Goal: Information Seeking & Learning: Learn about a topic

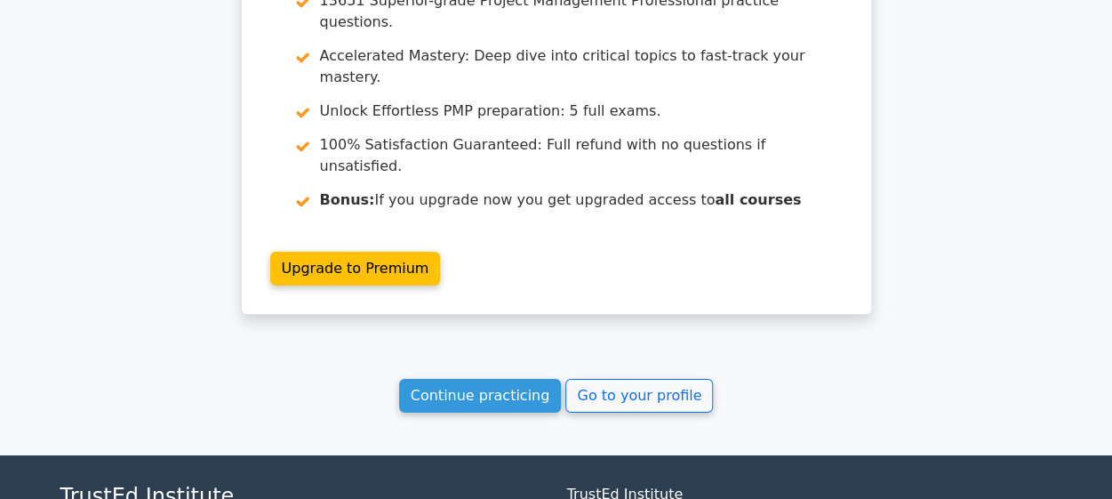
scroll to position [3027, 0]
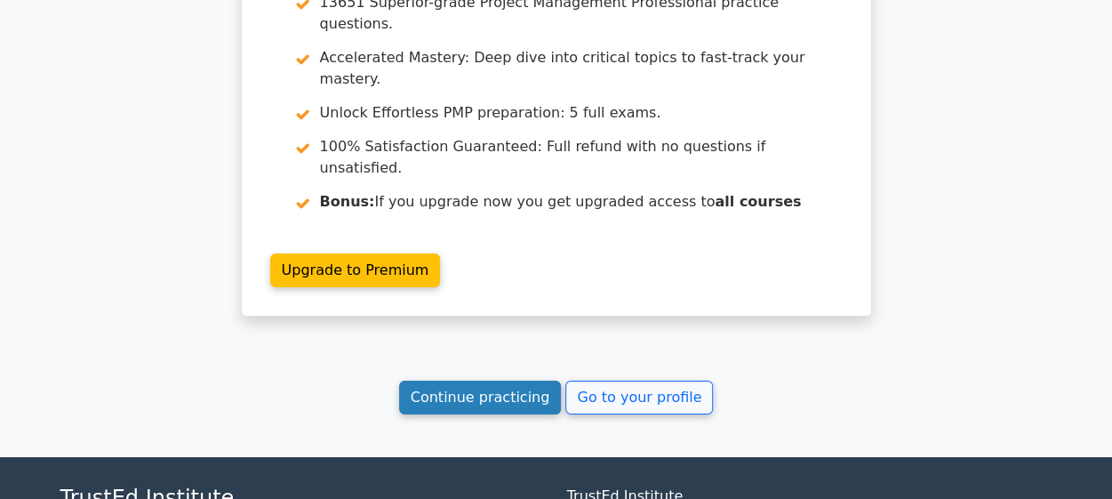
click at [485, 380] on link "Continue practicing" at bounding box center [480, 397] width 163 height 34
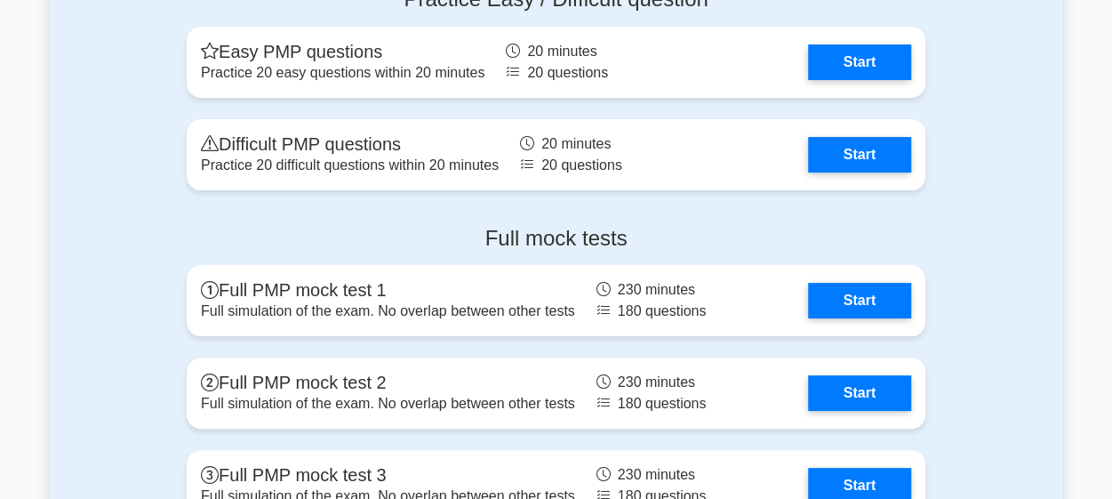
scroll to position [6738, 0]
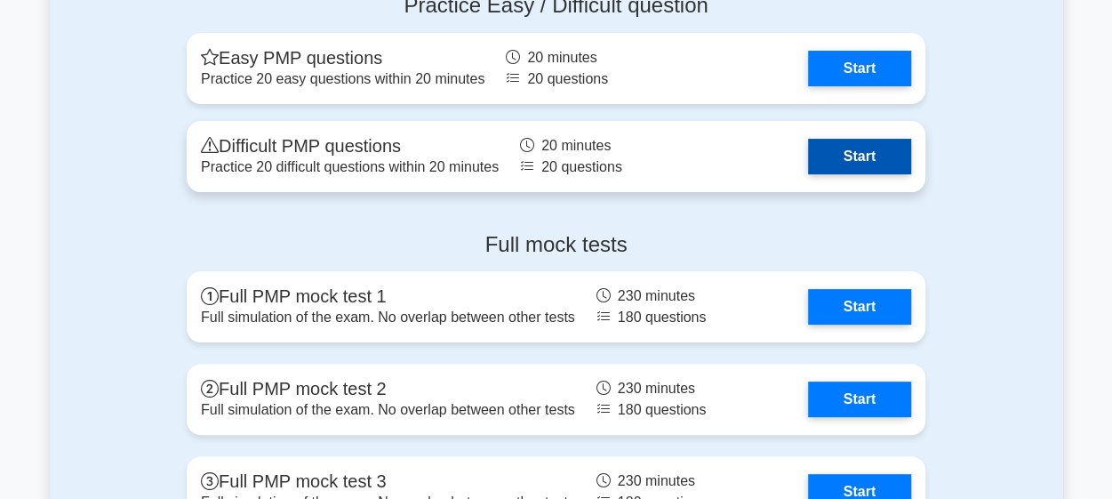
click at [847, 154] on link "Start" at bounding box center [859, 157] width 103 height 36
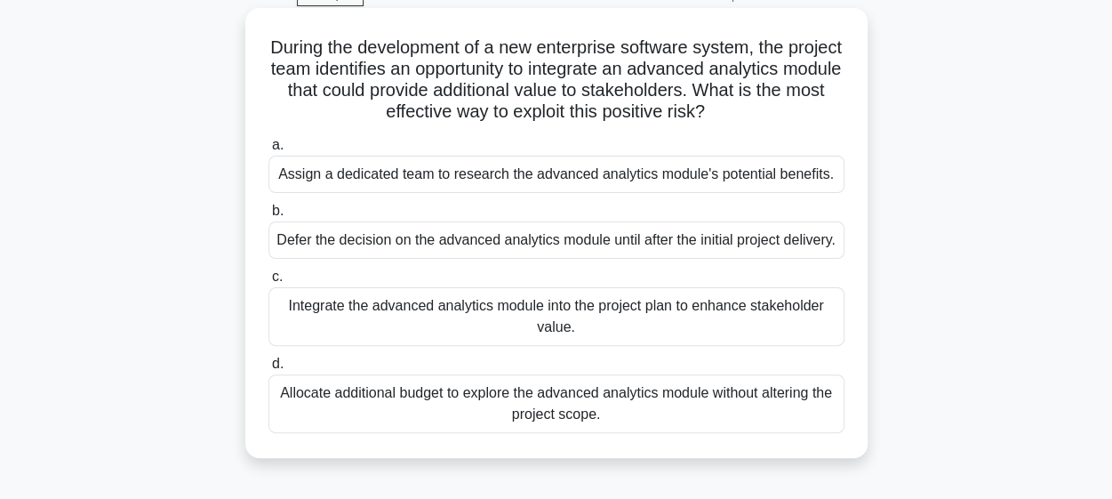
scroll to position [91, 0]
click at [593, 179] on div "Assign a dedicated team to research the advanced analytics module's potential b…" at bounding box center [556, 174] width 576 height 37
click at [268, 152] on input "a. Assign a dedicated team to research the advanced analytics module's potentia…" at bounding box center [268, 146] width 0 height 12
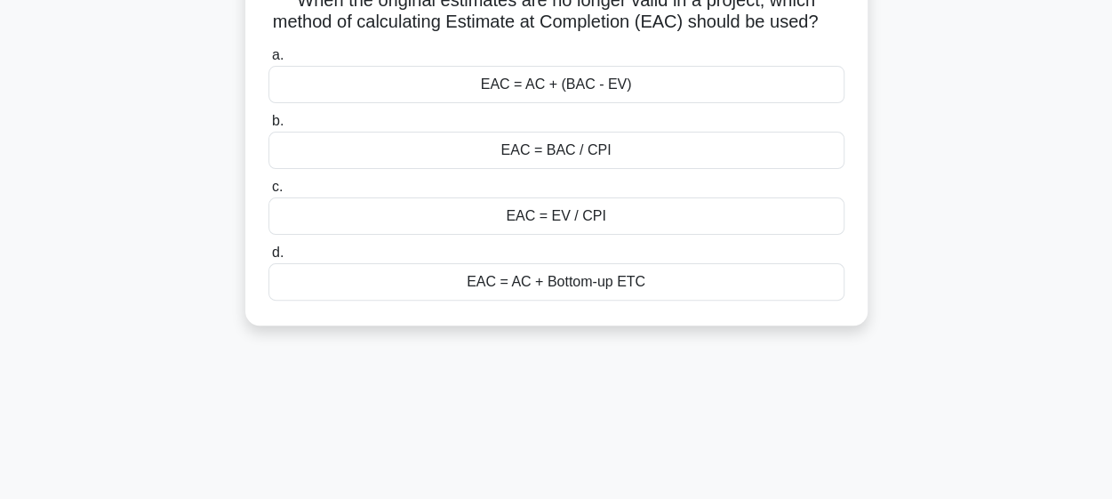
scroll to position [142, 0]
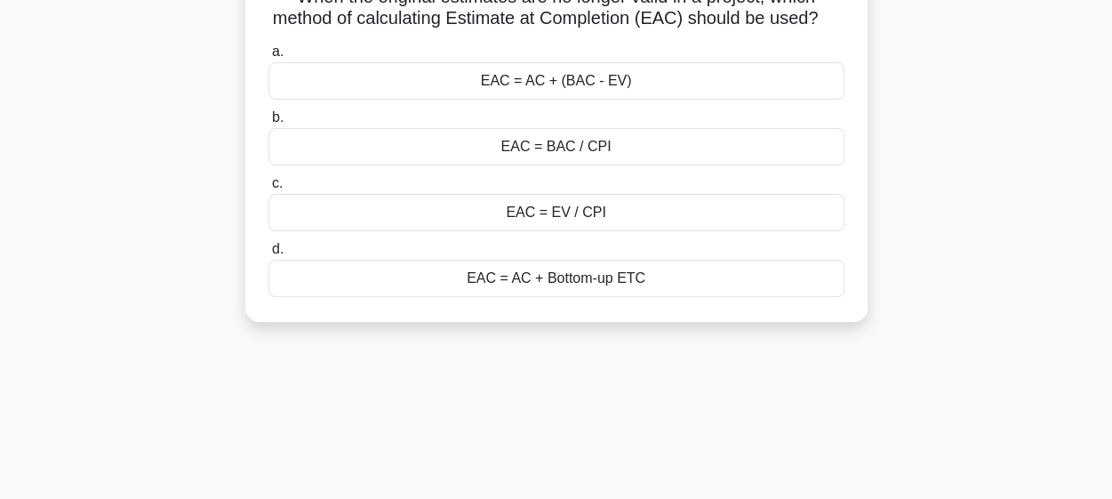
click at [541, 297] on div "EAC = AC + Bottom-up ETC" at bounding box center [556, 278] width 576 height 37
click at [268, 255] on input "d. EAC = AC + Bottom-up ETC" at bounding box center [268, 250] width 0 height 12
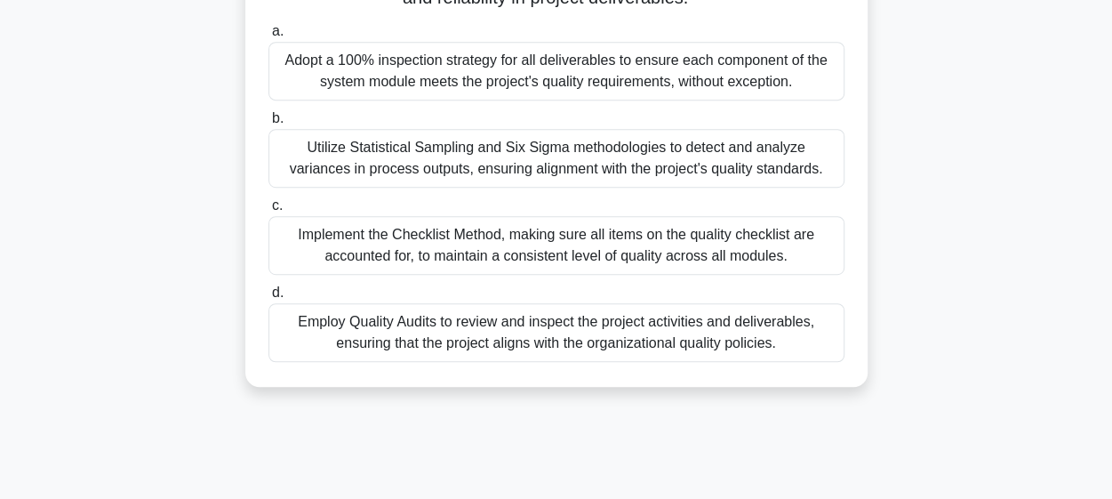
scroll to position [421, 0]
click at [534, 348] on div "Employ Quality Audits to review and inspect the project activities and delivera…" at bounding box center [556, 330] width 576 height 59
click at [268, 297] on input "d. Employ Quality Audits to review and inspect the project activities and deliv…" at bounding box center [268, 291] width 0 height 12
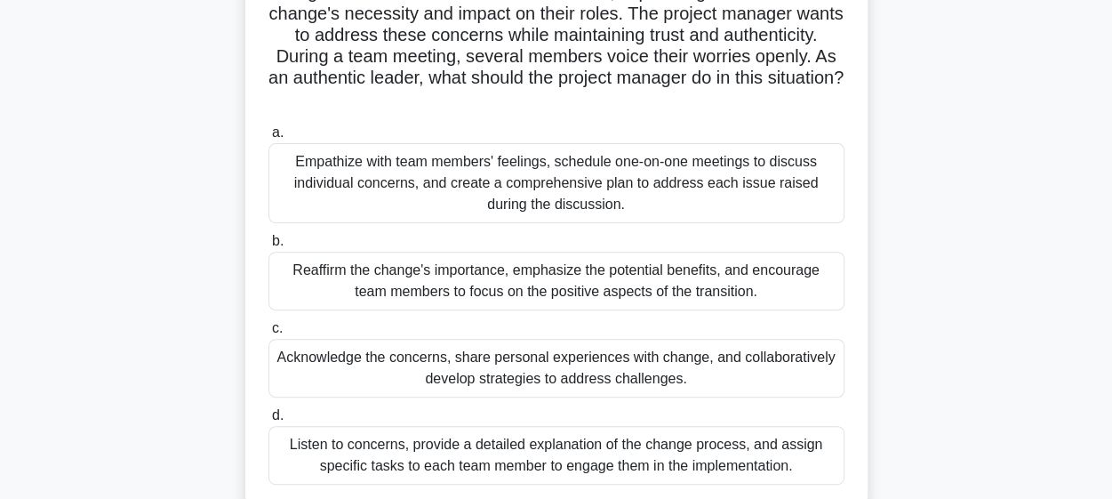
scroll to position [177, 0]
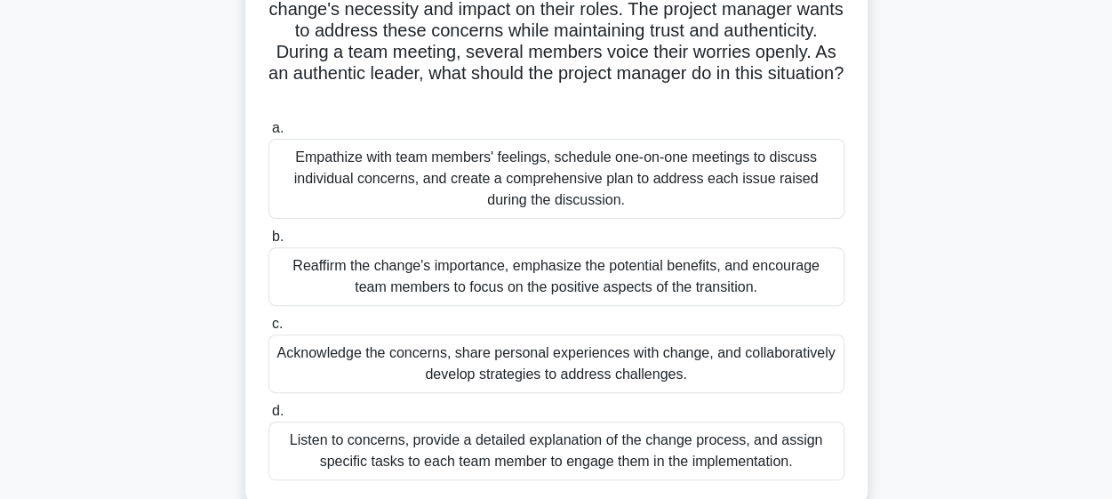
click at [534, 348] on div "Acknowledge the concerns, share personal experiences with change, and collabora…" at bounding box center [556, 363] width 576 height 59
click at [268, 330] on input "c. Acknowledge the concerns, share personal experiences with change, and collab…" at bounding box center [268, 324] width 0 height 12
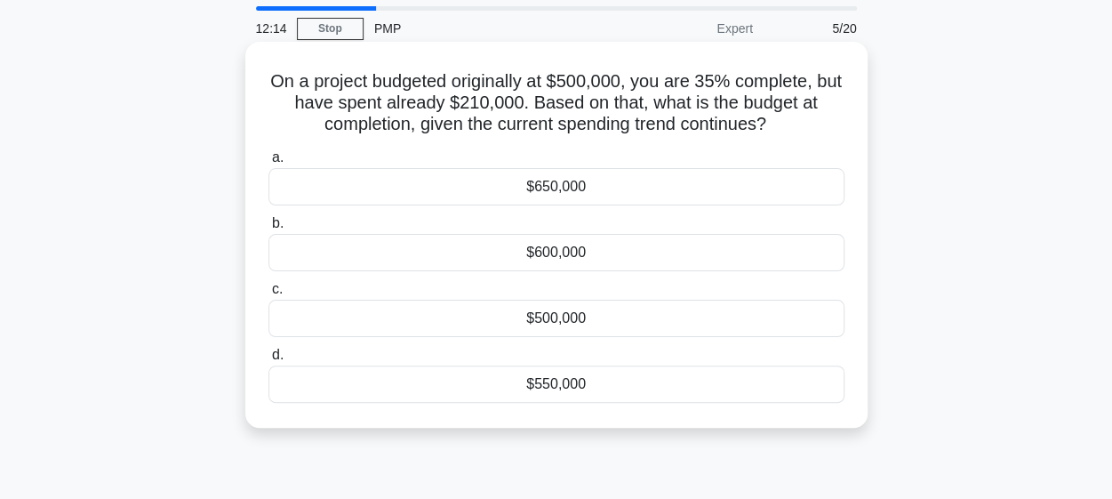
scroll to position [57, 0]
click at [567, 253] on div "$600,000" at bounding box center [556, 253] width 576 height 37
click at [268, 230] on input "b. $600,000" at bounding box center [268, 225] width 0 height 12
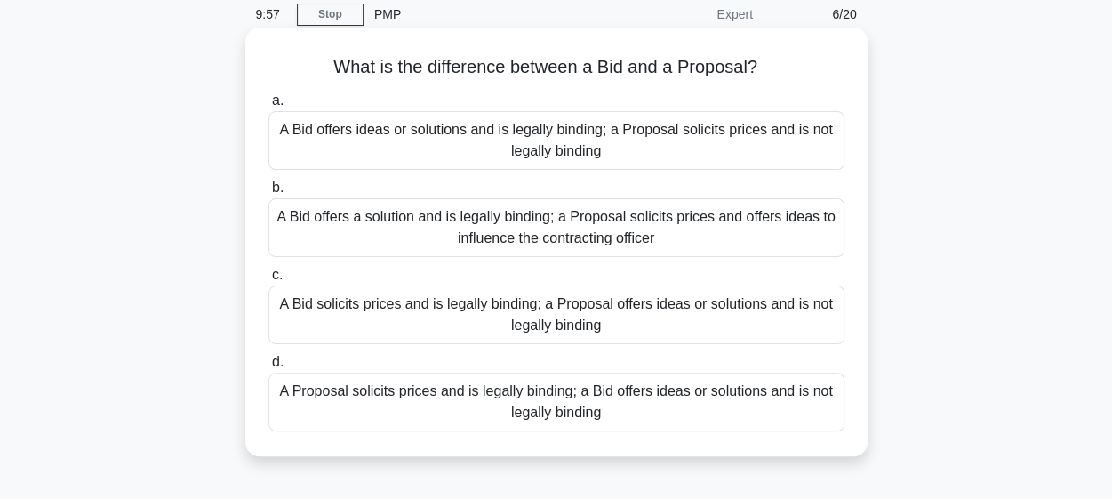
scroll to position [92, 0]
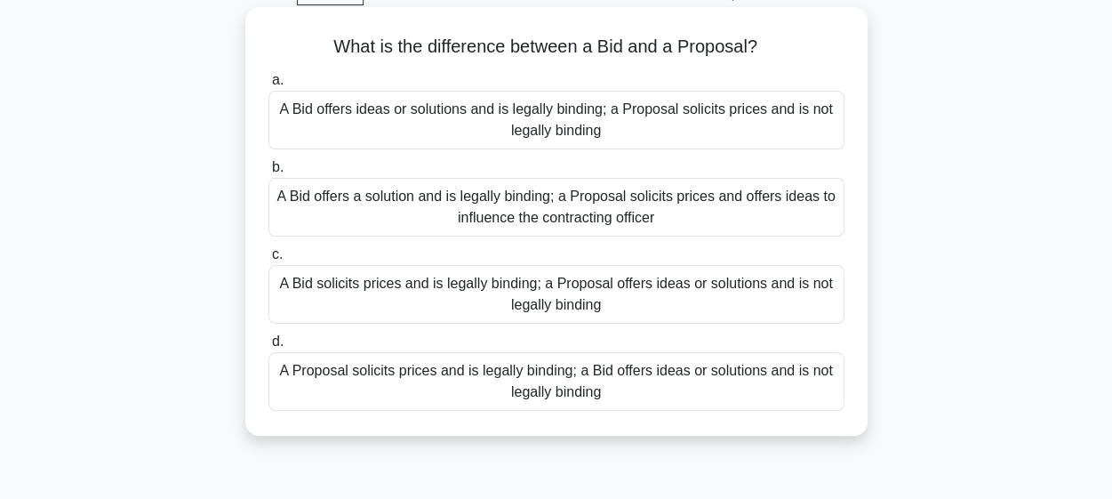
click at [512, 299] on div "A Bid solicits prices and is legally binding; a Proposal offers ideas or soluti…" at bounding box center [556, 294] width 576 height 59
click at [268, 260] on input "c. A Bid solicits prices and is legally binding; a Proposal offers ideas or sol…" at bounding box center [268, 255] width 0 height 12
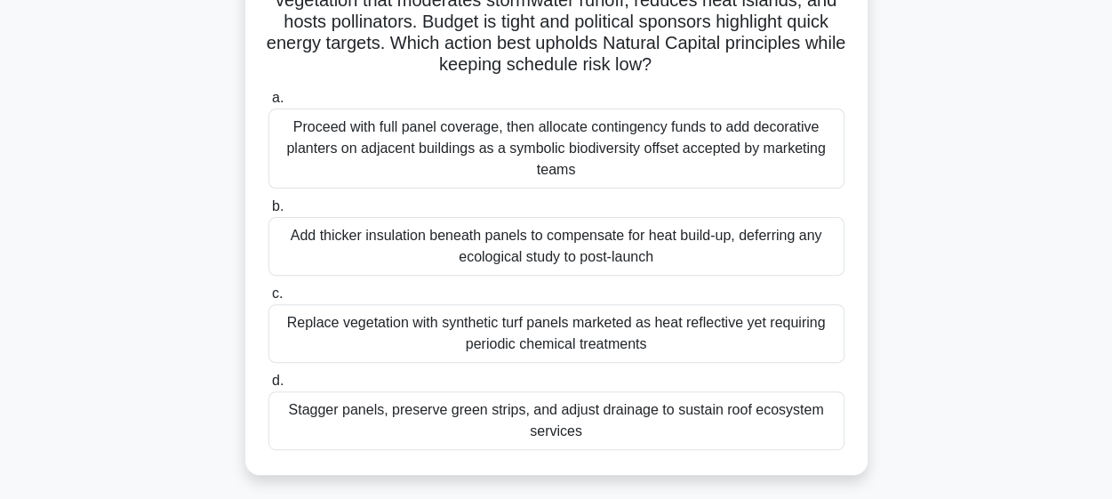
scroll to position [180, 0]
click at [517, 140] on div "Proceed with full panel coverage, then allocate contingency funds to add decora…" at bounding box center [556, 149] width 576 height 80
click at [268, 105] on input "a. Proceed with full panel coverage, then allocate contingency funds to add dec…" at bounding box center [268, 99] width 0 height 12
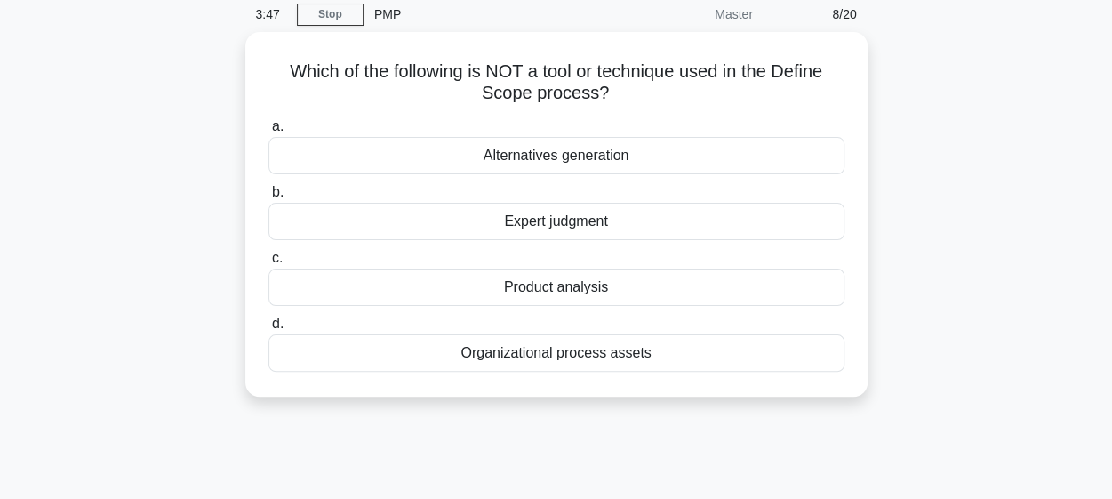
scroll to position [0, 0]
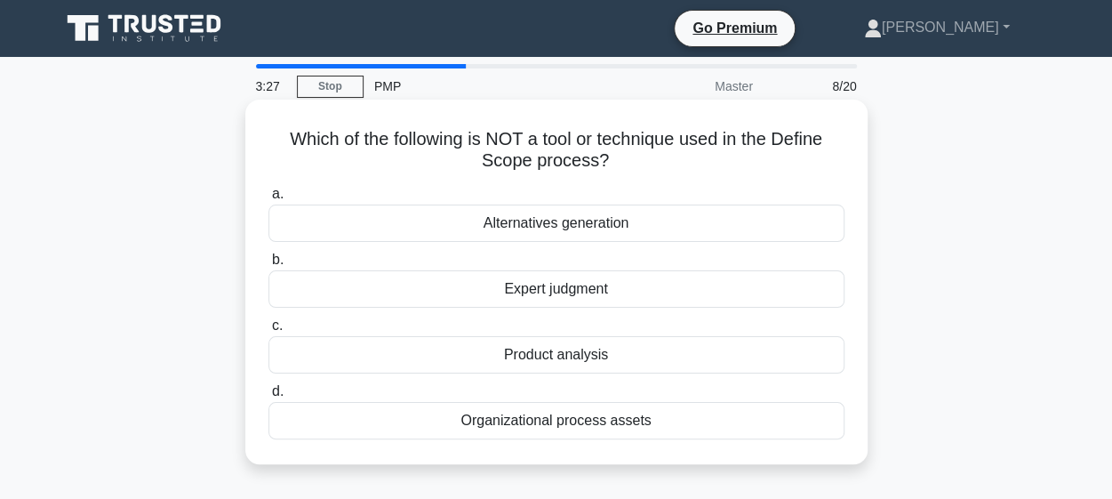
click at [576, 231] on div "Alternatives generation" at bounding box center [556, 222] width 576 height 37
click at [268, 200] on input "a. Alternatives generation" at bounding box center [268, 194] width 0 height 12
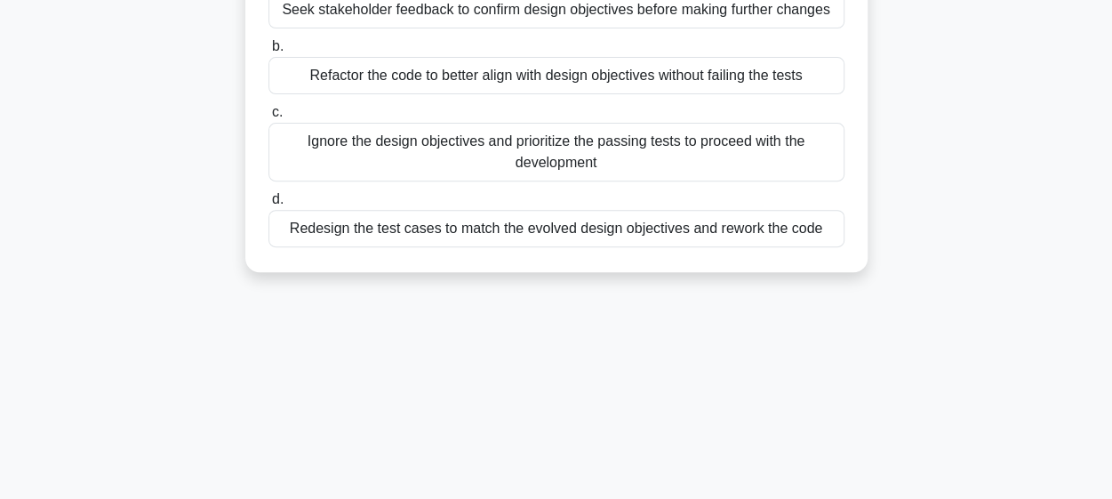
scroll to position [147, 0]
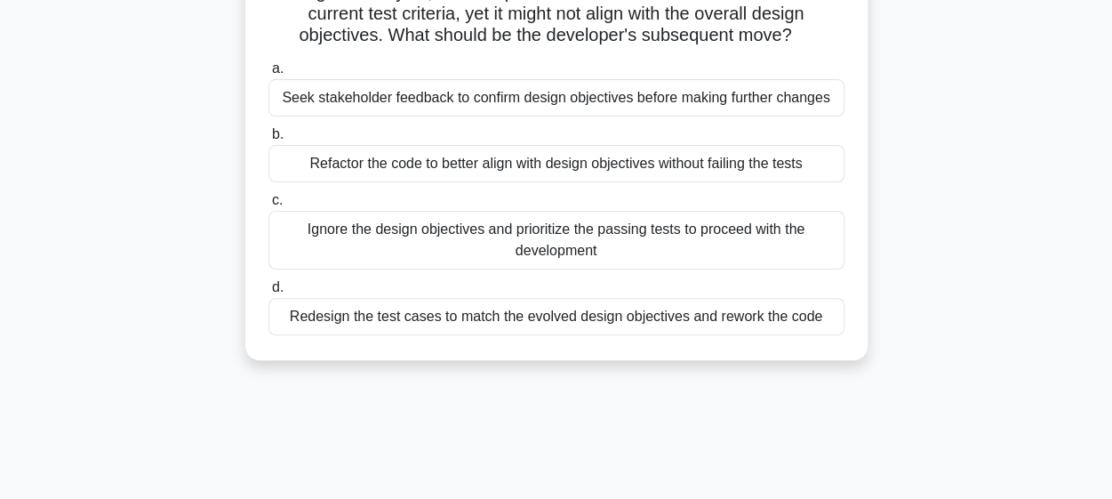
click at [631, 95] on div "Seek stakeholder feedback to confirm design objectives before making further ch…" at bounding box center [556, 97] width 576 height 37
click at [268, 75] on input "a. Seek stakeholder feedback to confirm design objectives before making further…" at bounding box center [268, 69] width 0 height 12
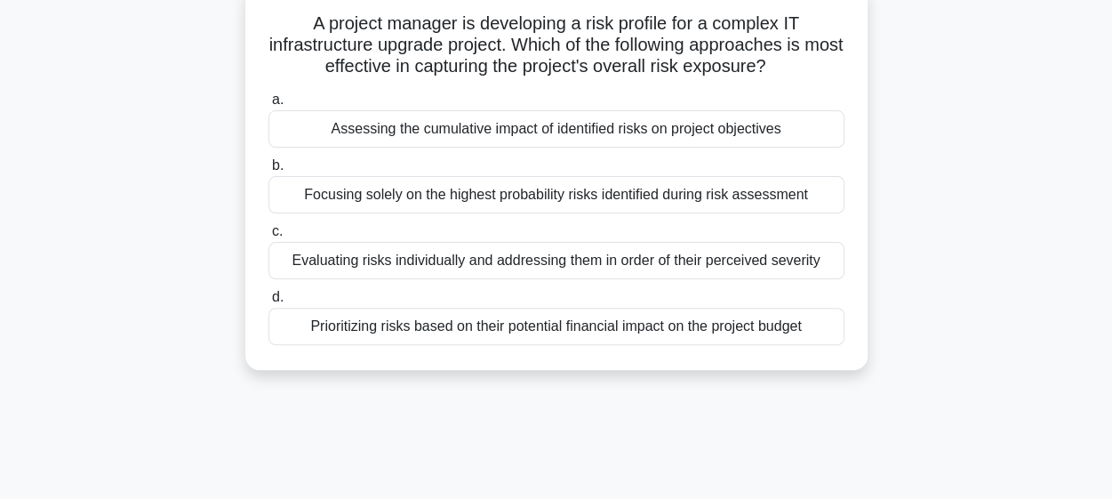
scroll to position [116, 0]
click at [540, 327] on div "Prioritizing risks based on their potential financial impact on the project bud…" at bounding box center [556, 325] width 576 height 37
click at [268, 302] on input "d. Prioritizing risks based on their potential financial impact on the project …" at bounding box center [268, 297] width 0 height 12
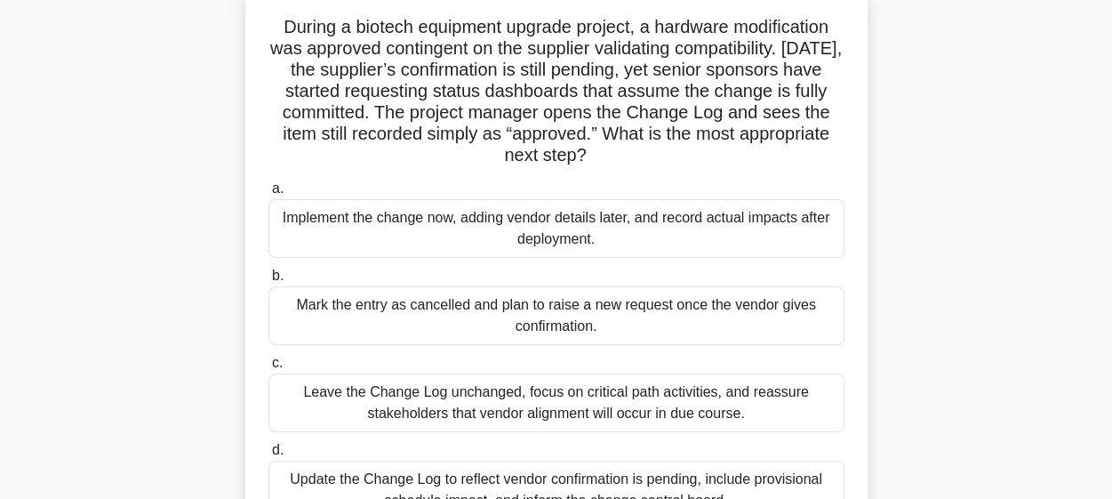
scroll to position [0, 0]
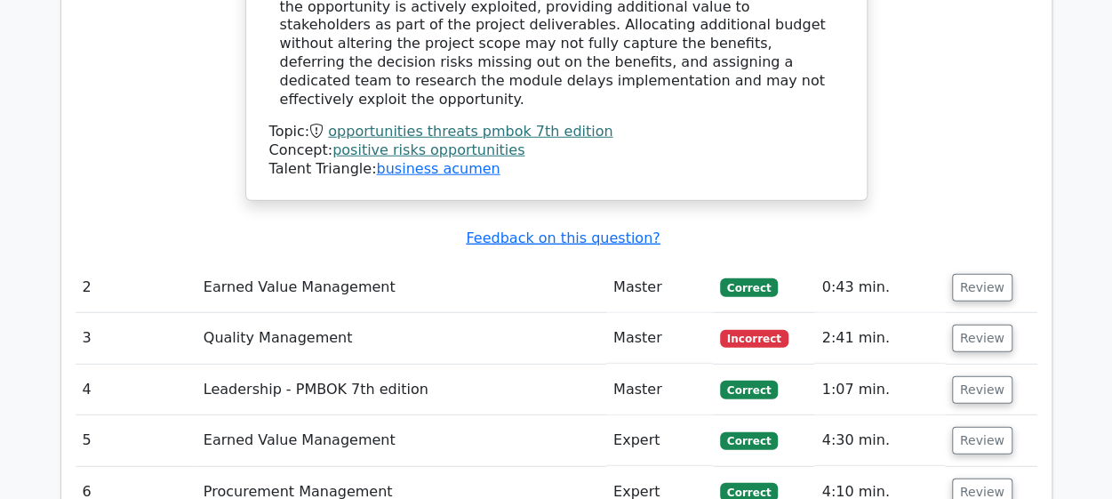
scroll to position [2231, 0]
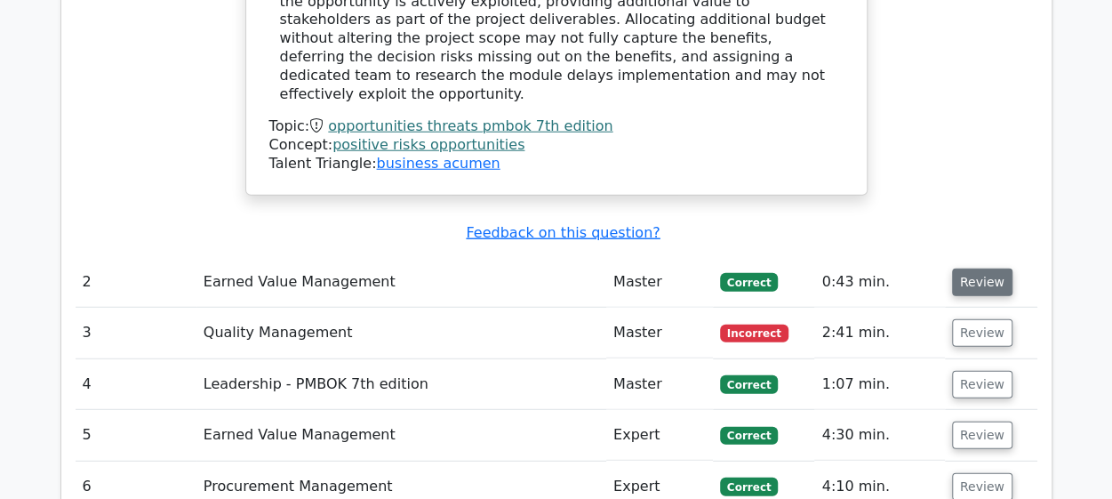
click at [974, 268] on button "Review" at bounding box center [982, 282] width 60 height 28
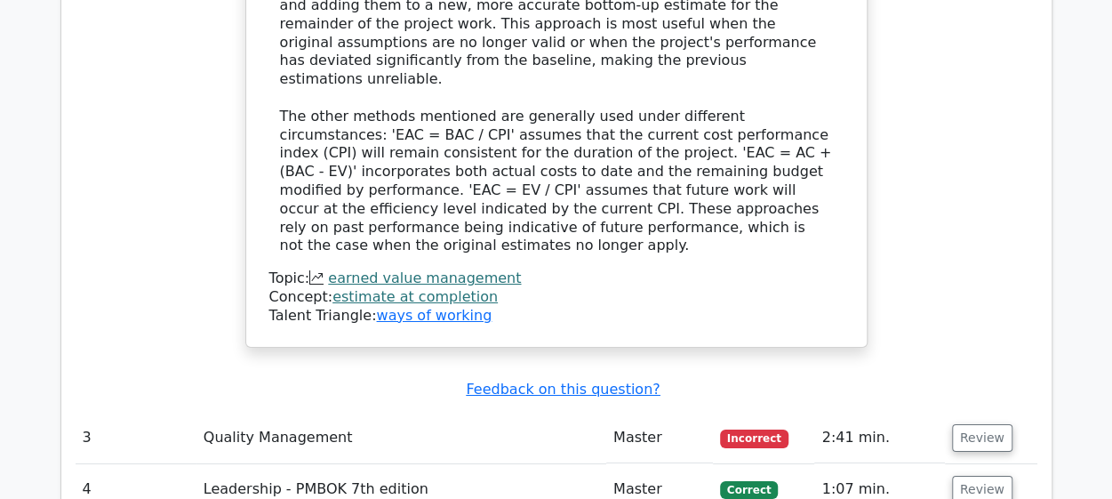
scroll to position [3057, 0]
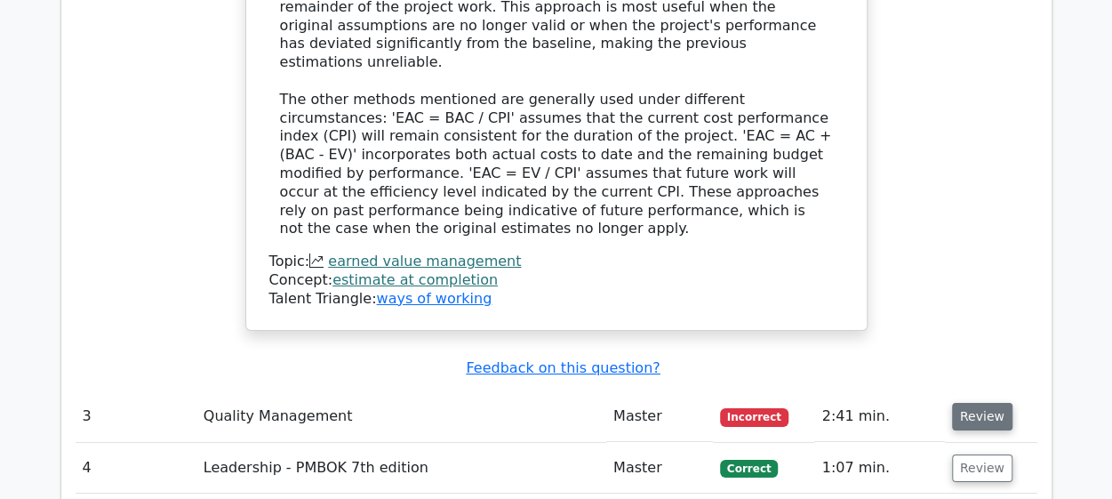
click at [972, 403] on button "Review" at bounding box center [982, 417] width 60 height 28
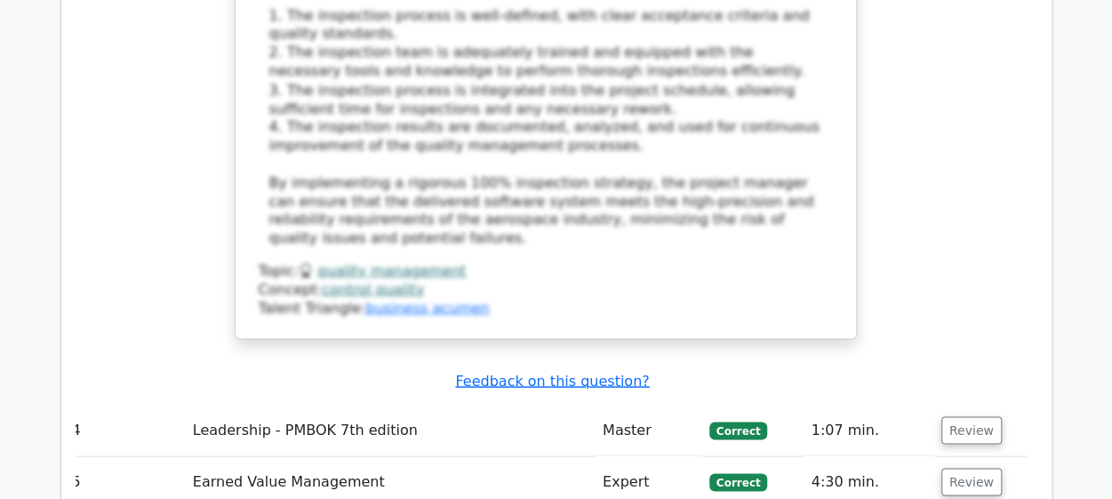
scroll to position [4913, 0]
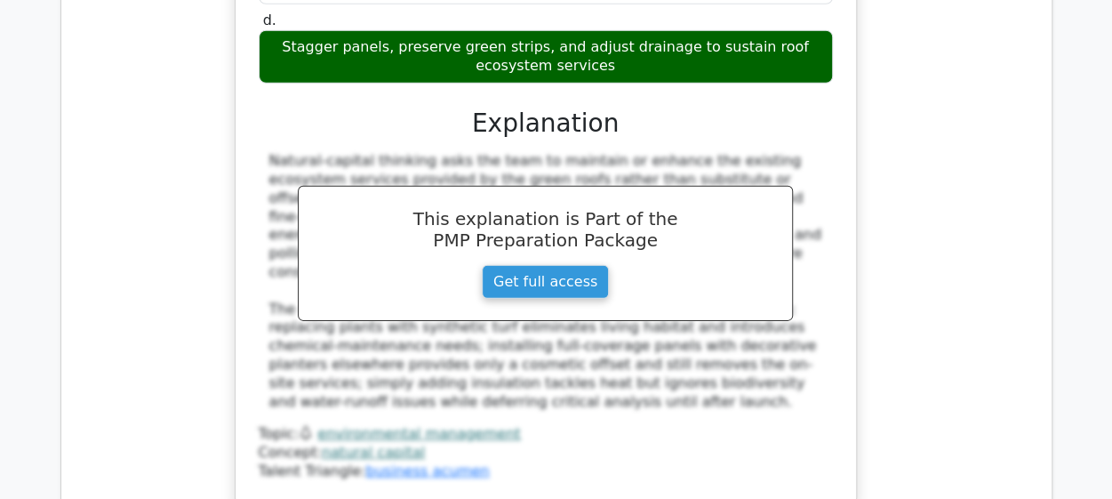
scroll to position [5954, 0]
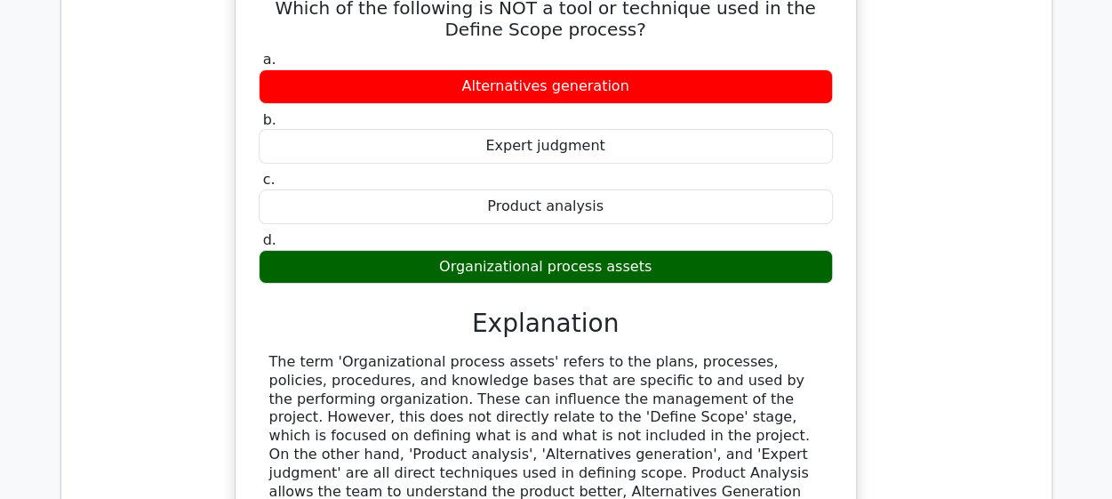
scroll to position [6608, 0]
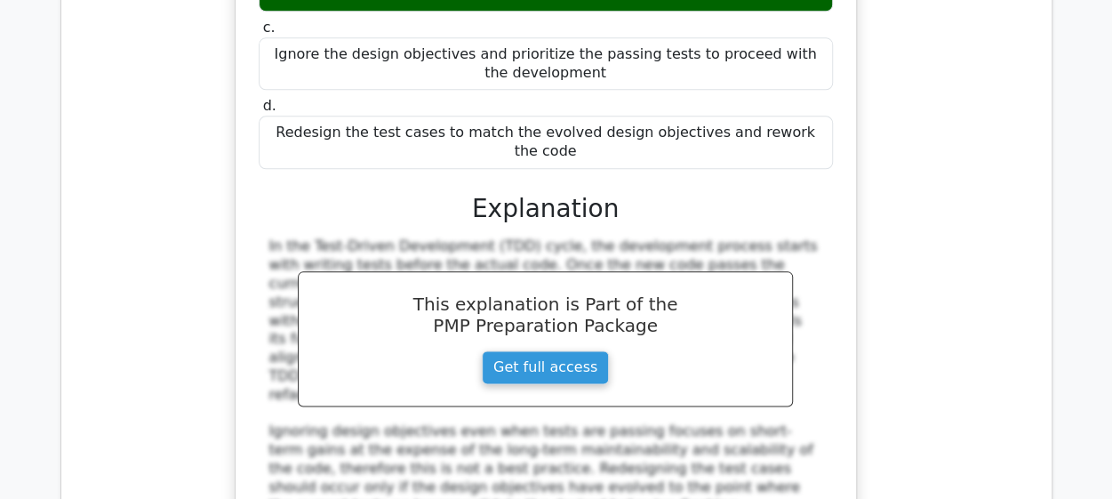
scroll to position [7638, 0]
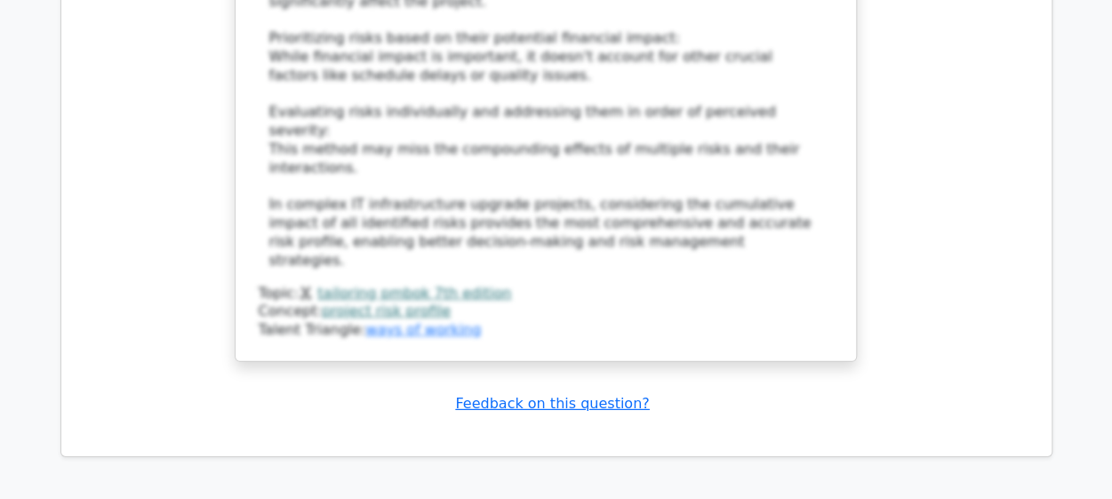
scroll to position [9200, 0]
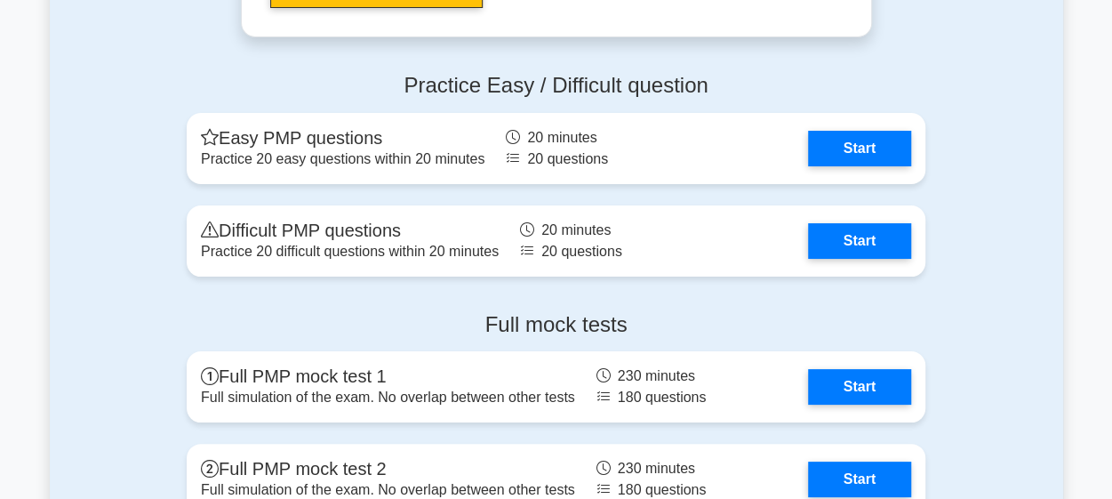
scroll to position [6659, 0]
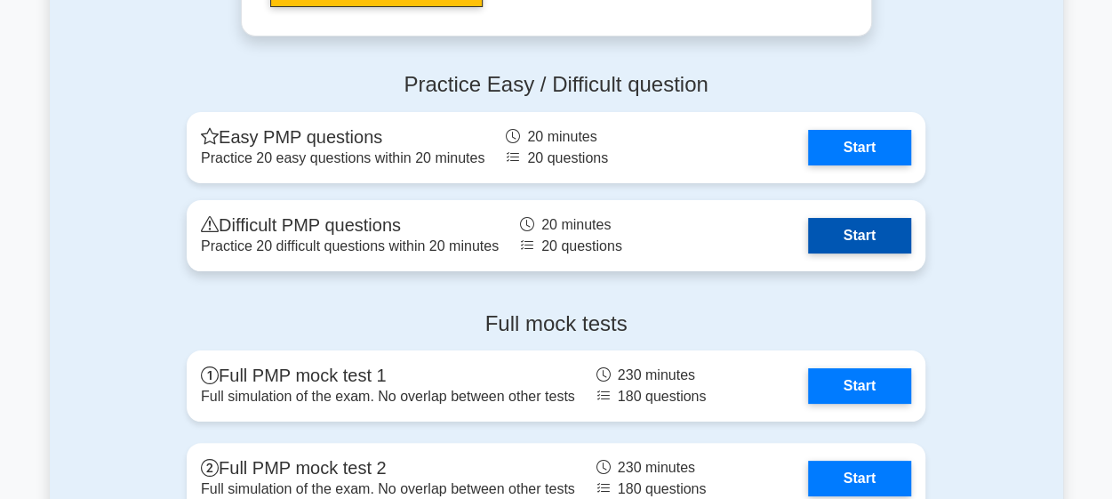
click at [848, 225] on link "Start" at bounding box center [859, 236] width 103 height 36
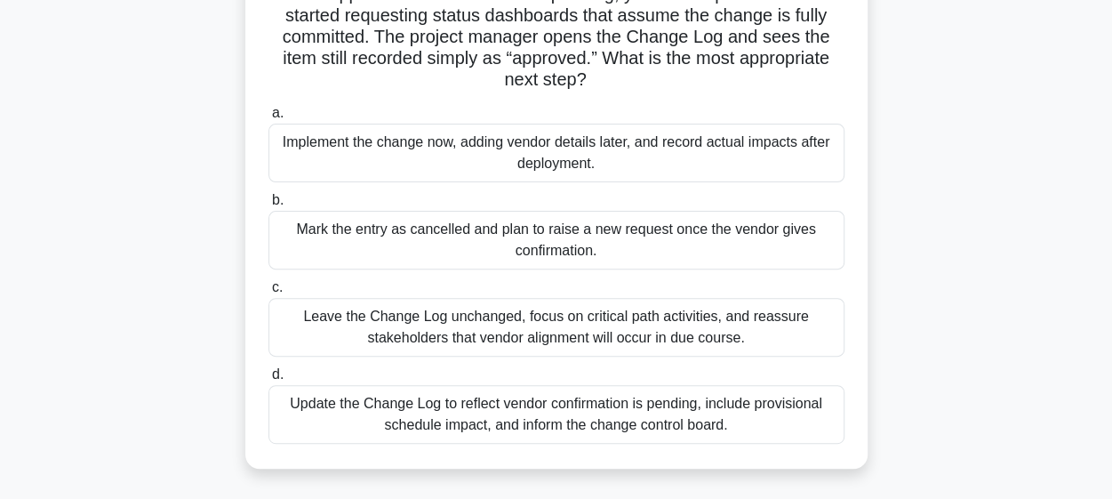
scroll to position [193, 0]
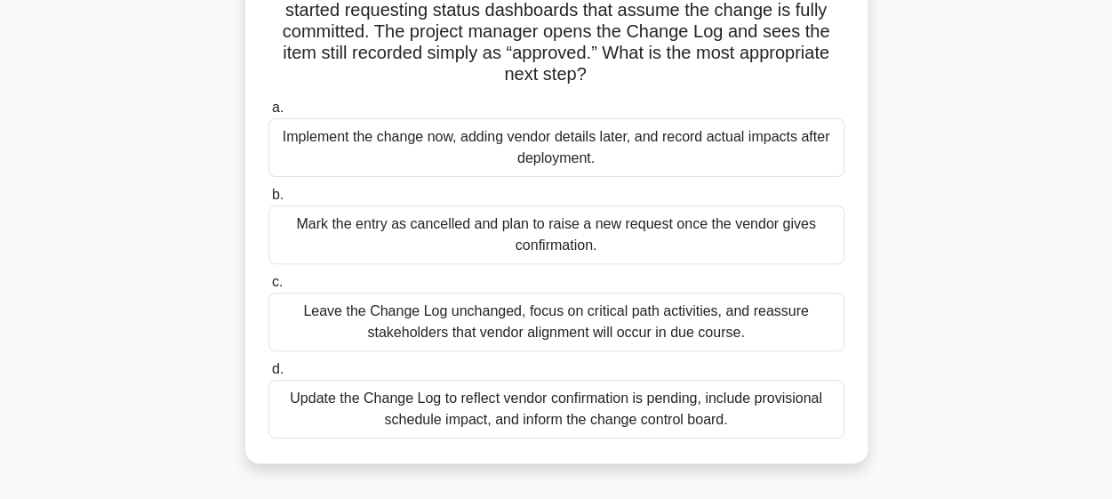
click at [582, 407] on div "Update the Change Log to reflect vendor confirmation is pending, include provis…" at bounding box center [556, 409] width 576 height 59
click at [268, 375] on input "d. Update the Change Log to reflect vendor confirmation is pending, include pro…" at bounding box center [268, 370] width 0 height 12
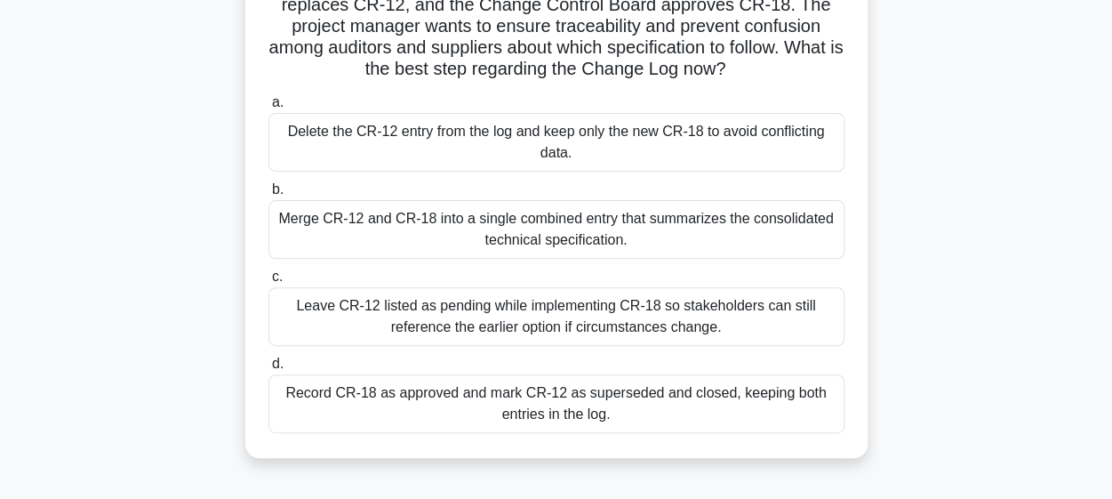
scroll to position [185, 0]
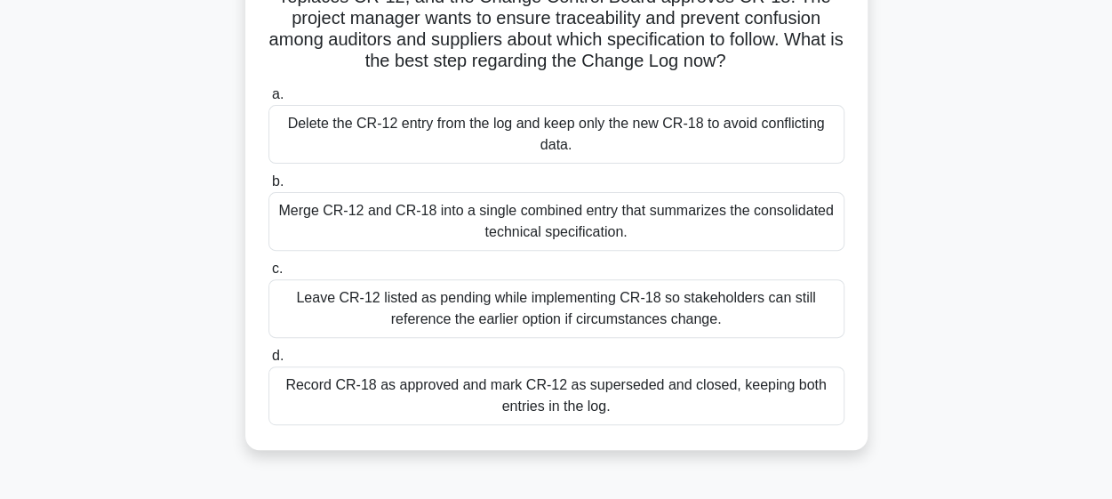
click at [553, 319] on div "Leave CR-12 listed as pending while implementing CR-18 so stakeholders can stil…" at bounding box center [556, 308] width 576 height 59
click at [268, 275] on input "c. Leave CR-12 listed as pending while implementing CR-18 so stakeholders can s…" at bounding box center [268, 269] width 0 height 12
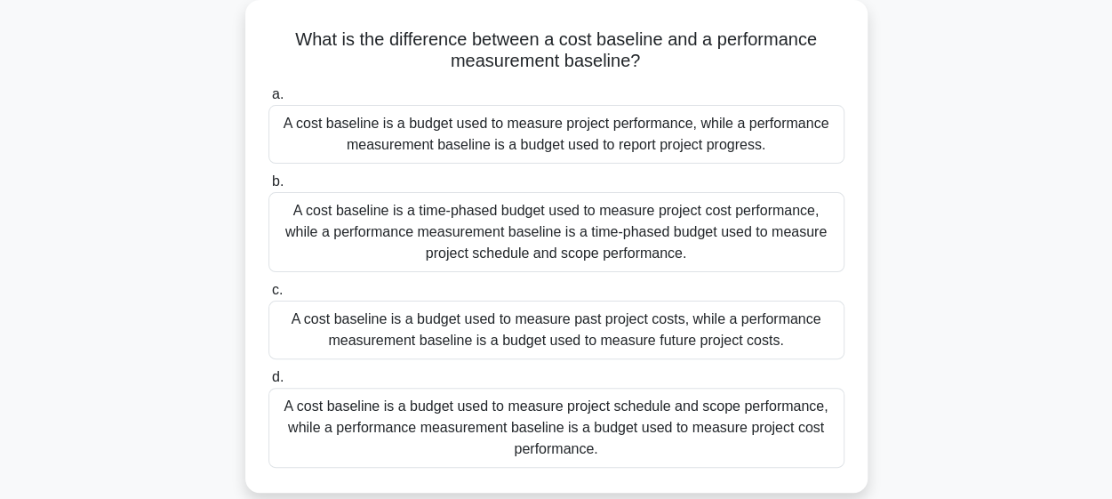
scroll to position [105, 0]
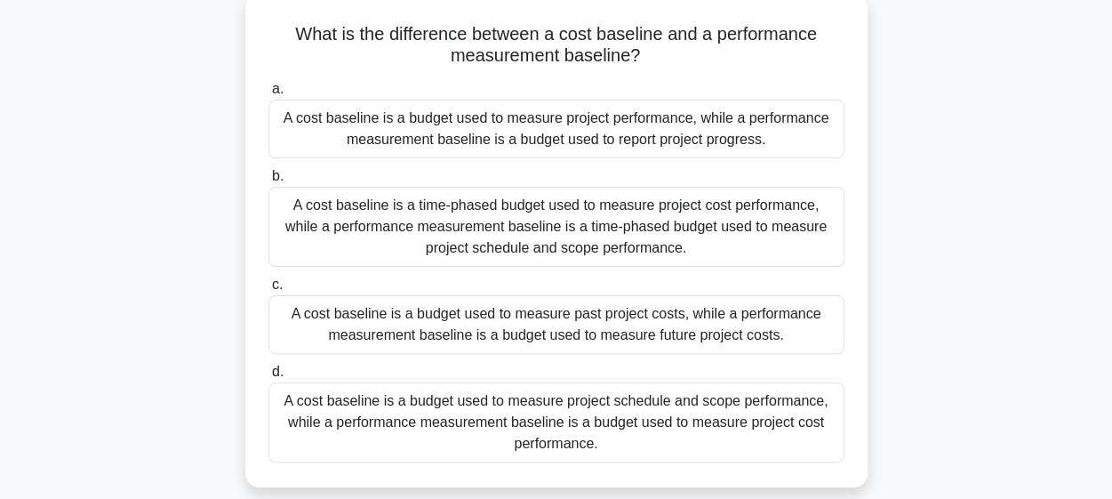
click at [486, 438] on div "A cost baseline is a budget used to measure project schedule and scope performa…" at bounding box center [556, 422] width 576 height 80
click at [268, 378] on input "d. A cost baseline is a budget used to measure project schedule and scope perfo…" at bounding box center [268, 372] width 0 height 12
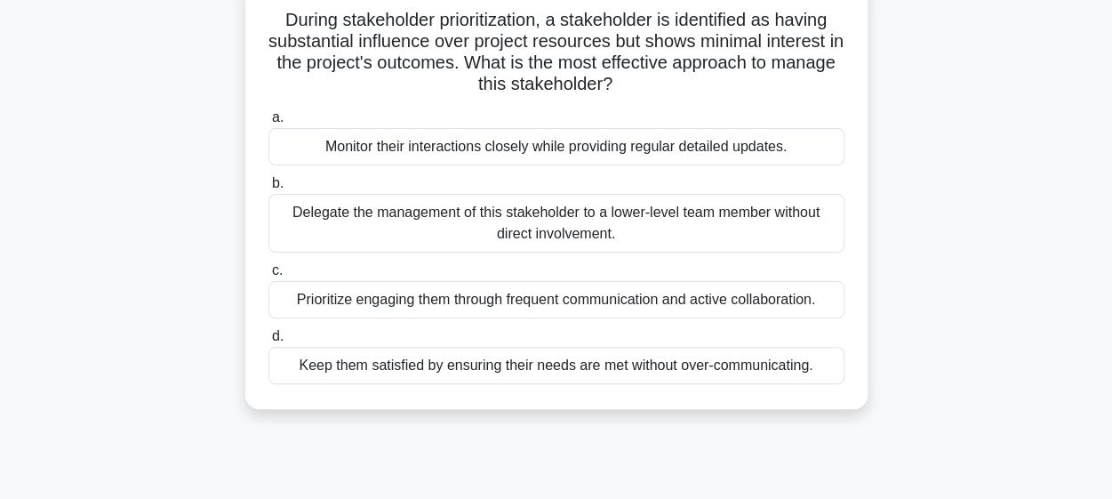
scroll to position [120, 0]
click at [466, 290] on div "Prioritize engaging them through frequent communication and active collaboratio…" at bounding box center [556, 298] width 576 height 37
click at [268, 276] on input "c. Prioritize engaging them through frequent communication and active collabora…" at bounding box center [268, 270] width 0 height 12
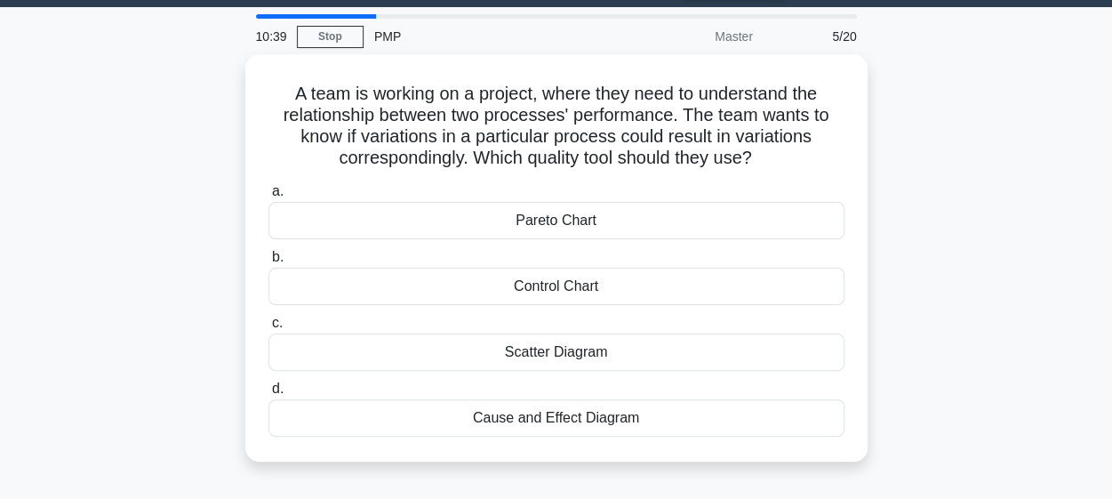
scroll to position [49, 0]
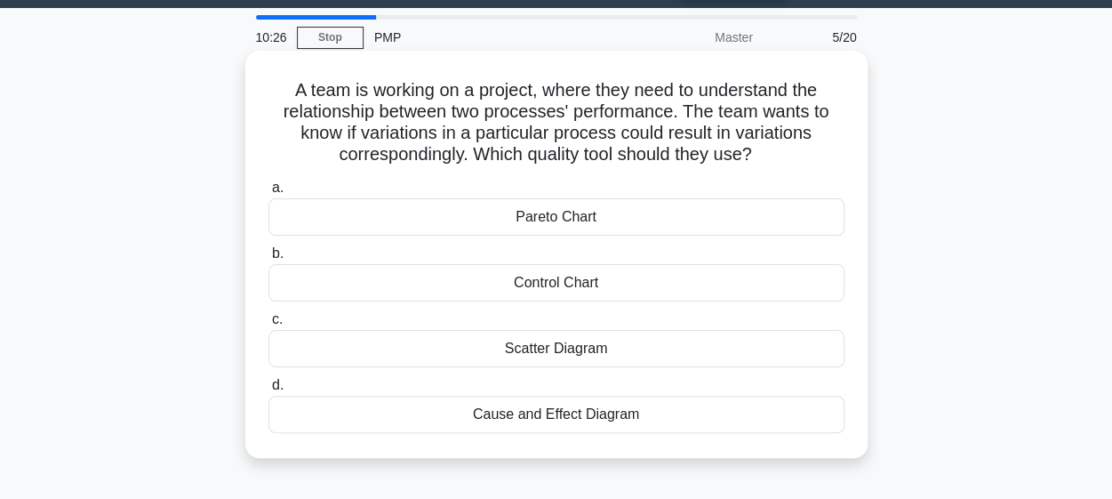
click at [484, 410] on div "Cause and Effect Diagram" at bounding box center [556, 414] width 576 height 37
click at [268, 391] on input "d. Cause and Effect Diagram" at bounding box center [268, 386] width 0 height 12
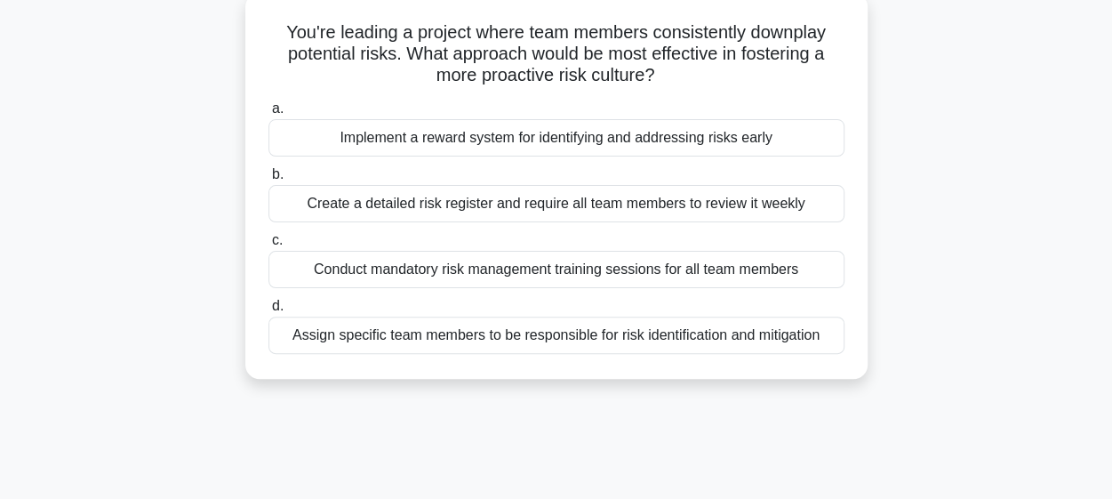
scroll to position [140, 0]
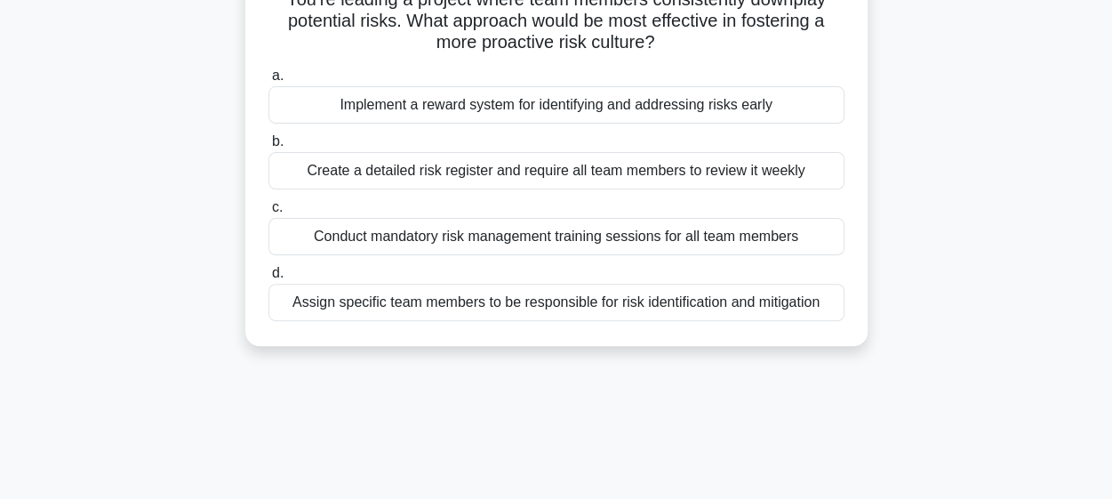
click at [459, 238] on div "Conduct mandatory risk management training sessions for all team members" at bounding box center [556, 236] width 576 height 37
click at [268, 213] on input "c. Conduct mandatory risk management training sessions for all team members" at bounding box center [268, 208] width 0 height 12
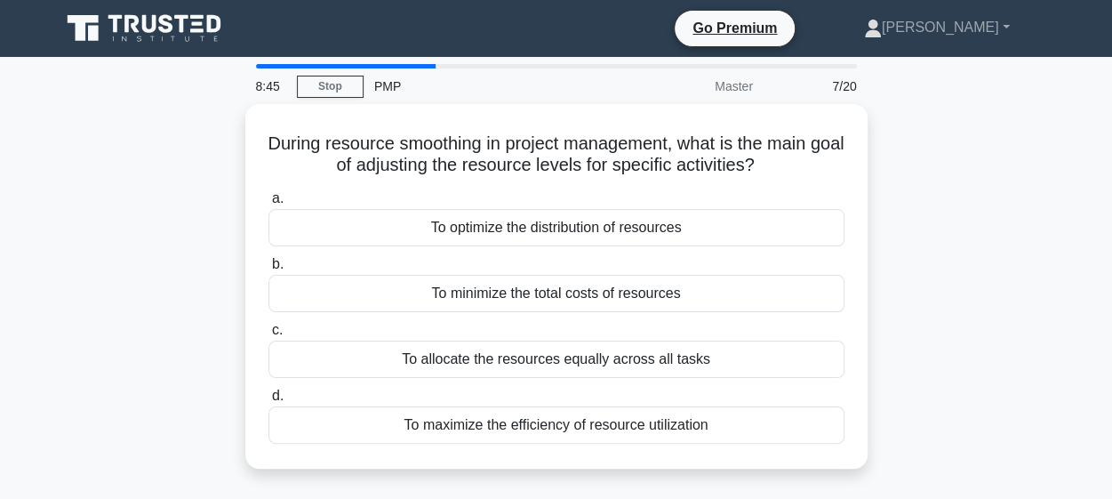
scroll to position [57, 0]
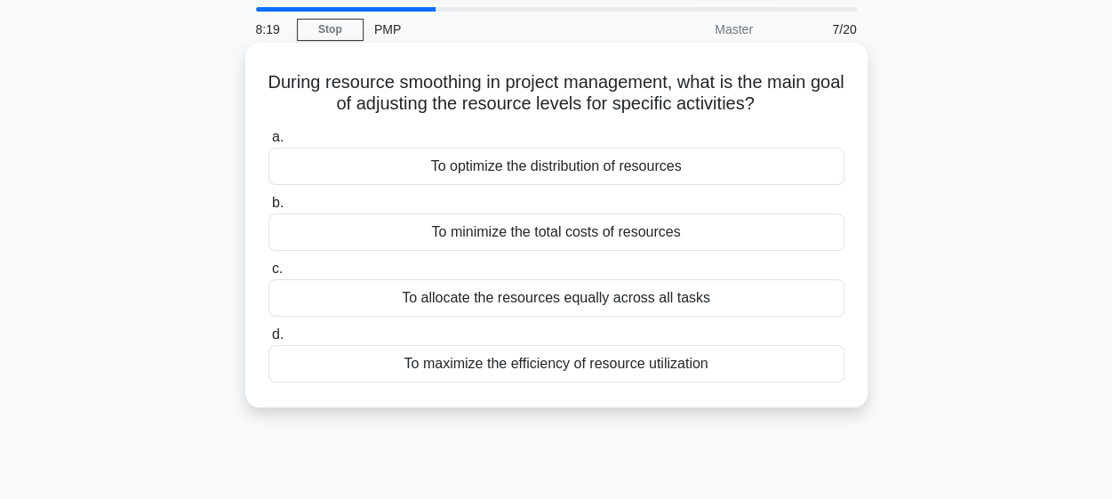
click at [502, 370] on div "To maximize the efficiency of resource utilization" at bounding box center [556, 363] width 576 height 37
click at [268, 340] on input "d. To maximize the efficiency of resource utilization" at bounding box center [268, 335] width 0 height 12
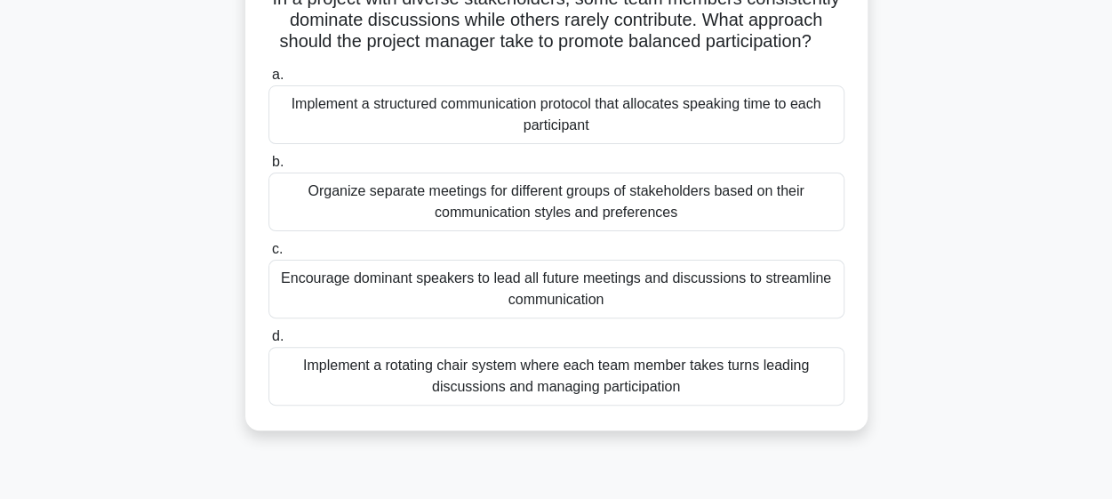
scroll to position [139, 0]
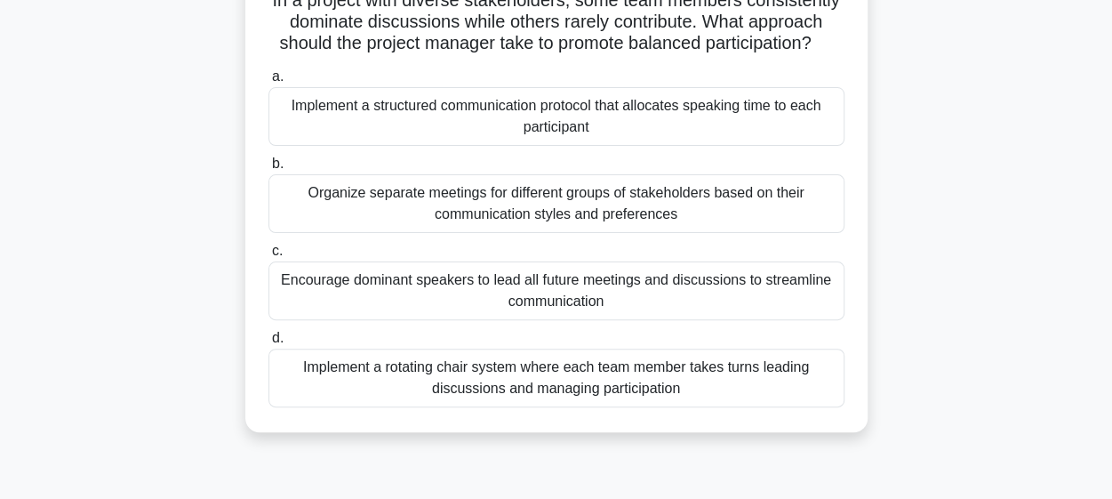
click at [511, 373] on div "Implement a rotating chair system where each team member takes turns leading di…" at bounding box center [556, 377] width 576 height 59
click at [268, 344] on input "d. Implement a rotating chair system where each team member takes turns leading…" at bounding box center [268, 338] width 0 height 12
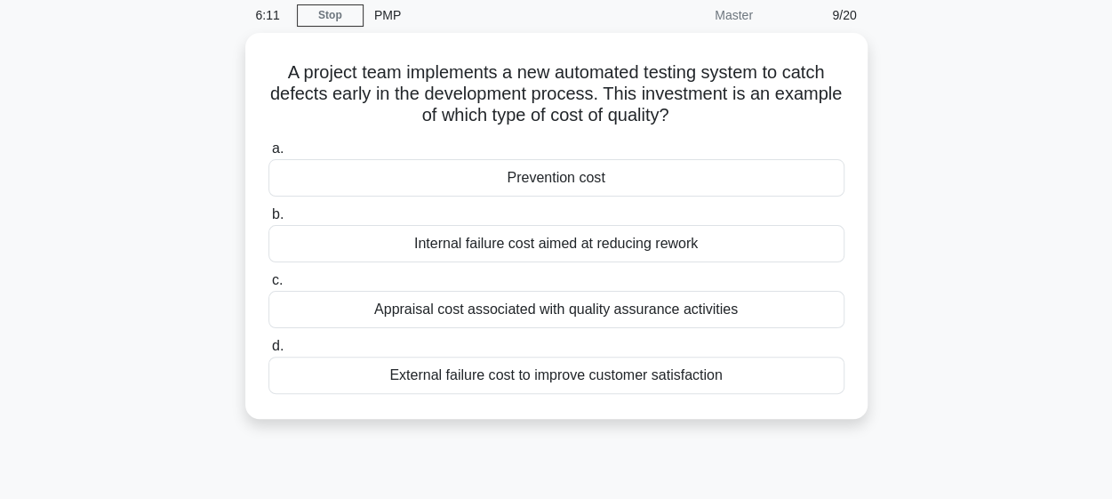
scroll to position [71, 0]
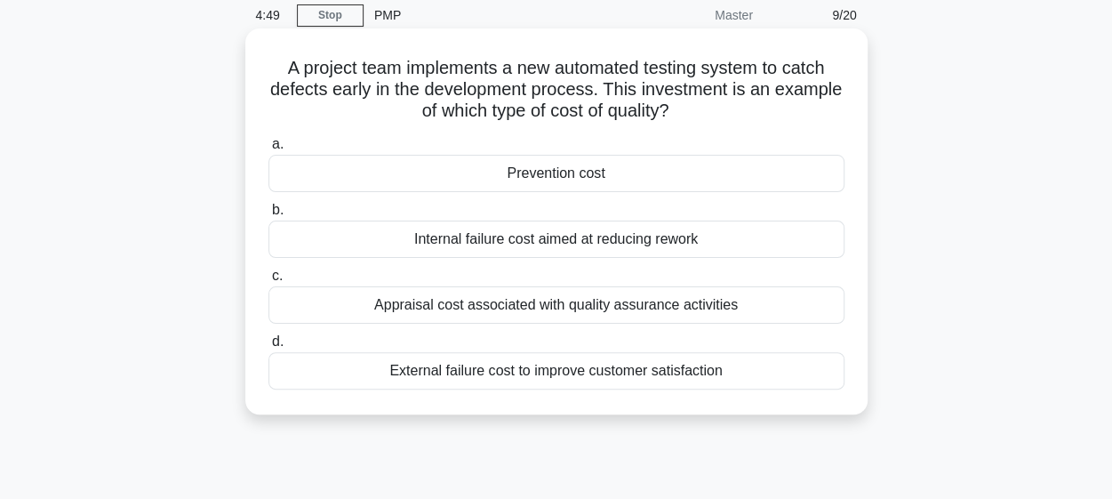
click at [505, 166] on div "Prevention cost" at bounding box center [556, 173] width 576 height 37
click at [268, 150] on input "a. Prevention cost" at bounding box center [268, 145] width 0 height 12
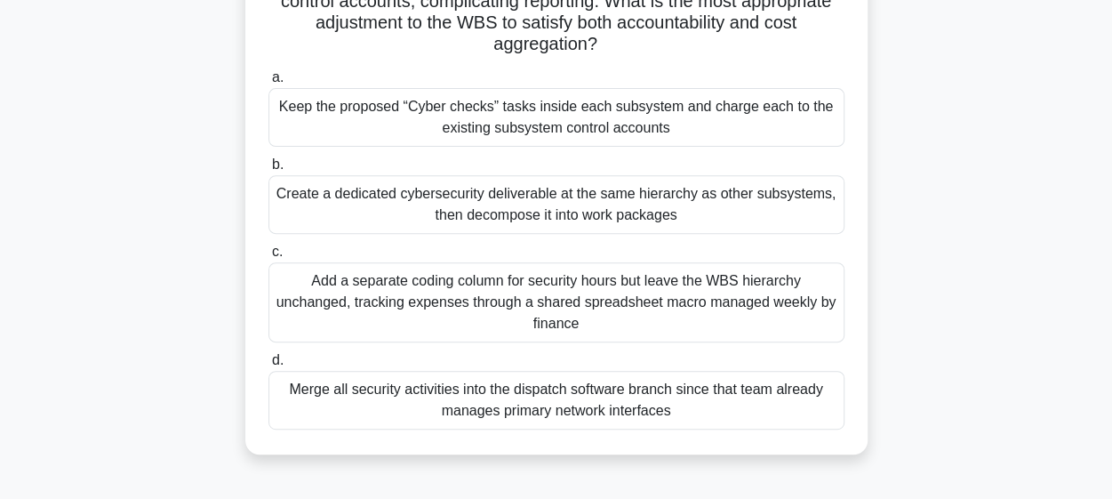
scroll to position [242, 0]
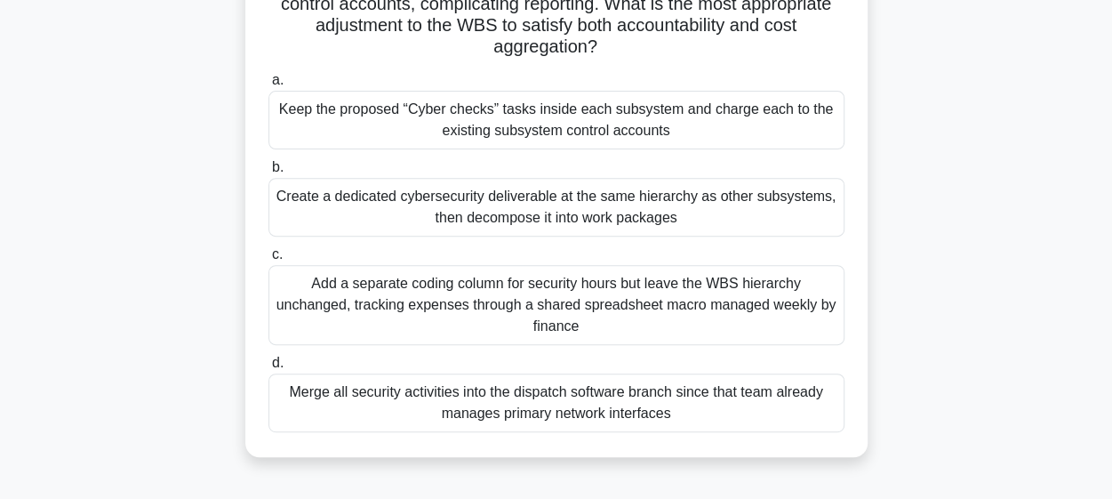
click at [485, 111] on div "Keep the proposed “Cyber checks” tasks inside each subsystem and charge each to…" at bounding box center [556, 120] width 576 height 59
click at [268, 86] on input "a. Keep the proposed “Cyber checks” tasks inside each subsystem and charge each…" at bounding box center [268, 81] width 0 height 12
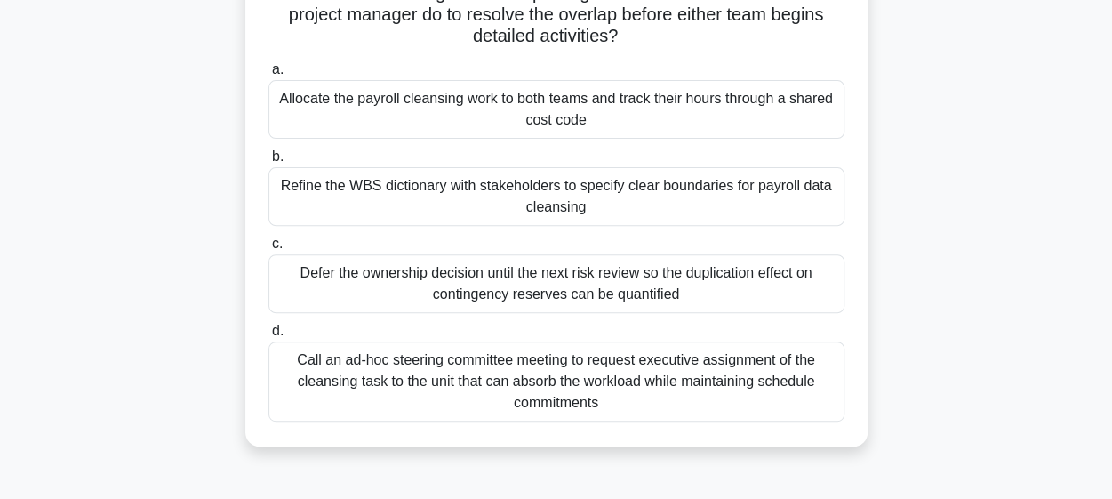
scroll to position [211, 0]
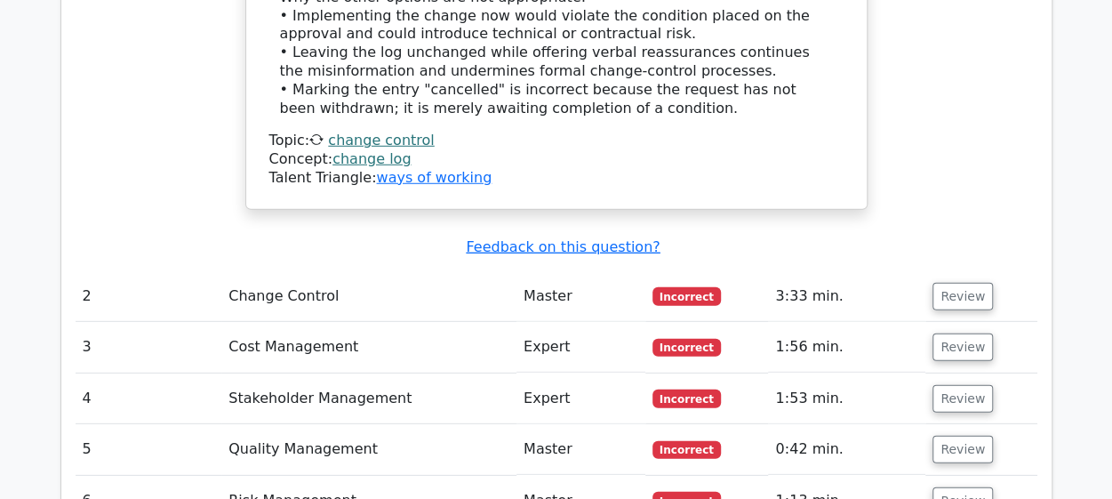
scroll to position [2390, 0]
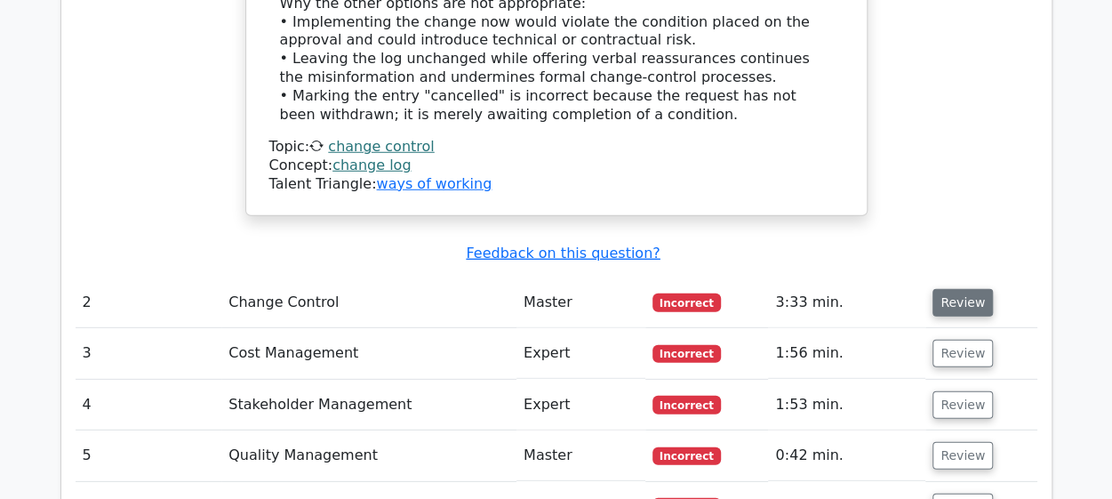
click at [964, 289] on button "Review" at bounding box center [963, 303] width 60 height 28
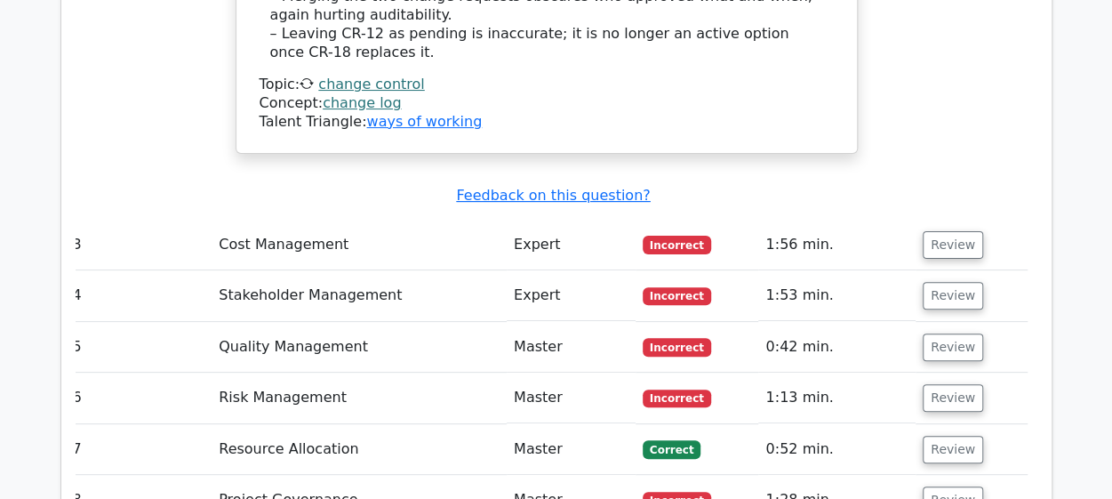
scroll to position [3477, 0]
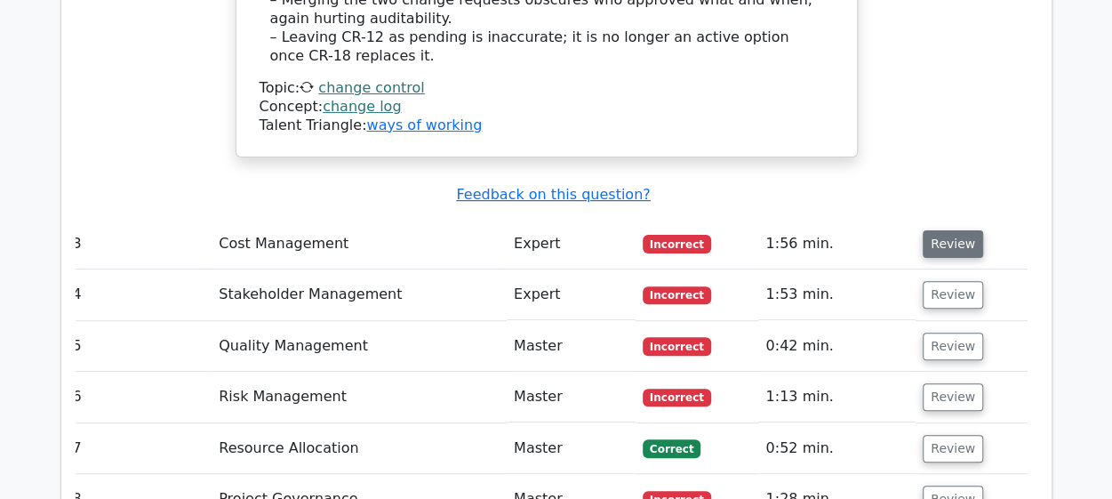
click at [939, 230] on button "Review" at bounding box center [953, 244] width 60 height 28
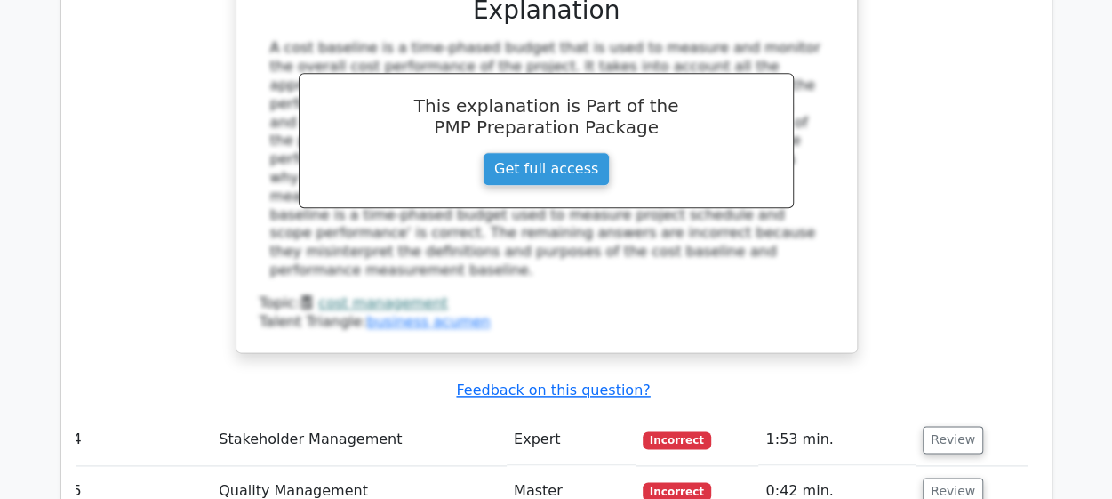
scroll to position [4264, 0]
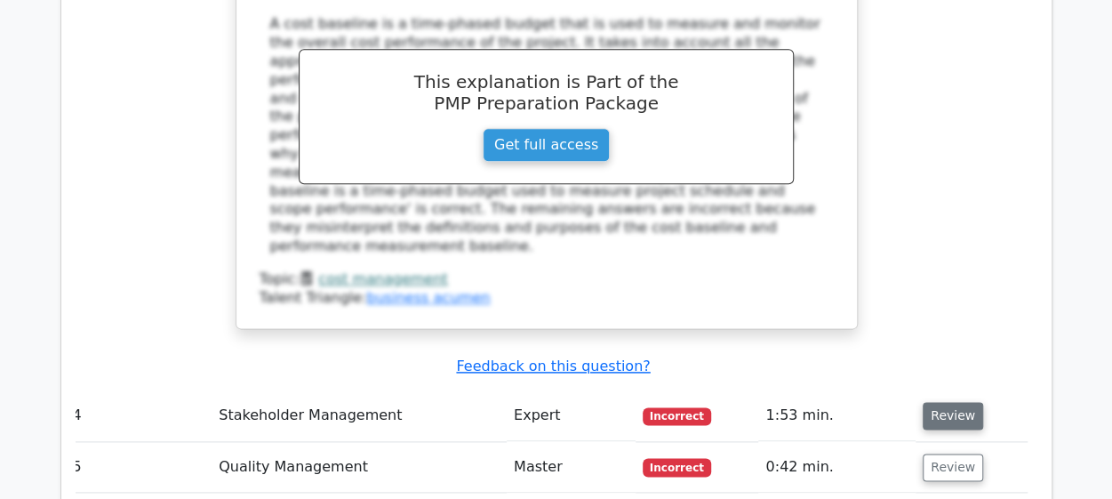
click at [962, 402] on button "Review" at bounding box center [953, 416] width 60 height 28
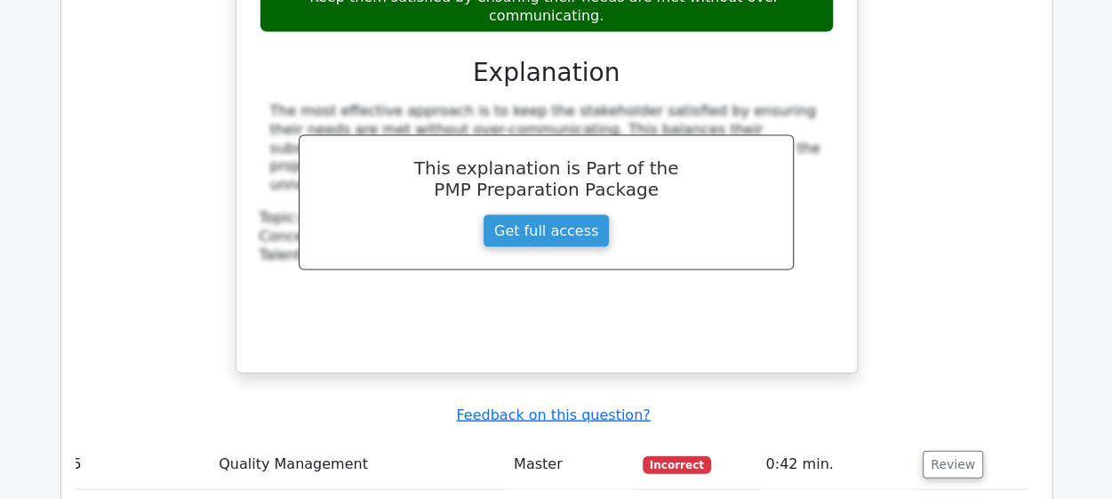
scroll to position [5083, 0]
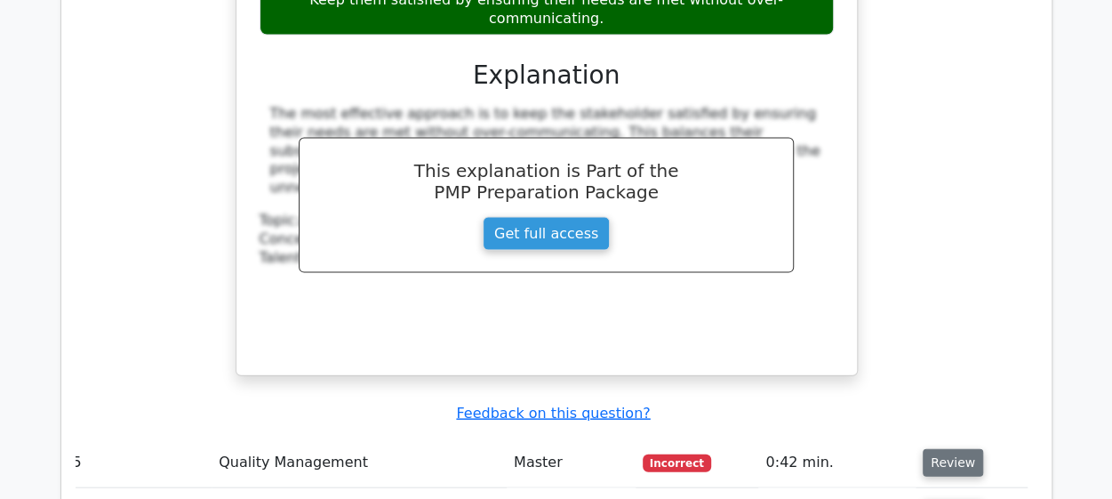
click at [957, 449] on button "Review" at bounding box center [953, 463] width 60 height 28
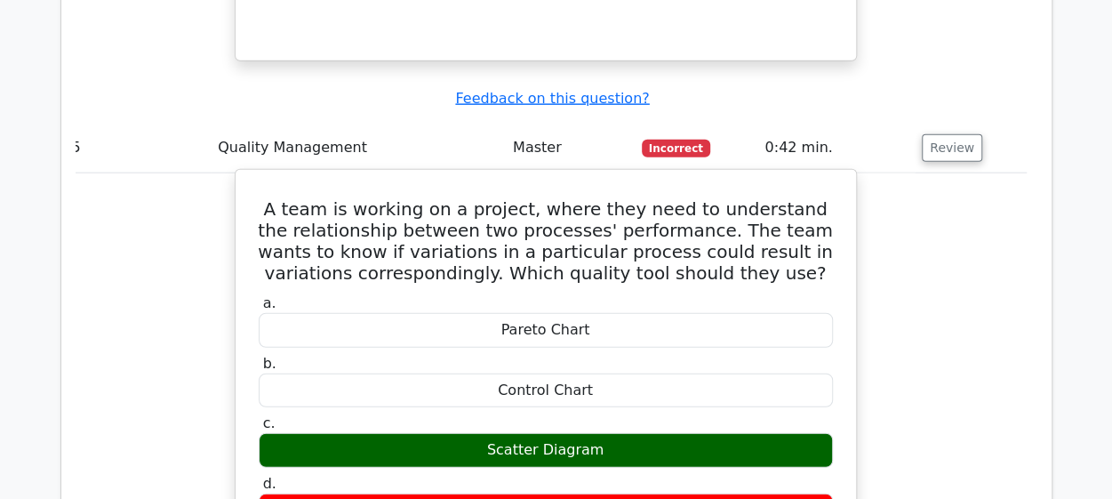
scroll to position [5388, 0]
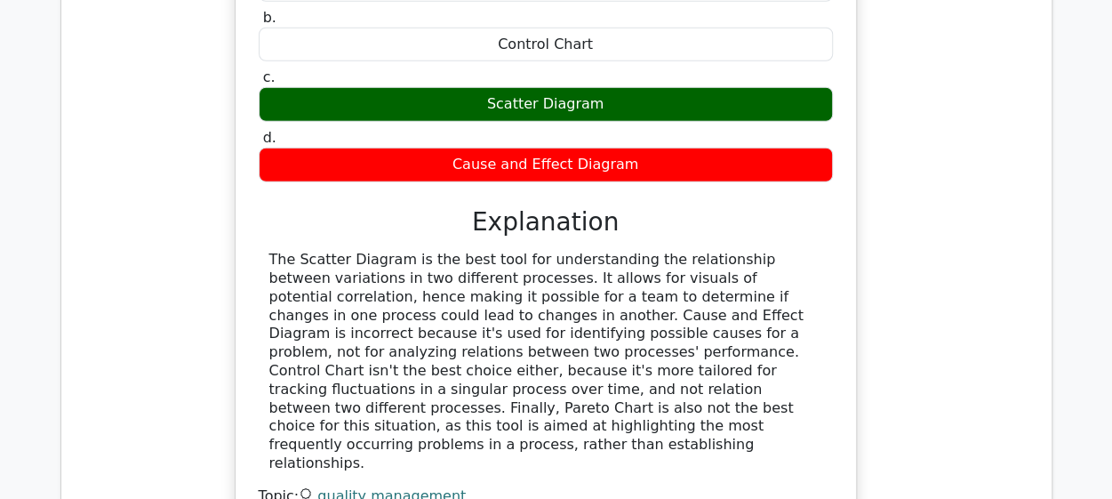
scroll to position [5825, 0]
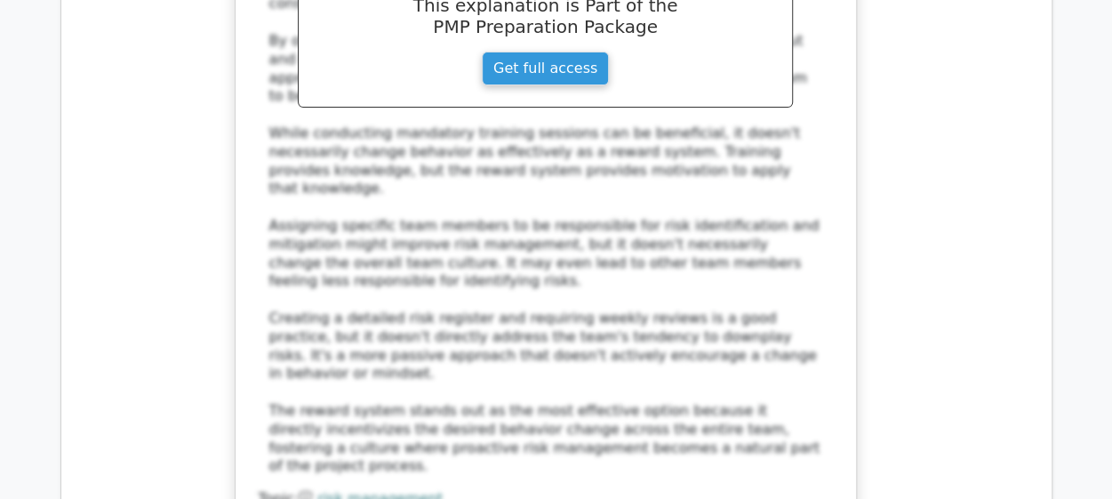
scroll to position [6926, 0]
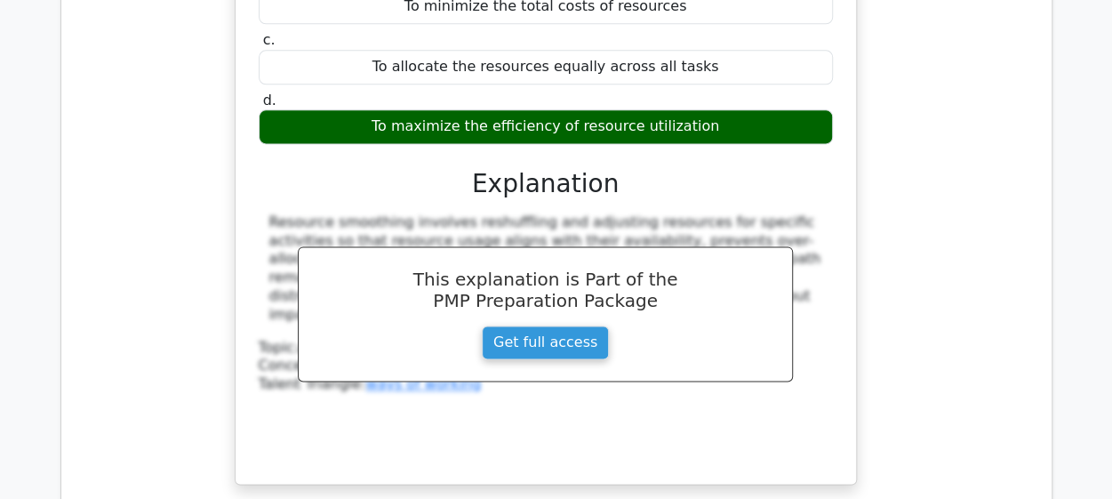
scroll to position [7801, 0]
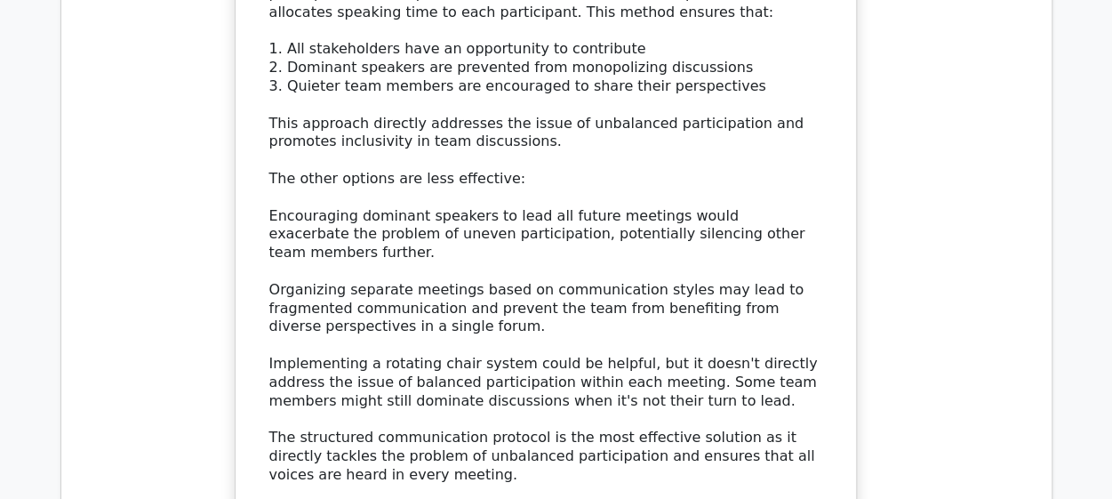
scroll to position [8909, 0]
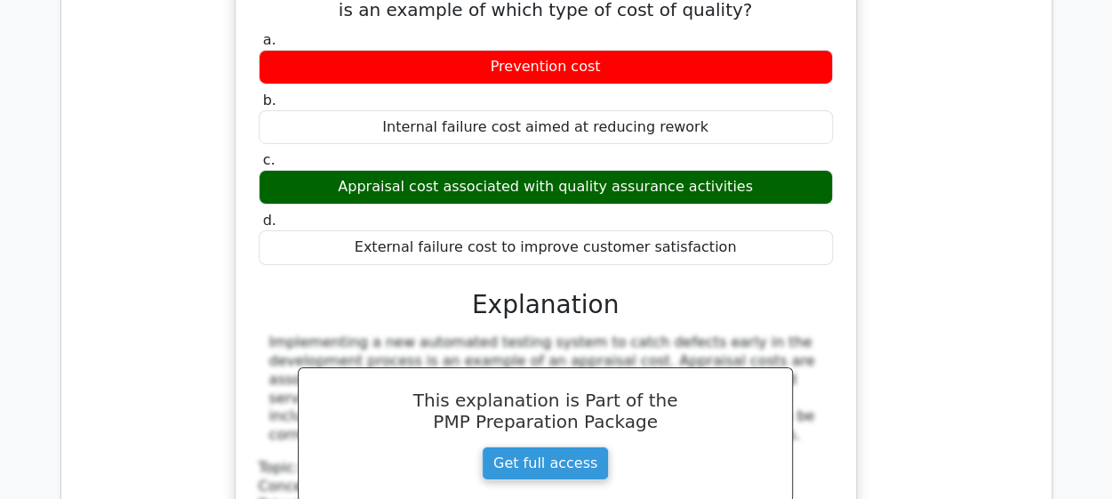
scroll to position [9668, 0]
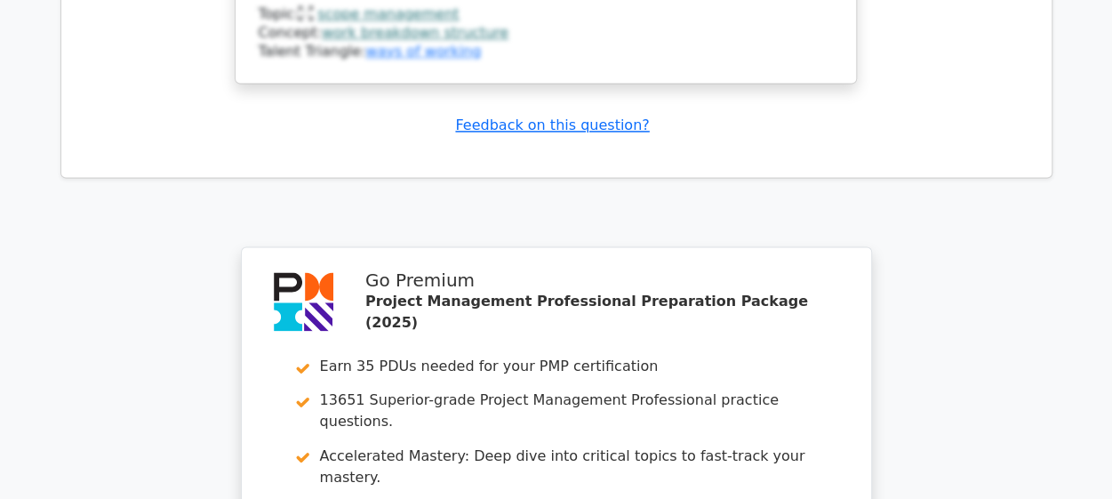
scroll to position [11243, 0]
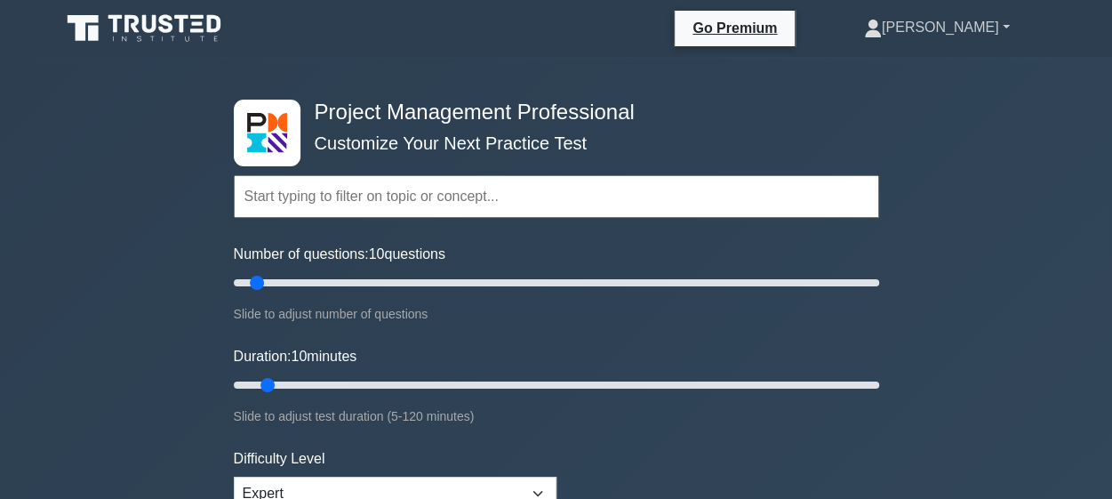
click at [938, 32] on link "[PERSON_NAME]" at bounding box center [936, 28] width 231 height 36
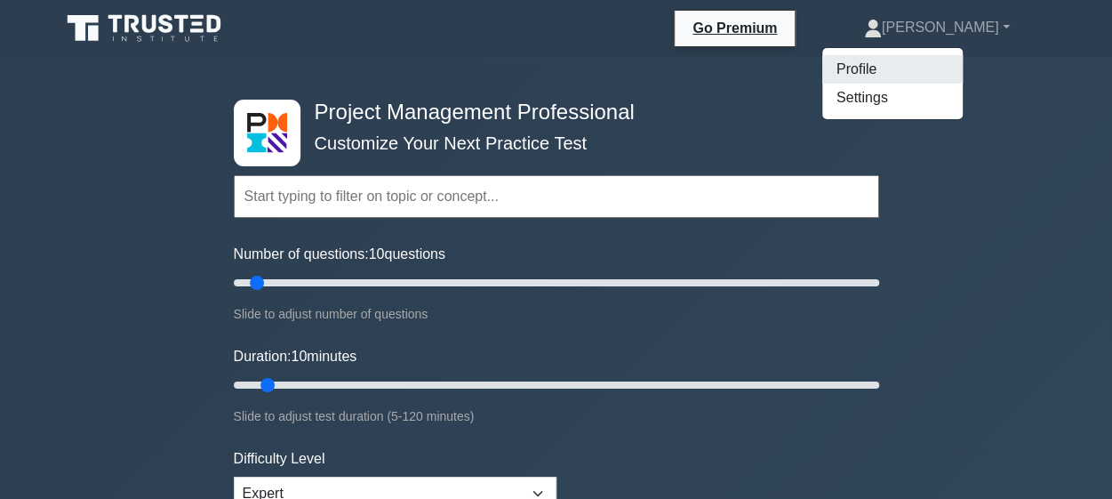
click at [901, 68] on link "Profile" at bounding box center [892, 69] width 140 height 28
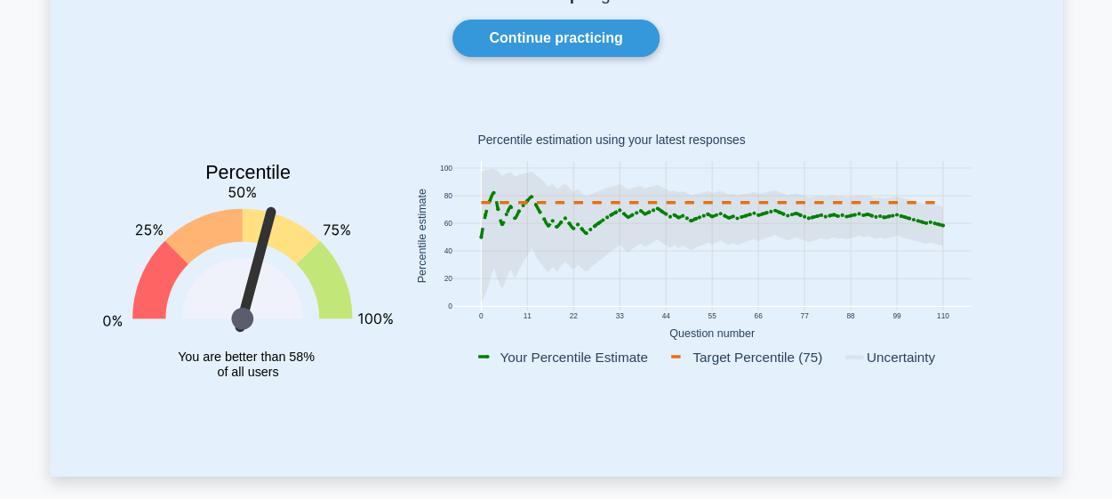
scroll to position [160, 0]
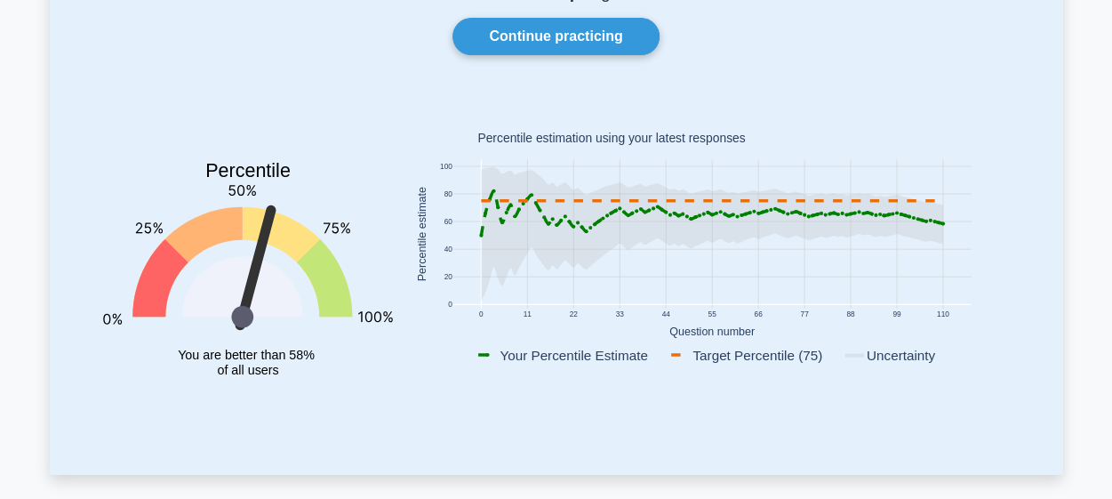
click at [889, 228] on icon at bounding box center [711, 234] width 461 height 134
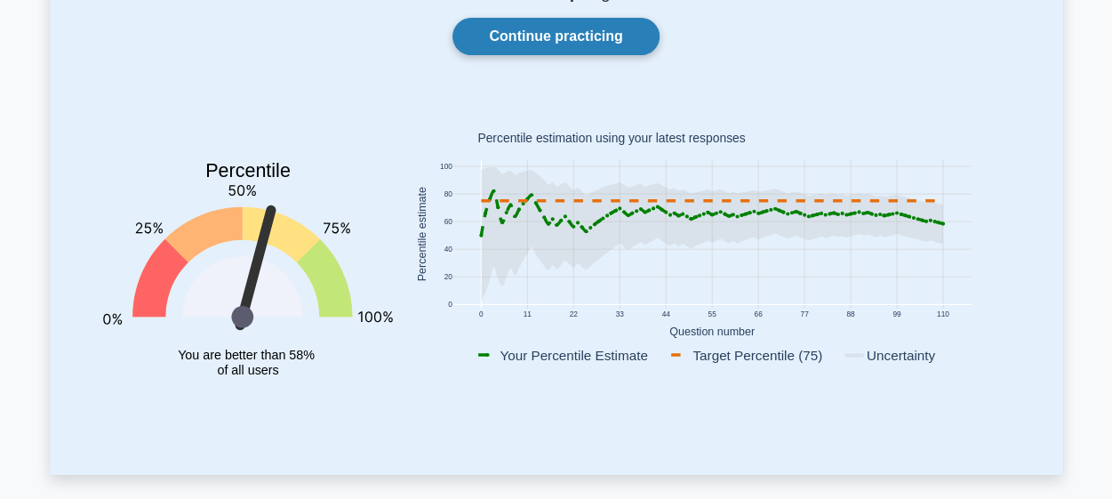
click at [525, 44] on link "Continue practicing" at bounding box center [556, 36] width 206 height 37
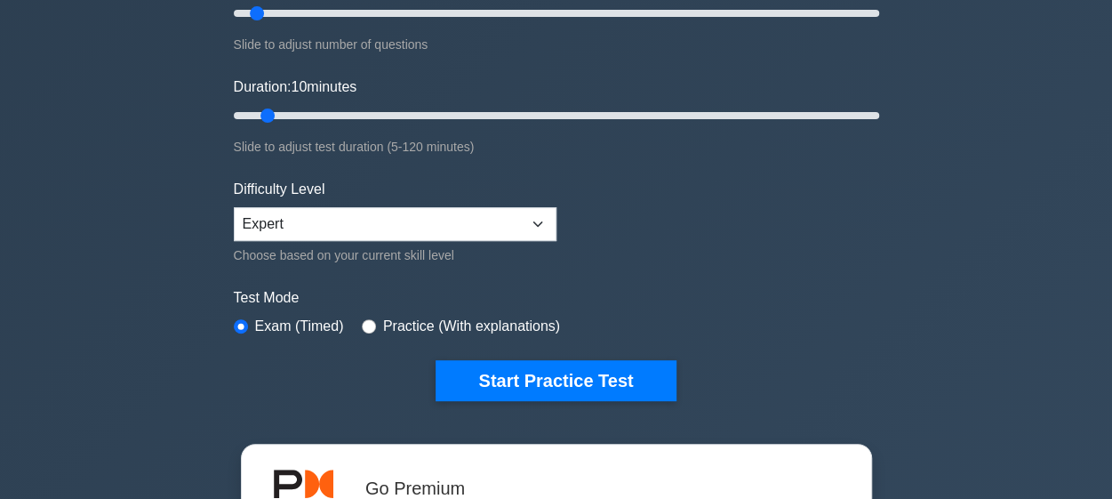
scroll to position [270, 0]
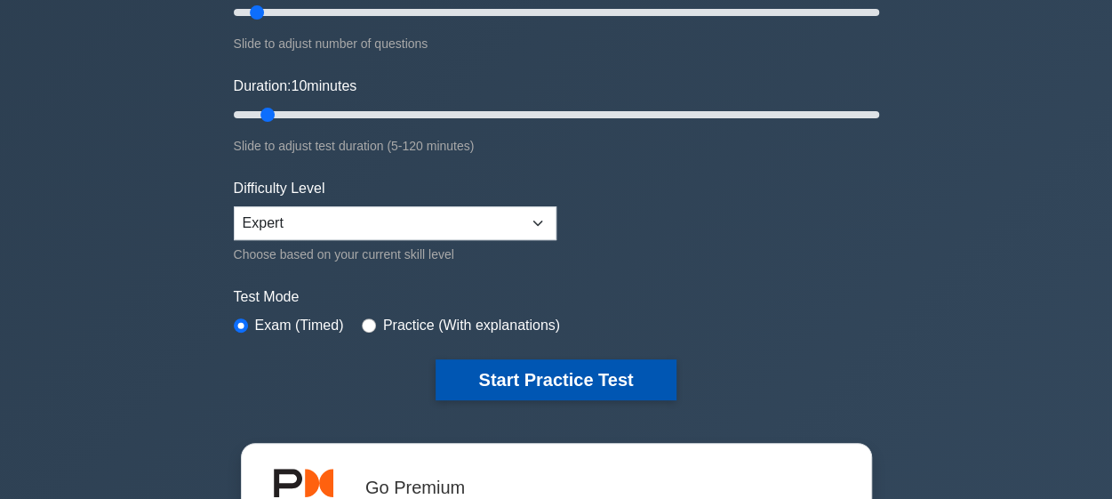
click at [520, 376] on button "Start Practice Test" at bounding box center [556, 379] width 240 height 41
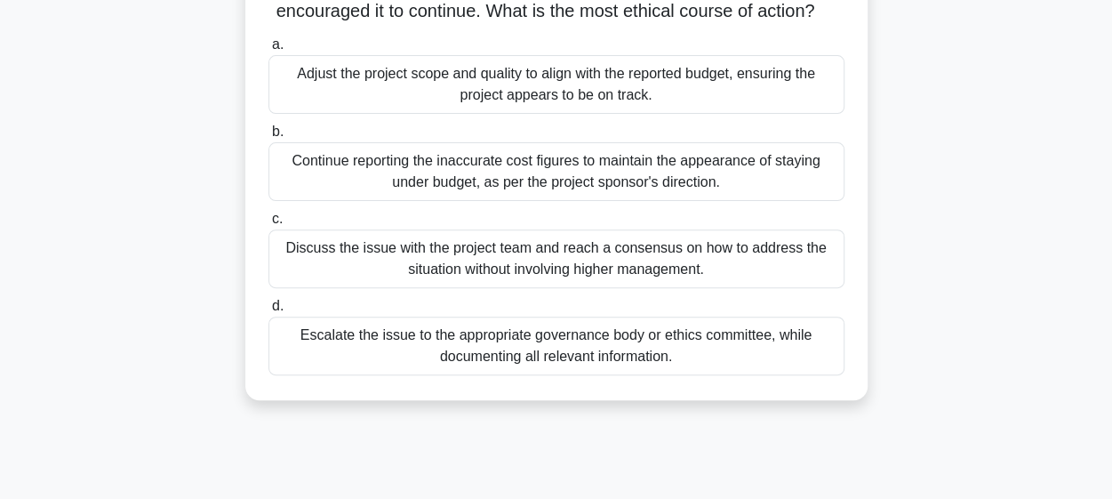
scroll to position [215, 0]
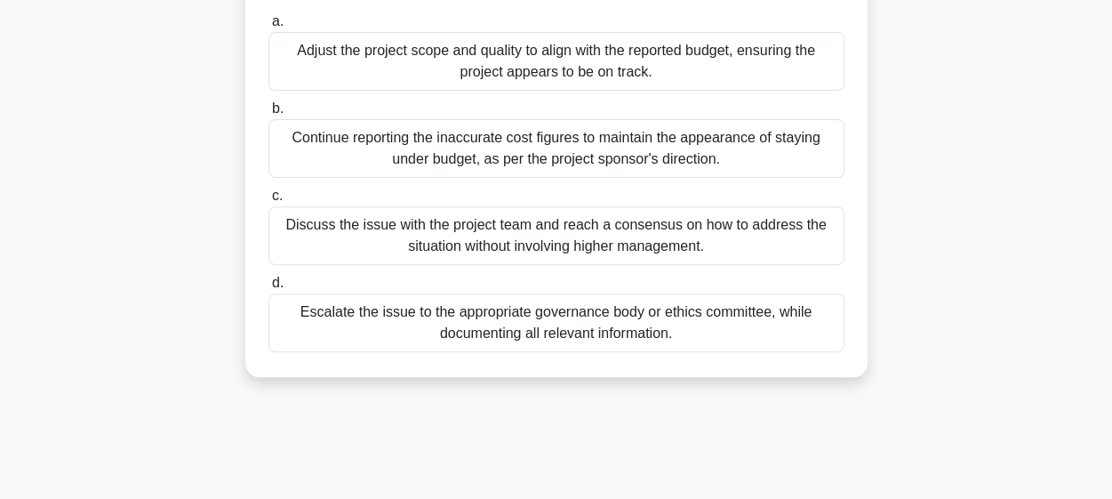
click at [449, 258] on div "Discuss the issue with the project team and reach a consensus on how to address…" at bounding box center [556, 235] width 576 height 59
click at [268, 202] on input "c. Discuss the issue with the project team and reach a consensus on how to addr…" at bounding box center [268, 196] width 0 height 12
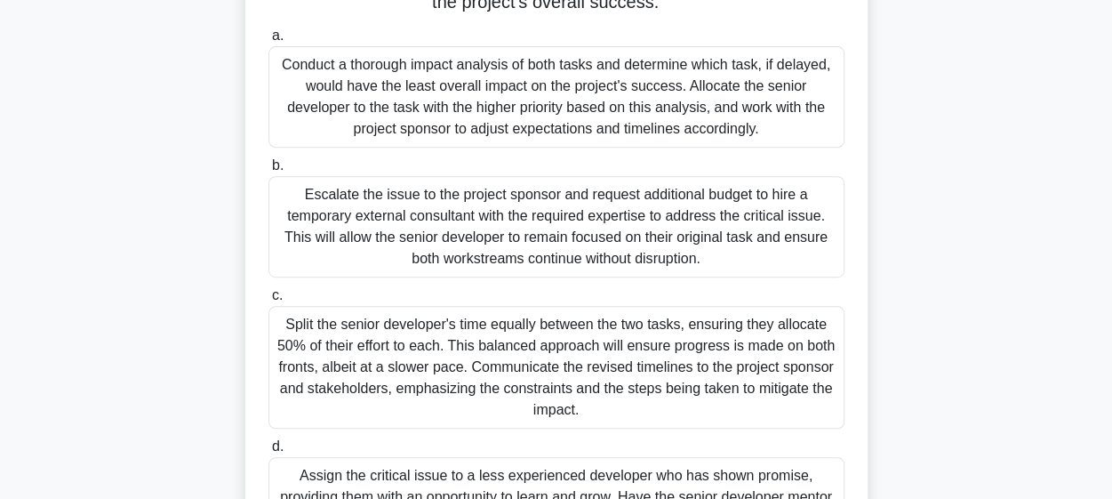
scroll to position [348, 0]
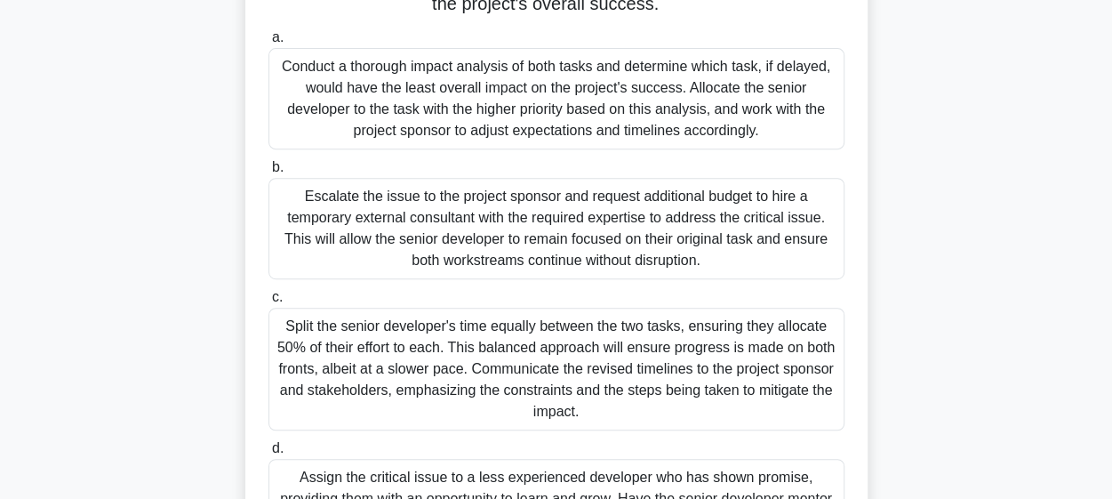
click at [490, 102] on div "Conduct a thorough impact analysis of both tasks and determine which task, if d…" at bounding box center [556, 98] width 576 height 101
click at [268, 44] on input "a. Conduct a thorough impact analysis of both tasks and determine which task, i…" at bounding box center [268, 38] width 0 height 12
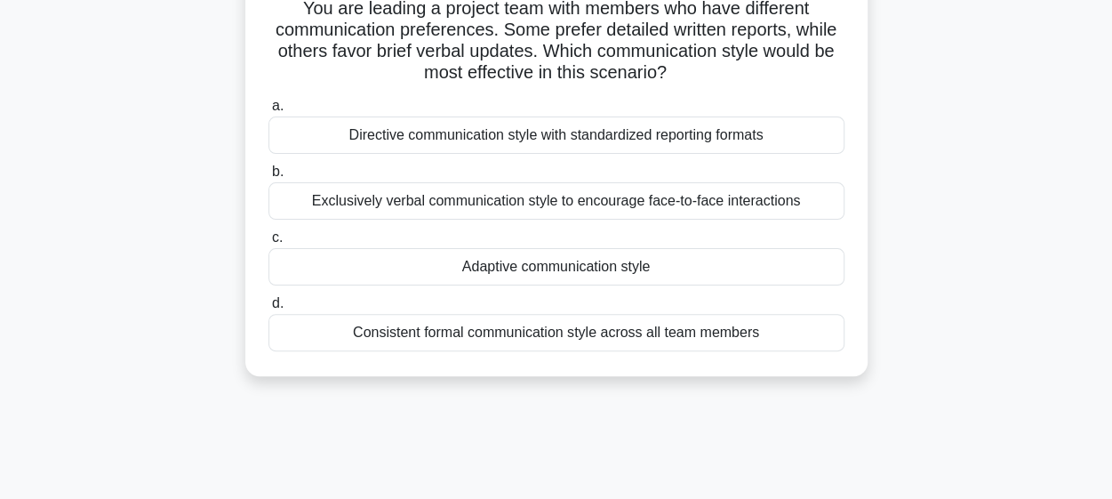
scroll to position [135, 0]
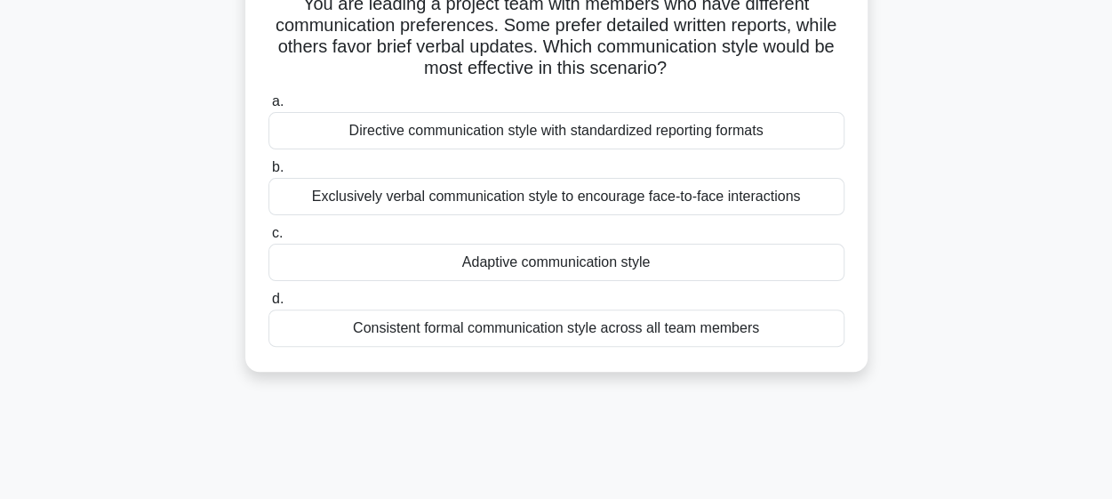
click at [551, 141] on div "Directive communication style with standardized reporting formats" at bounding box center [556, 130] width 576 height 37
click at [268, 108] on input "a. Directive communication style with standardized reporting formats" at bounding box center [268, 102] width 0 height 12
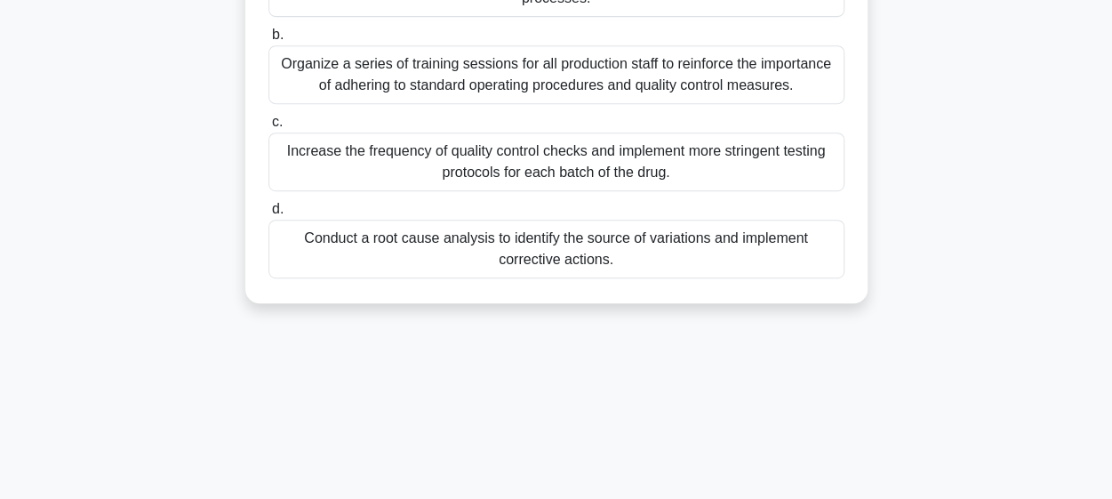
scroll to position [352, 0]
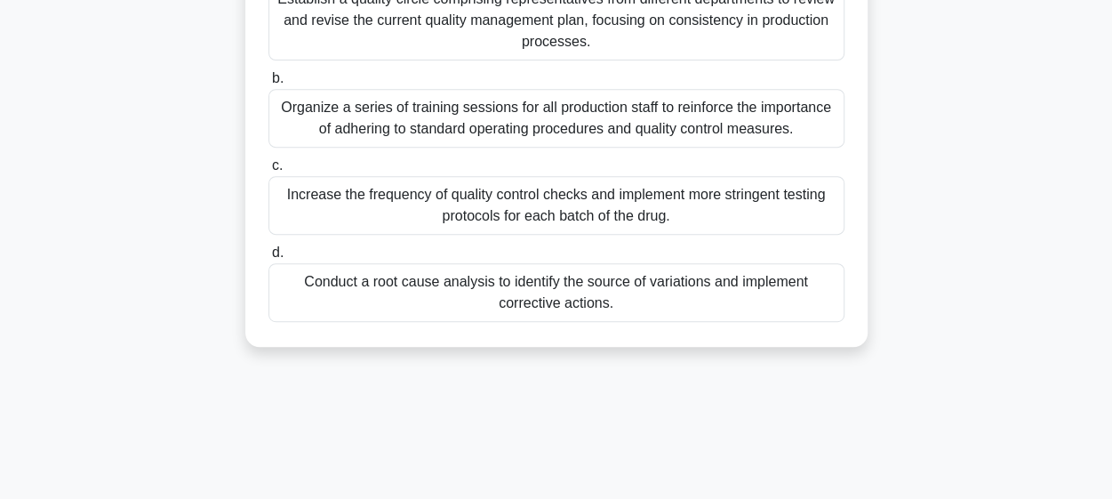
click at [557, 300] on div "Conduct a root cause analysis to identify the source of variations and implemen…" at bounding box center [556, 292] width 576 height 59
click at [268, 259] on input "d. Conduct a root cause analysis to identify the source of variations and imple…" at bounding box center [268, 253] width 0 height 12
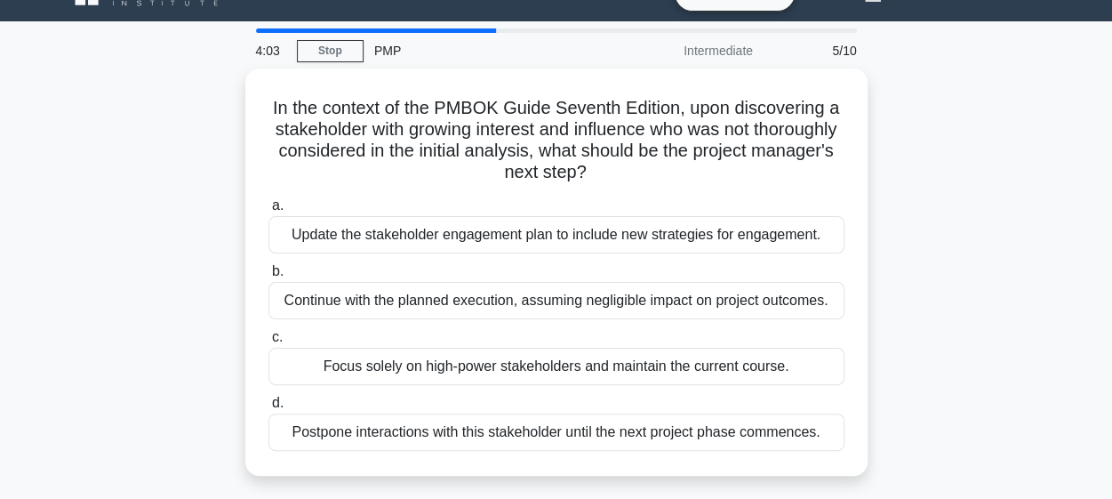
scroll to position [42, 0]
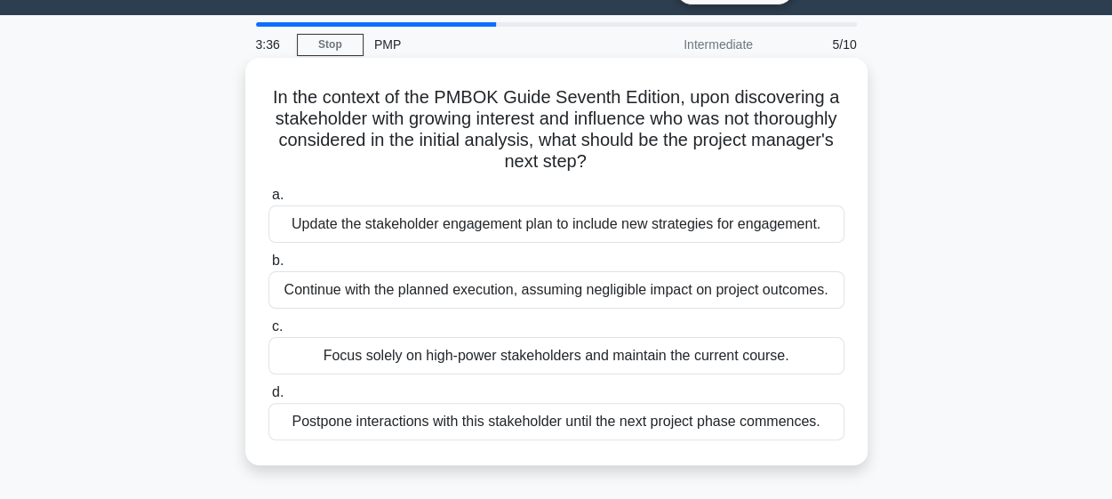
click at [504, 236] on div "Update the stakeholder engagement plan to include new strategies for engagement." at bounding box center [556, 223] width 576 height 37
click at [268, 201] on input "a. Update the stakeholder engagement plan to include new strategies for engagem…" at bounding box center [268, 195] width 0 height 12
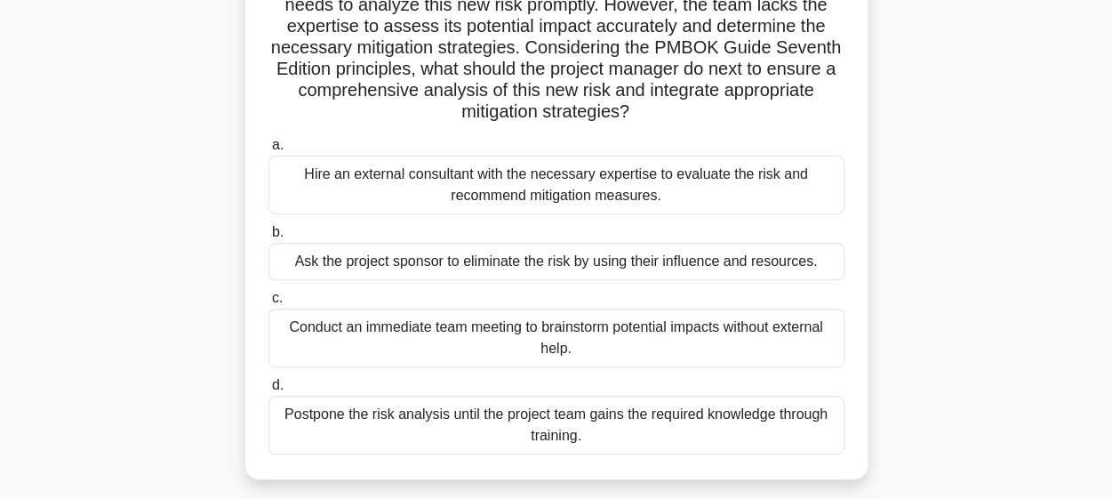
scroll to position [244, 0]
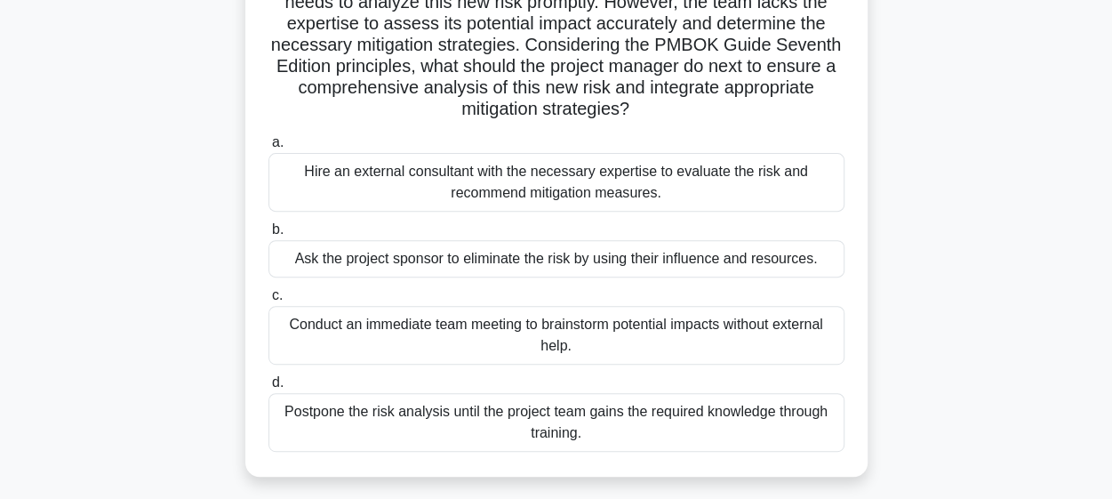
click at [485, 332] on div "Conduct an immediate team meeting to brainstorm potential impacts without exter…" at bounding box center [556, 335] width 576 height 59
click at [268, 301] on input "c. Conduct an immediate team meeting to brainstorm potential impacts without ex…" at bounding box center [268, 296] width 0 height 12
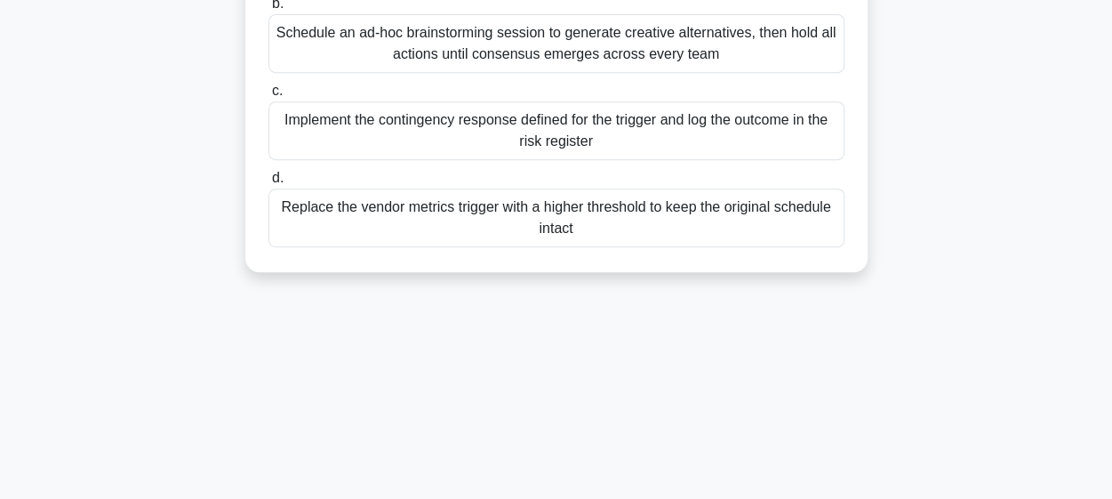
scroll to position [369, 0]
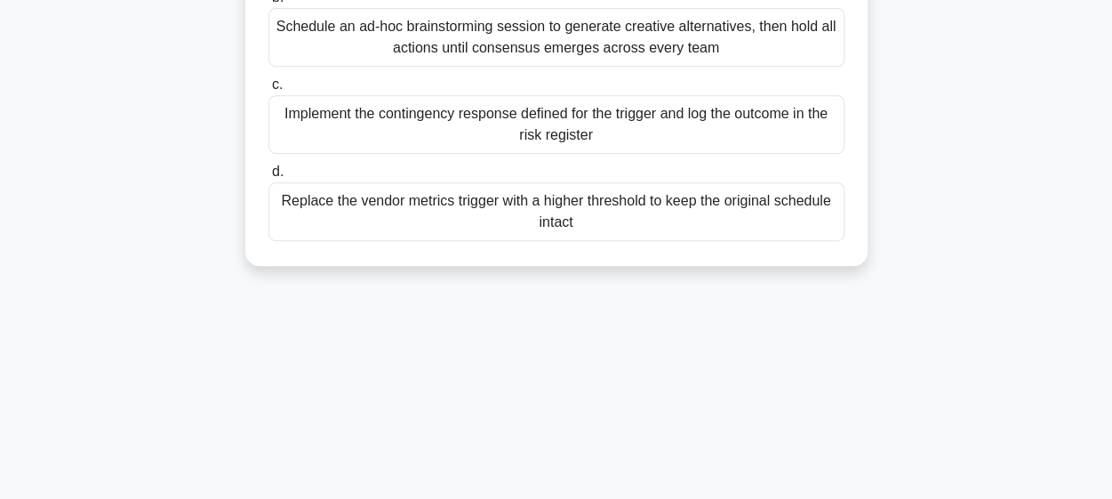
click at [519, 152] on div "Implement the contingency response defined for the trigger and log the outcome …" at bounding box center [556, 124] width 576 height 59
click at [268, 91] on input "c. Implement the contingency response defined for the trigger and log the outco…" at bounding box center [268, 85] width 0 height 12
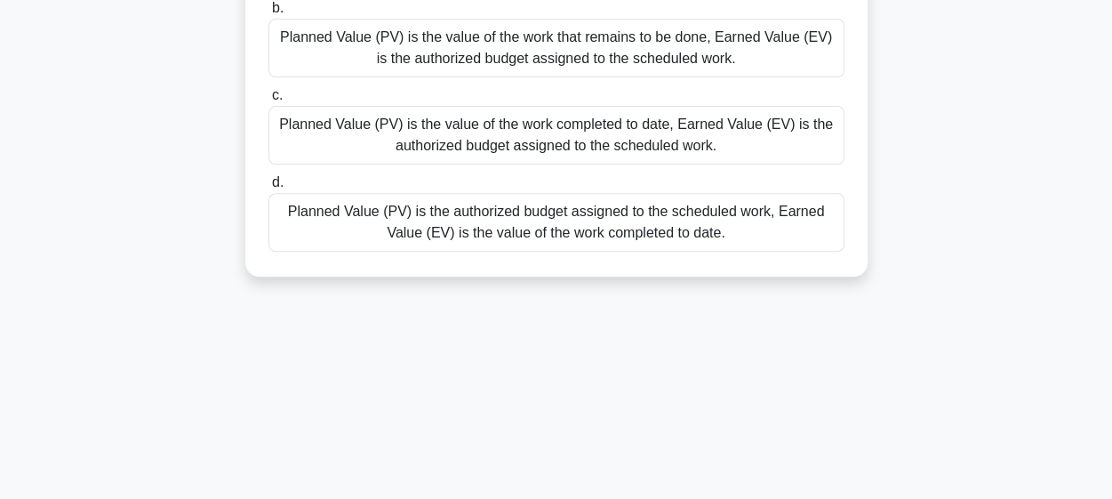
scroll to position [279, 0]
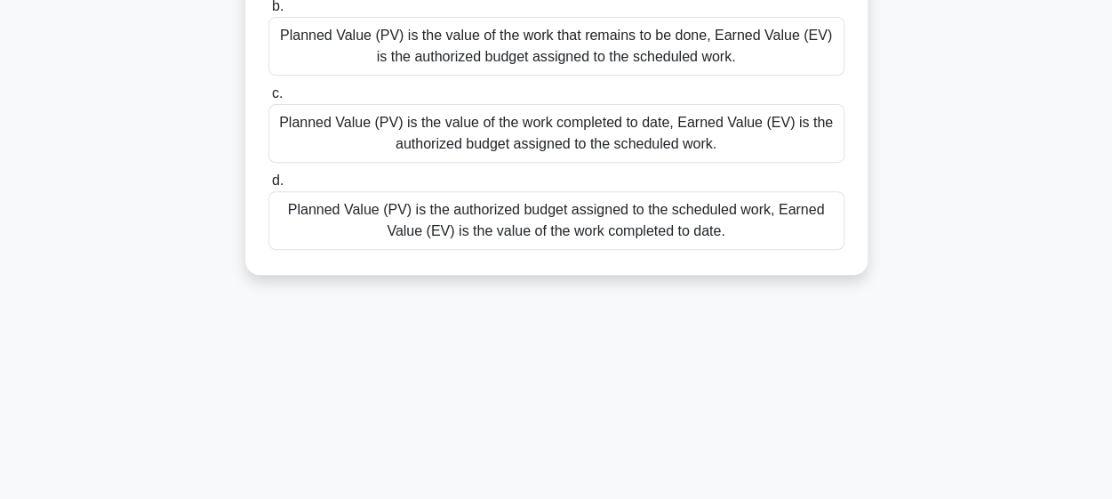
click at [519, 152] on div "Planned Value (PV) is the value of the work completed to date, Earned Value (EV…" at bounding box center [556, 133] width 576 height 59
click at [268, 100] on input "c. Planned Value (PV) is the value of the work completed to date, Earned Value …" at bounding box center [268, 94] width 0 height 12
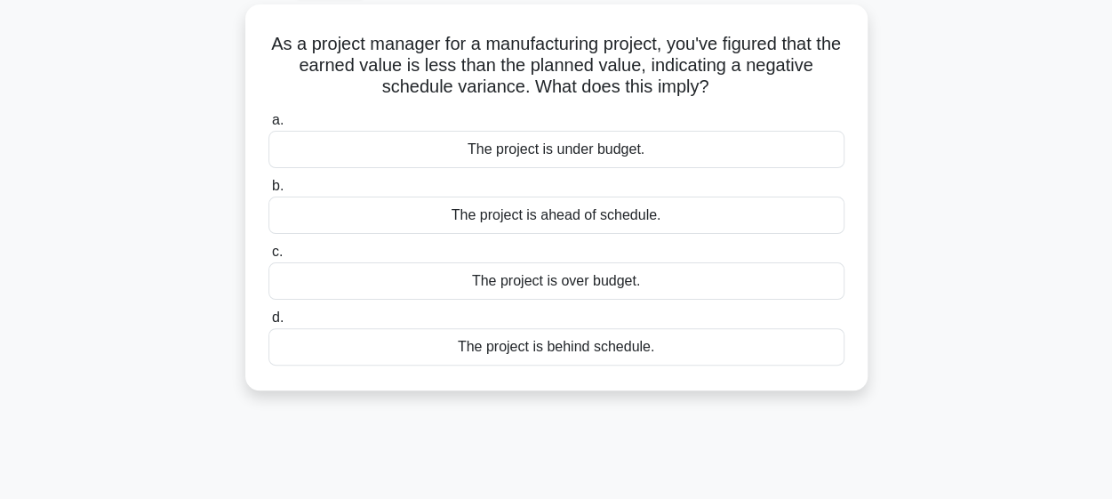
scroll to position [102, 0]
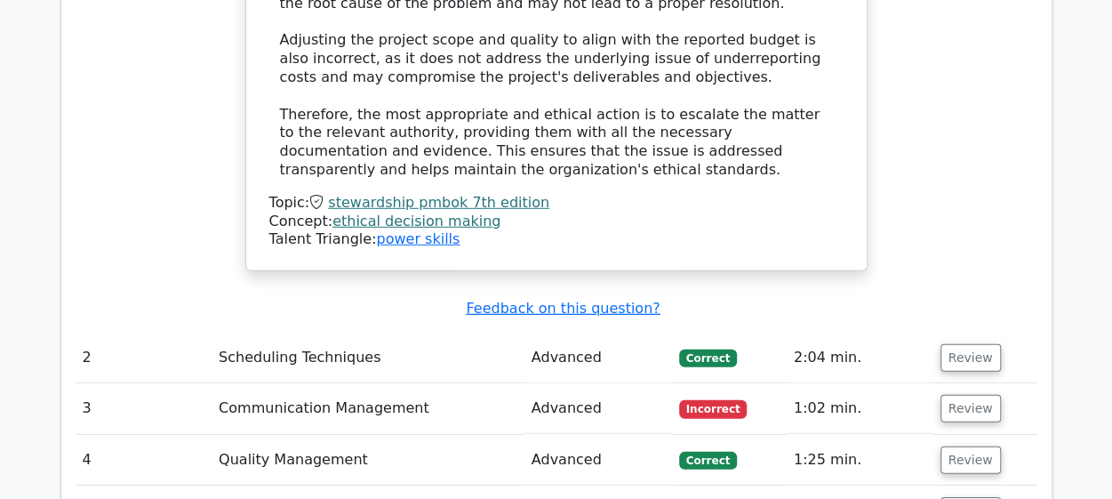
scroll to position [2454, 0]
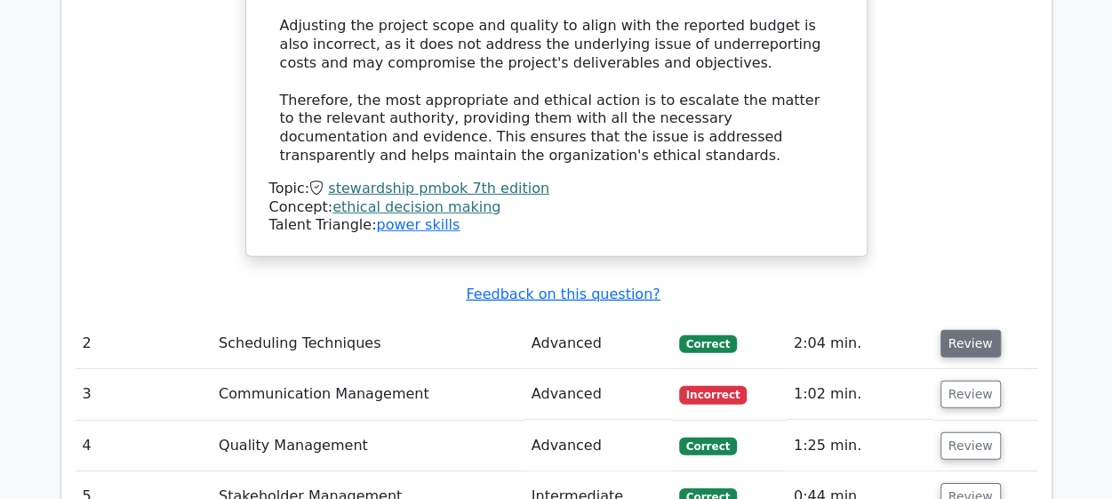
click at [954, 330] on button "Review" at bounding box center [971, 344] width 60 height 28
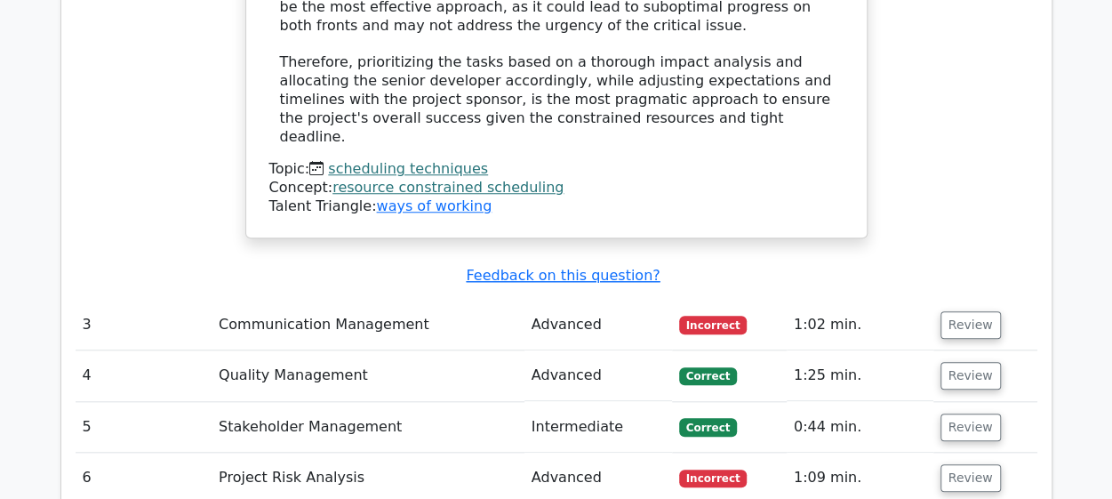
scroll to position [4020, 0]
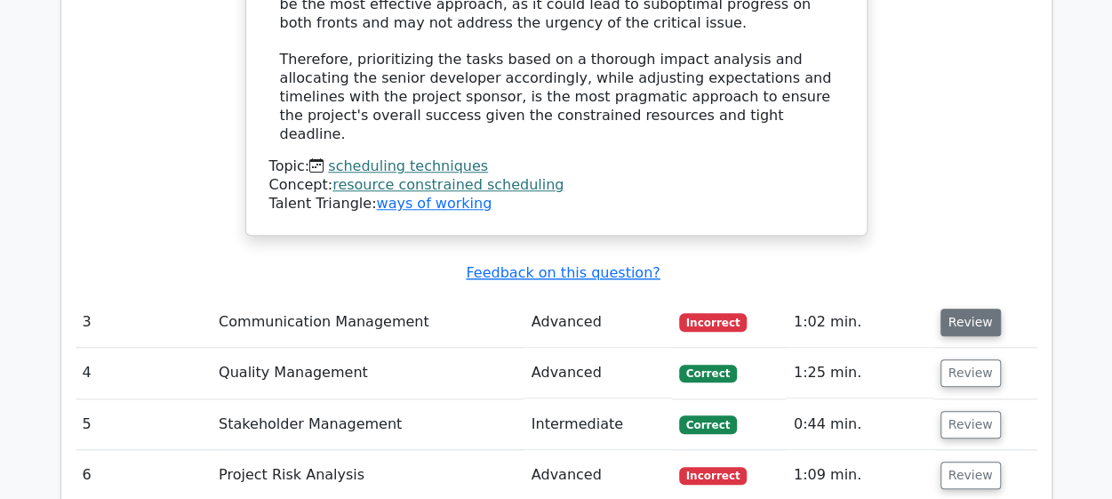
click at [970, 308] on button "Review" at bounding box center [971, 322] width 60 height 28
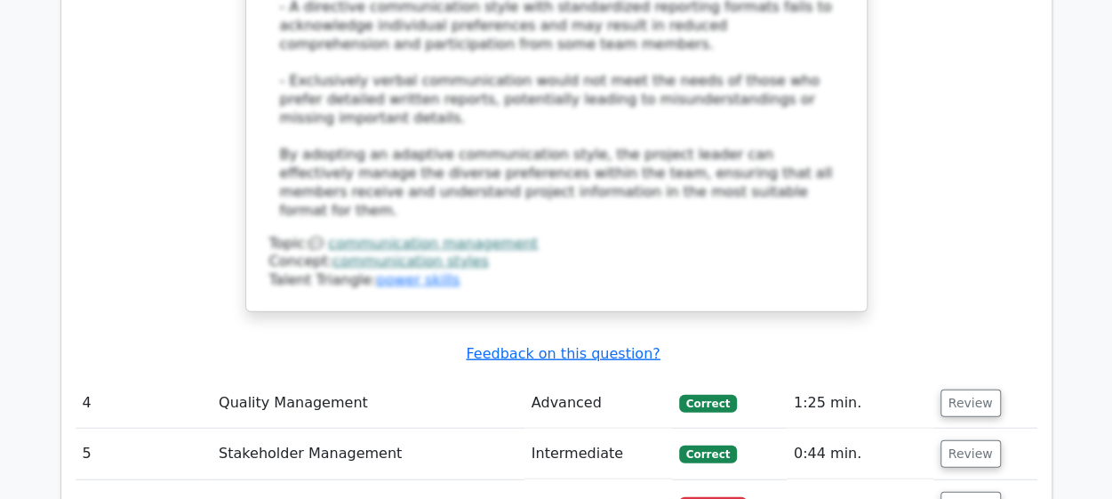
scroll to position [5349, 0]
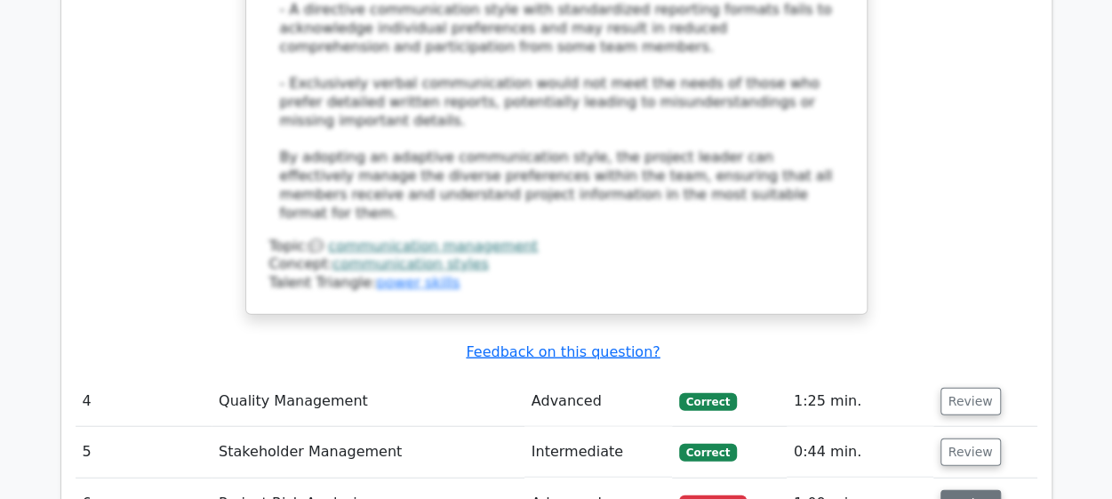
click at [965, 490] on button "Review" at bounding box center [971, 504] width 60 height 28
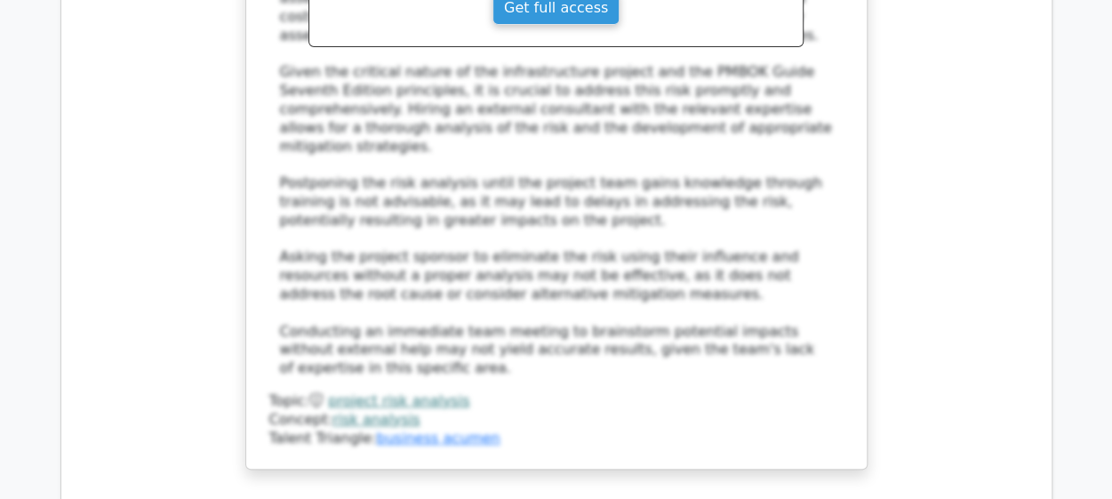
scroll to position [6670, 0]
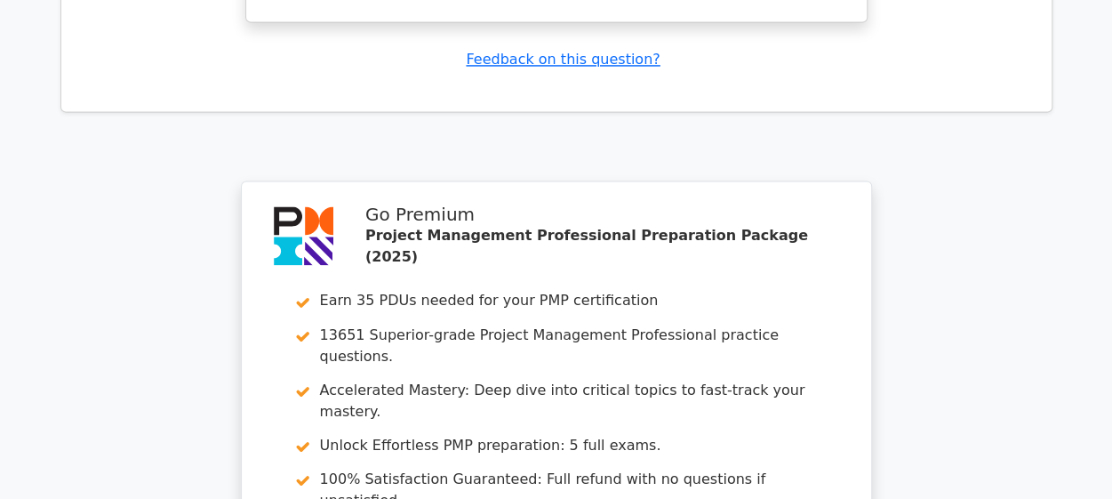
scroll to position [8020, 0]
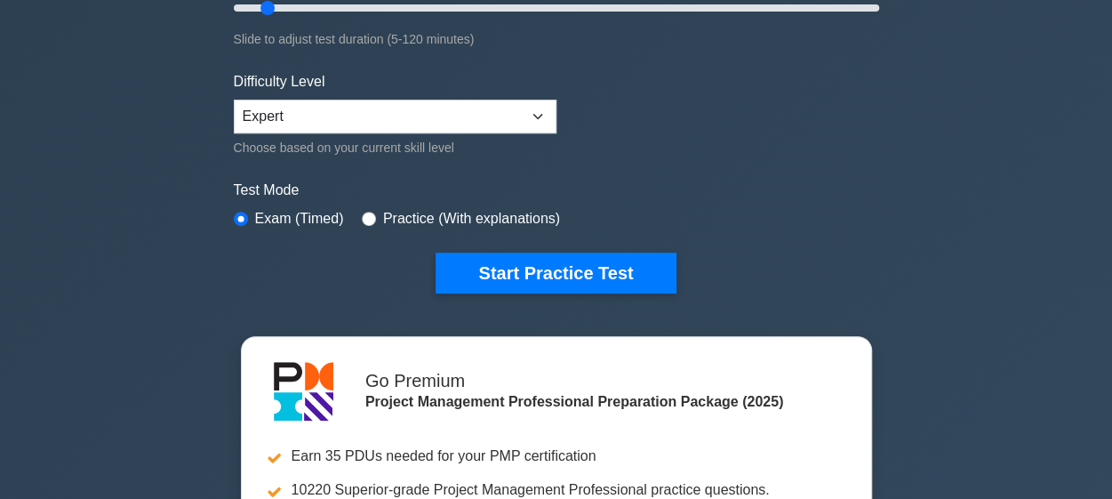
scroll to position [380, 0]
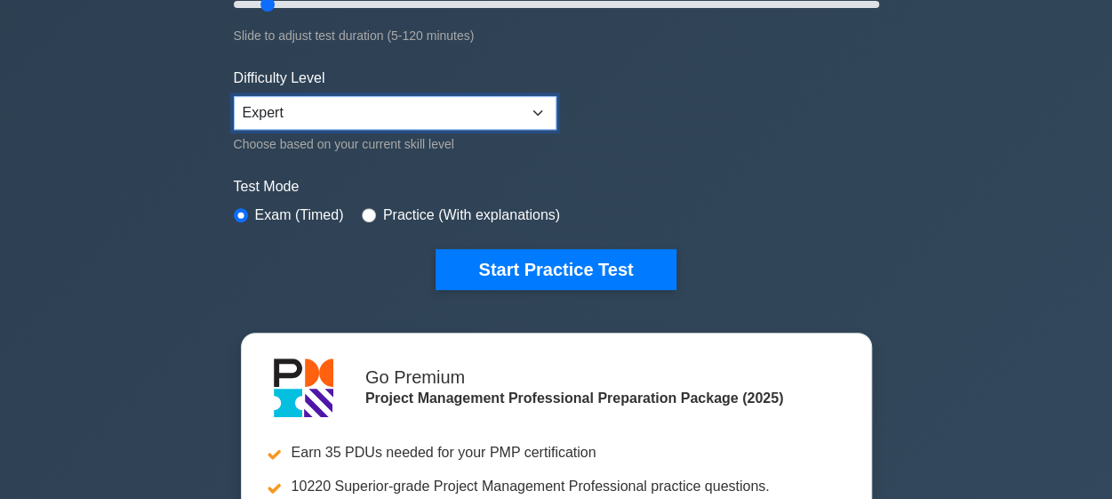
click at [544, 108] on select "Beginner Intermediate Expert" at bounding box center [395, 113] width 323 height 34
click at [234, 96] on select "Beginner Intermediate Expert" at bounding box center [395, 113] width 323 height 34
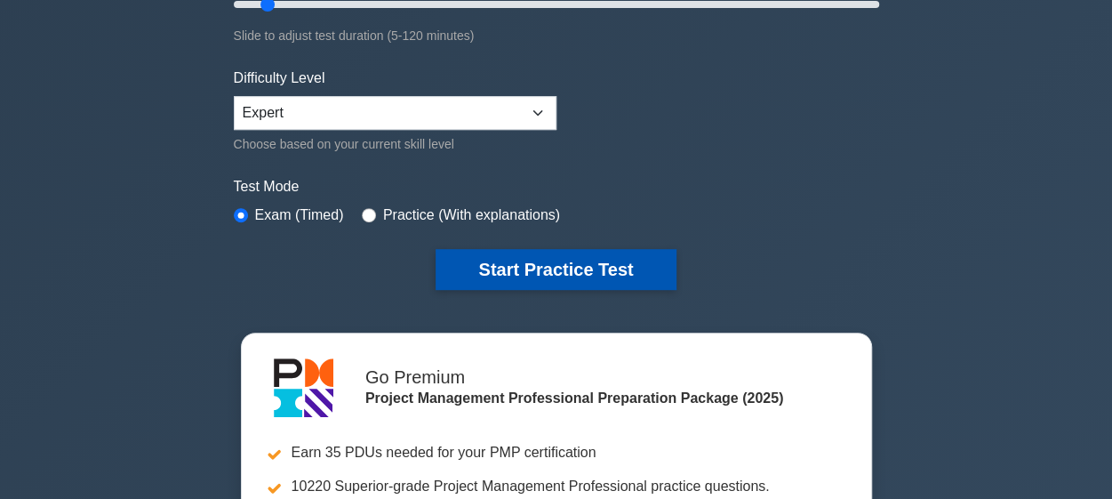
click at [526, 254] on button "Start Practice Test" at bounding box center [556, 269] width 240 height 41
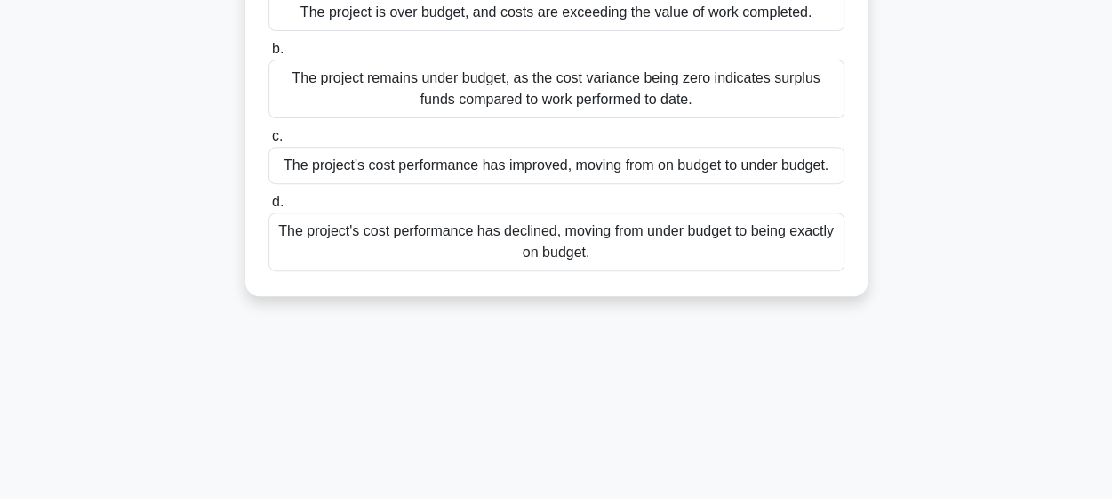
scroll to position [283, 0]
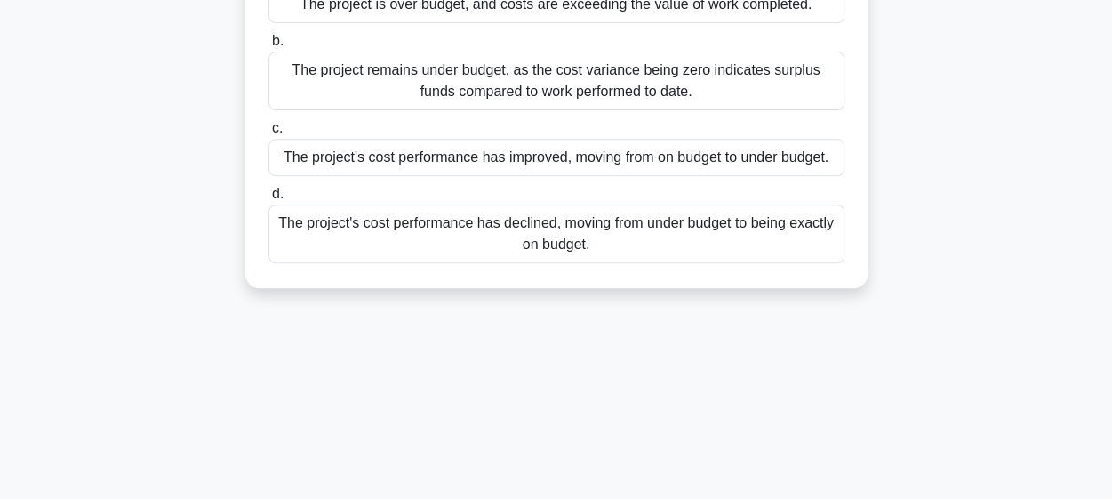
click at [506, 83] on div "The project remains under budget, as the cost variance being zero indicates sur…" at bounding box center [556, 81] width 576 height 59
click at [268, 47] on input "b. The project remains under budget, as the cost variance being zero indicates …" at bounding box center [268, 42] width 0 height 12
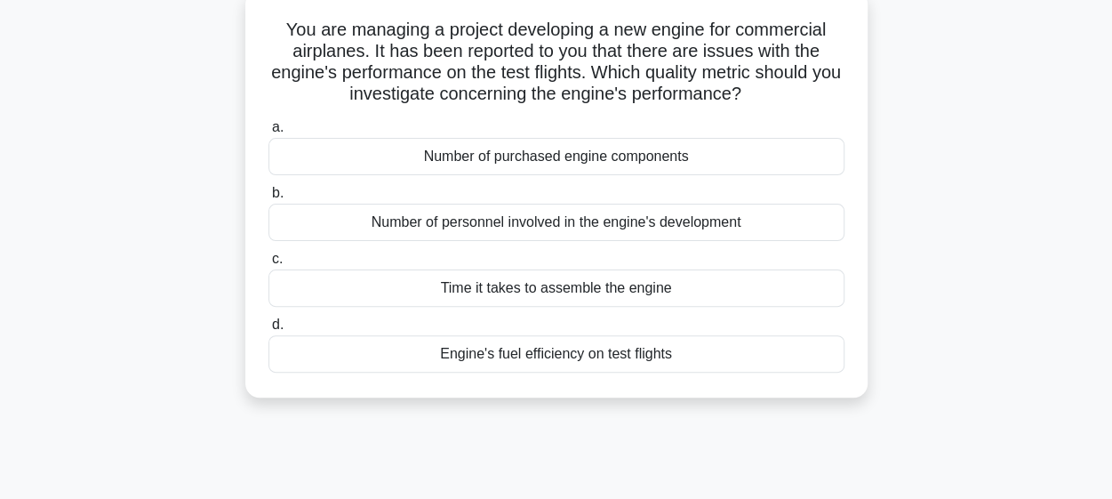
scroll to position [113, 0]
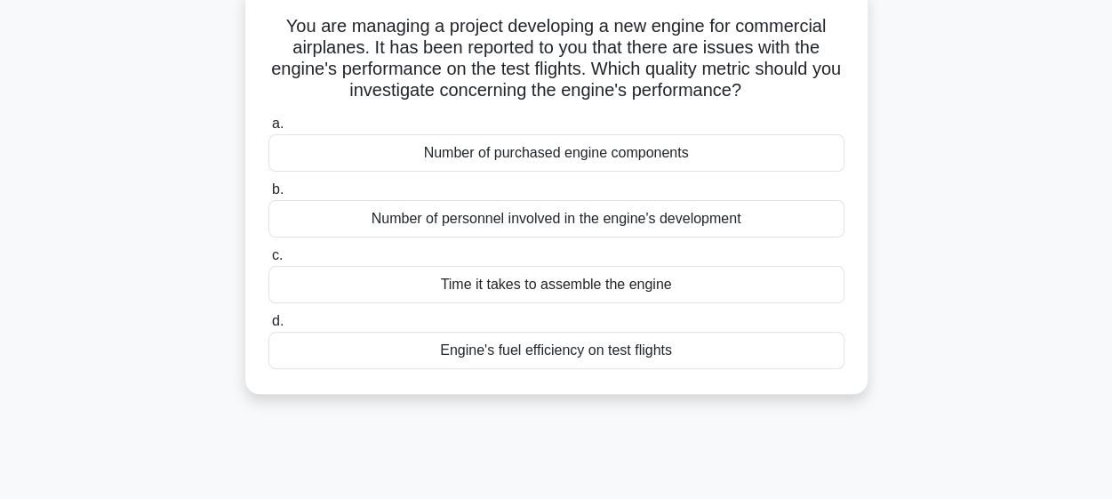
click at [510, 353] on div "Engine's fuel efficiency on test flights" at bounding box center [556, 350] width 576 height 37
click at [268, 327] on input "d. Engine's fuel efficiency on test flights" at bounding box center [268, 322] width 0 height 12
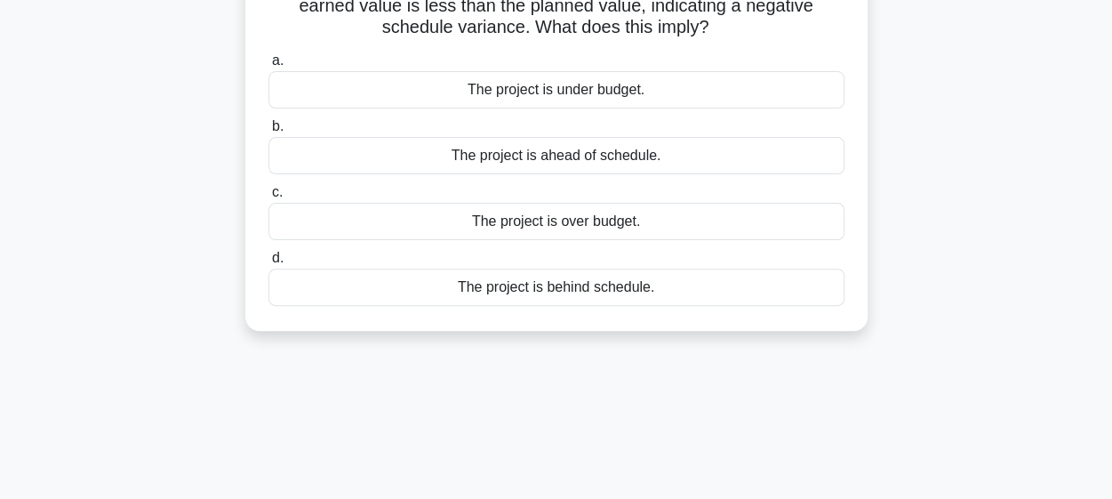
scroll to position [160, 0]
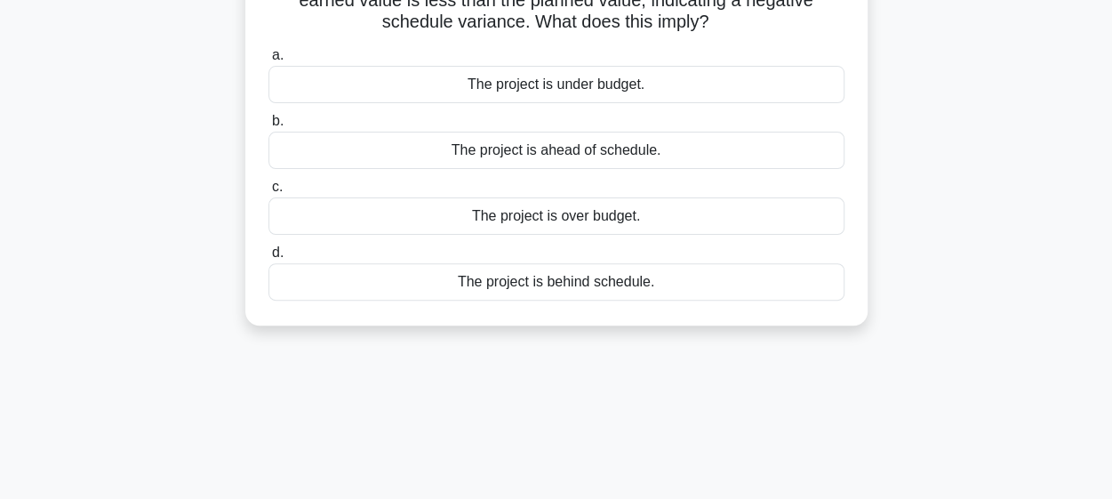
click at [571, 279] on div "The project is behind schedule." at bounding box center [556, 281] width 576 height 37
click at [268, 259] on input "d. The project is behind schedule." at bounding box center [268, 253] width 0 height 12
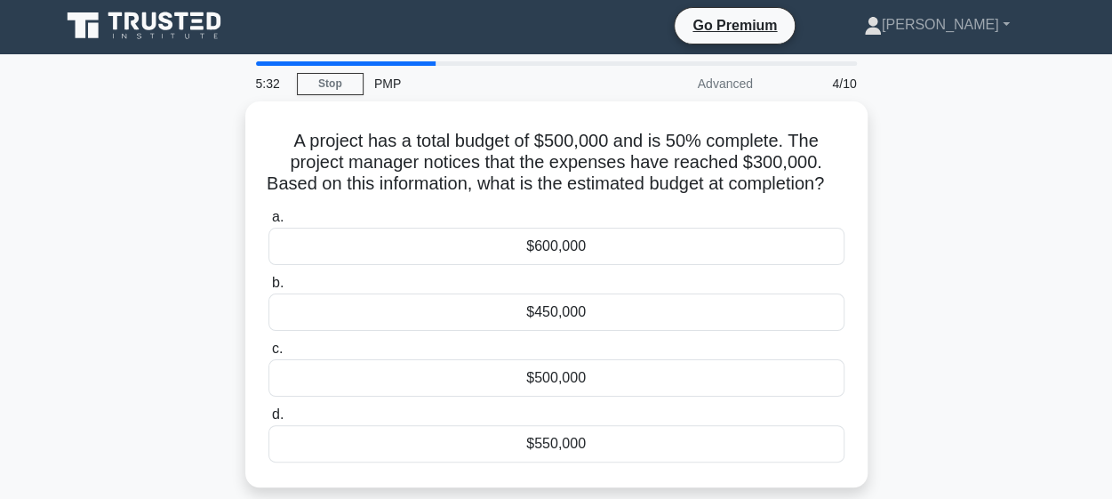
scroll to position [0, 0]
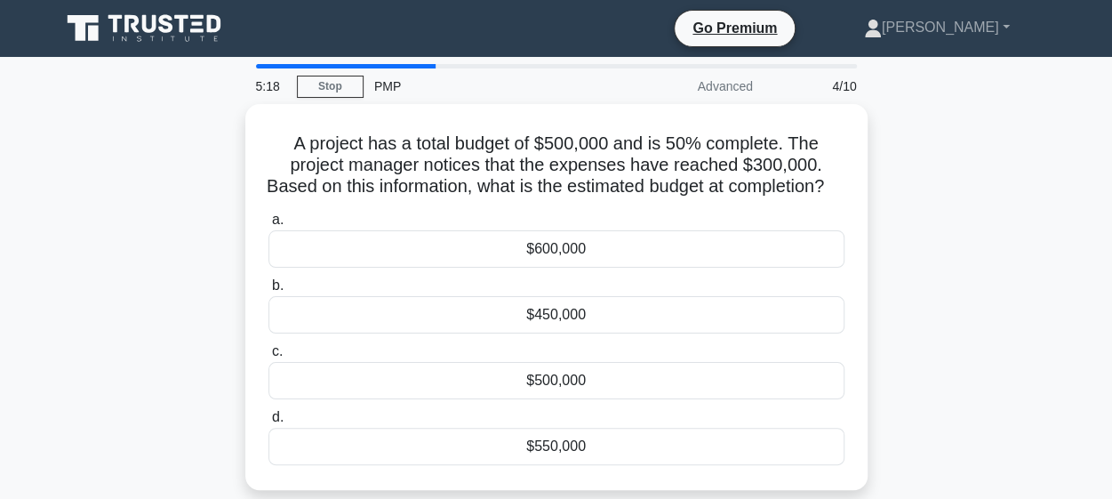
click at [571, 268] on div "$600,000" at bounding box center [556, 248] width 576 height 37
click at [268, 226] on input "a. $600,000" at bounding box center [268, 220] width 0 height 12
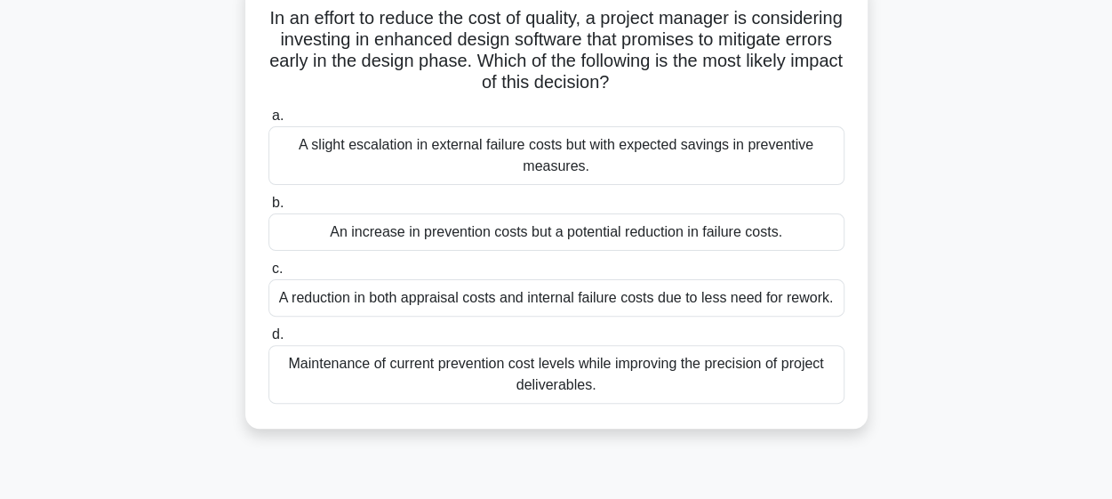
scroll to position [140, 0]
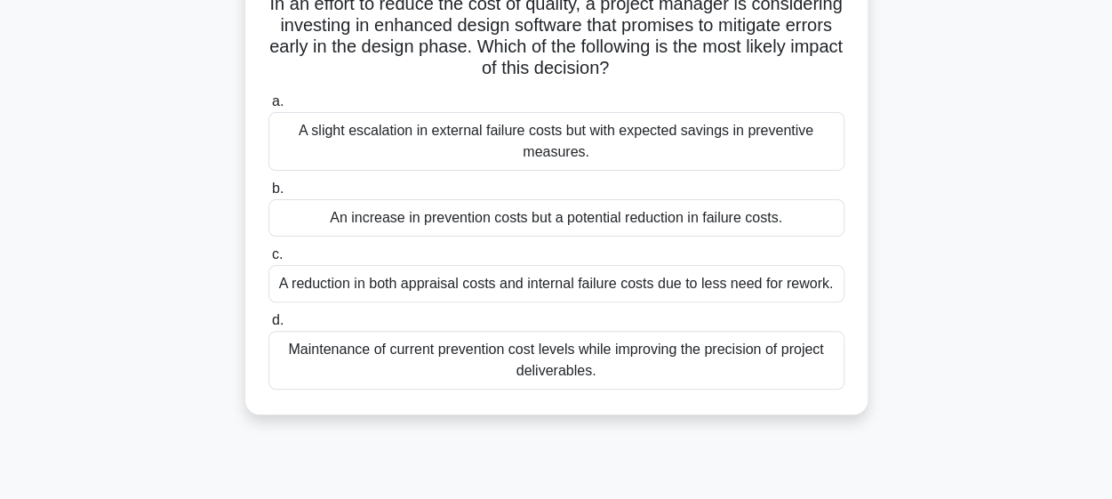
click at [571, 279] on div "A reduction in both appraisal costs and internal failure costs due to less need…" at bounding box center [556, 283] width 576 height 37
click at [268, 260] on input "c. A reduction in both appraisal costs and internal failure costs due to less n…" at bounding box center [268, 255] width 0 height 12
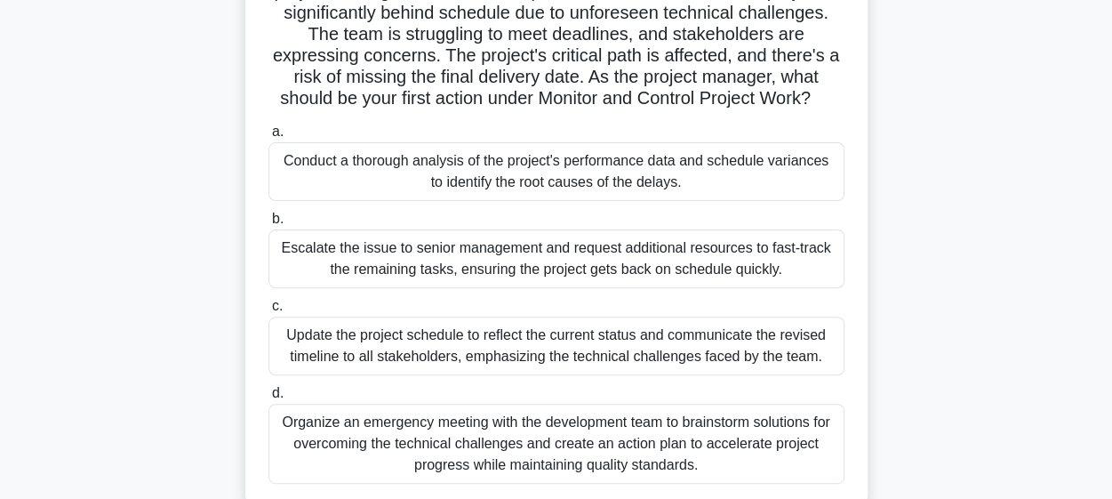
scroll to position [182, 0]
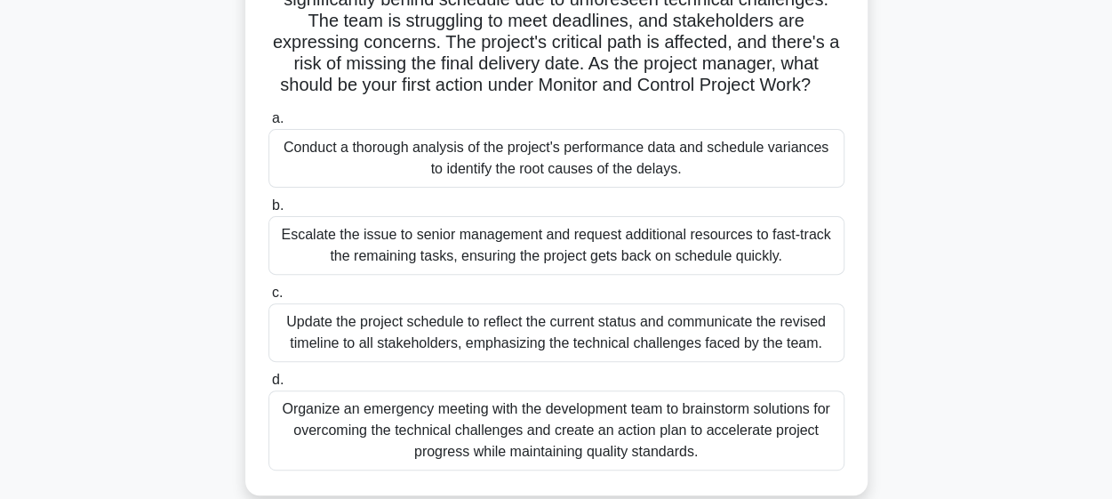
click at [494, 425] on div "Organize an emergency meeting with the development team to brainstorm solutions…" at bounding box center [556, 430] width 576 height 80
click at [268, 386] on input "d. Organize an emergency meeting with the development team to brainstorm soluti…" at bounding box center [268, 380] width 0 height 12
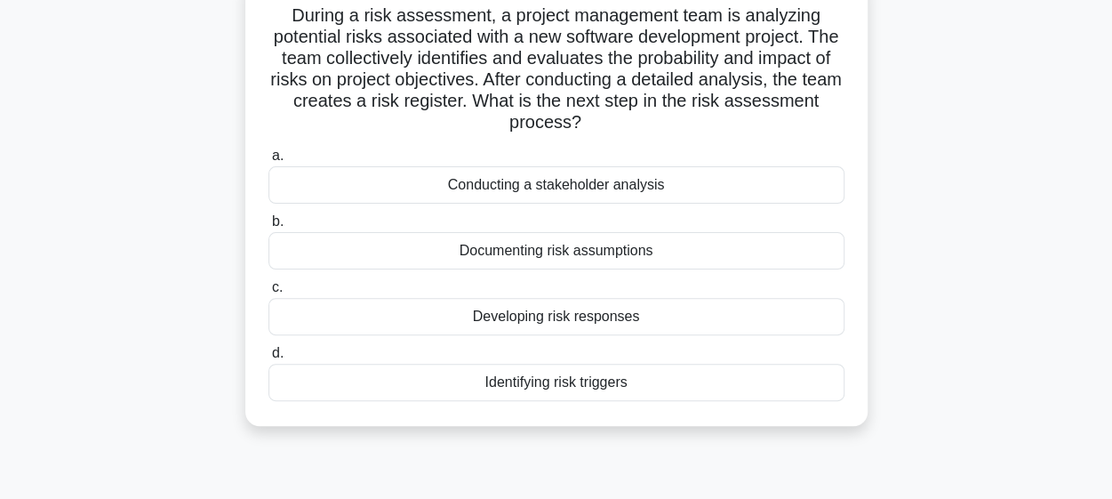
scroll to position [156, 0]
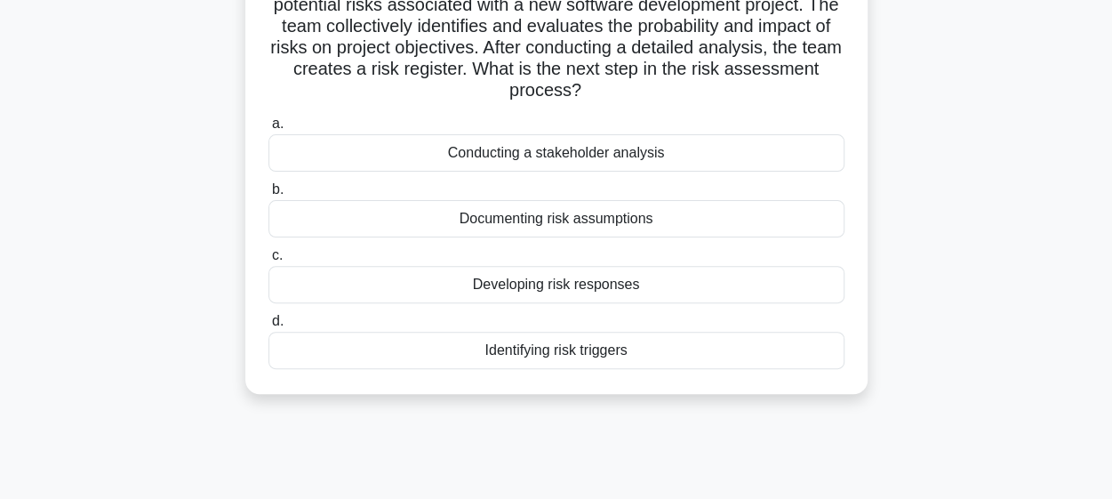
click at [528, 282] on div "Developing risk responses" at bounding box center [556, 284] width 576 height 37
click at [268, 261] on input "c. Developing risk responses" at bounding box center [268, 256] width 0 height 12
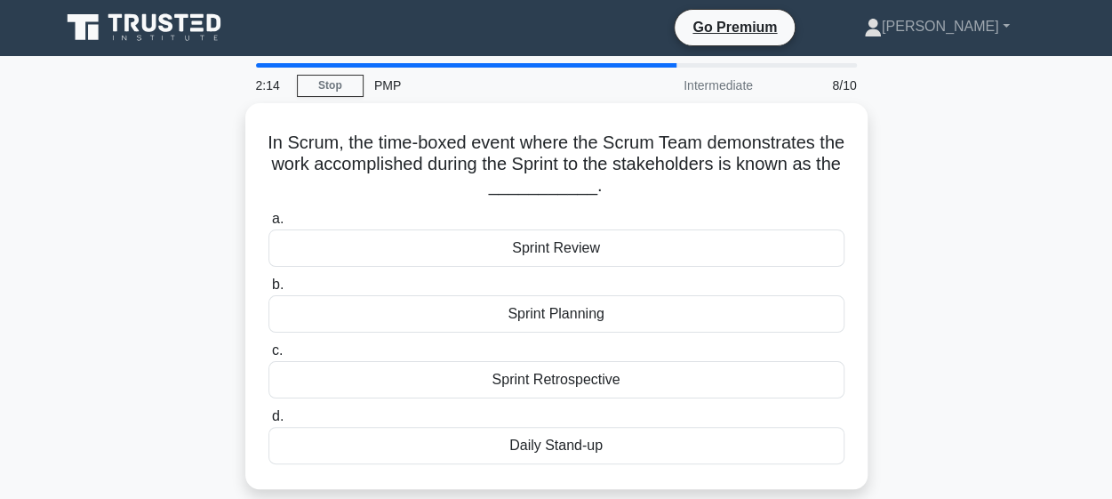
scroll to position [0, 0]
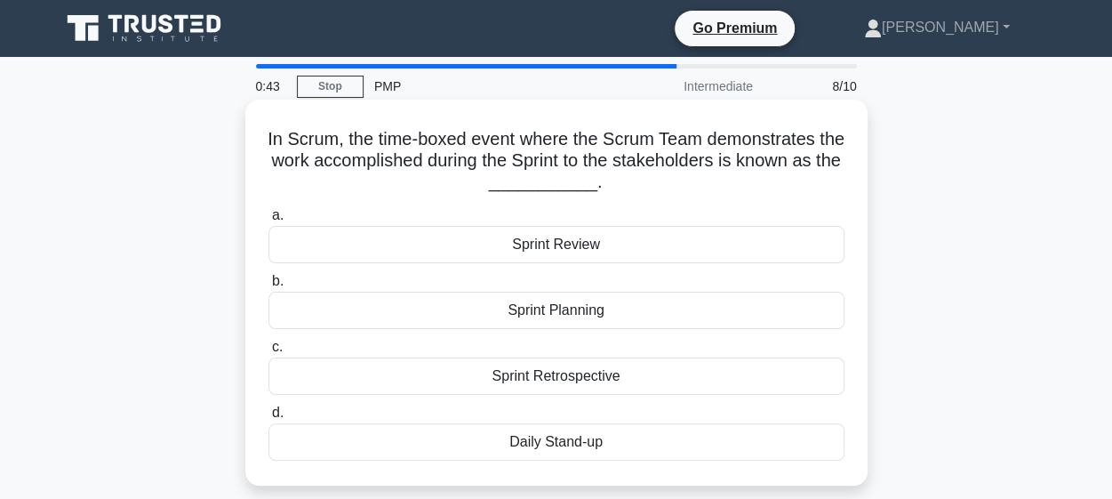
click at [615, 253] on div "Sprint Review" at bounding box center [556, 244] width 576 height 37
click at [268, 221] on input "a. Sprint Review" at bounding box center [268, 216] width 0 height 12
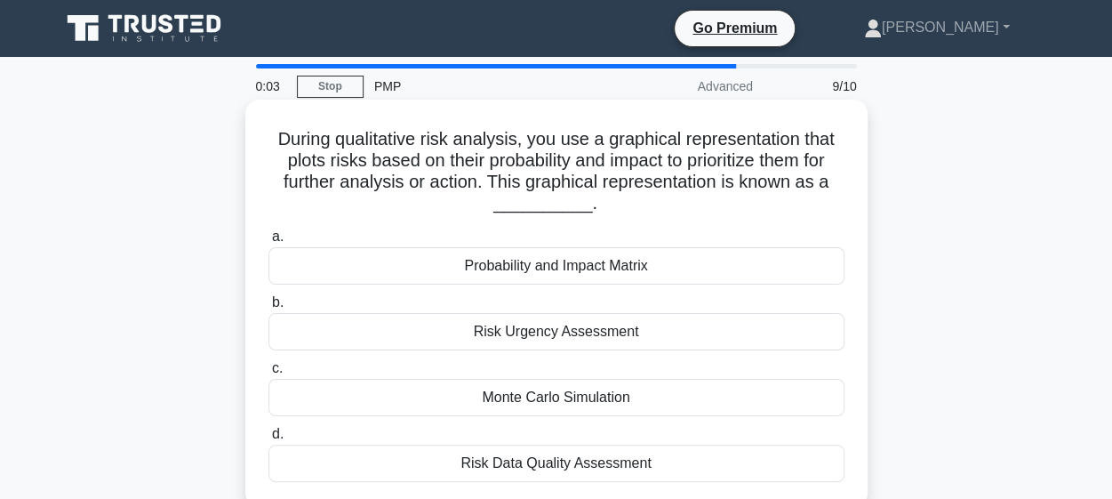
click at [576, 279] on div "Probability and Impact Matrix" at bounding box center [556, 265] width 576 height 37
click at [268, 243] on input "a. Probability and Impact Matrix" at bounding box center [268, 237] width 0 height 12
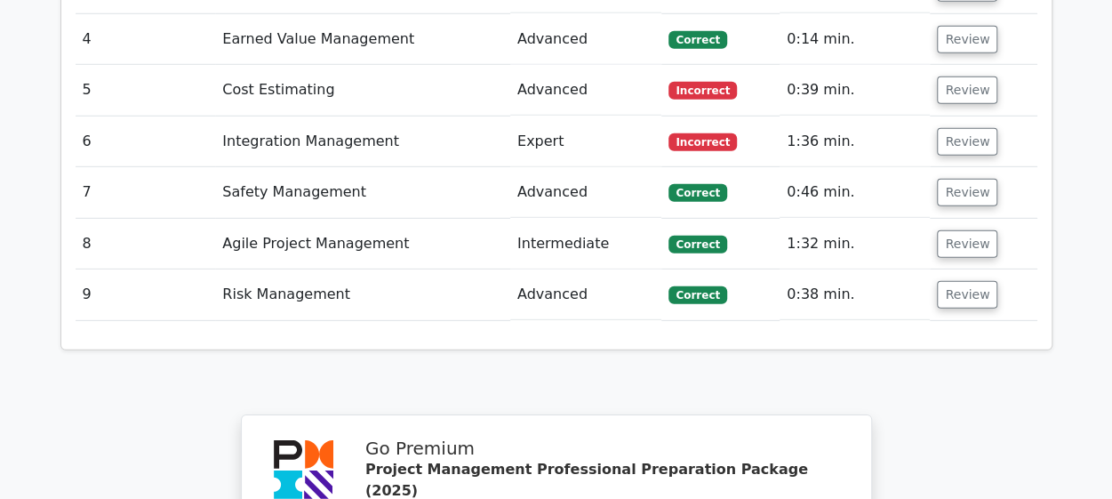
scroll to position [2507, 0]
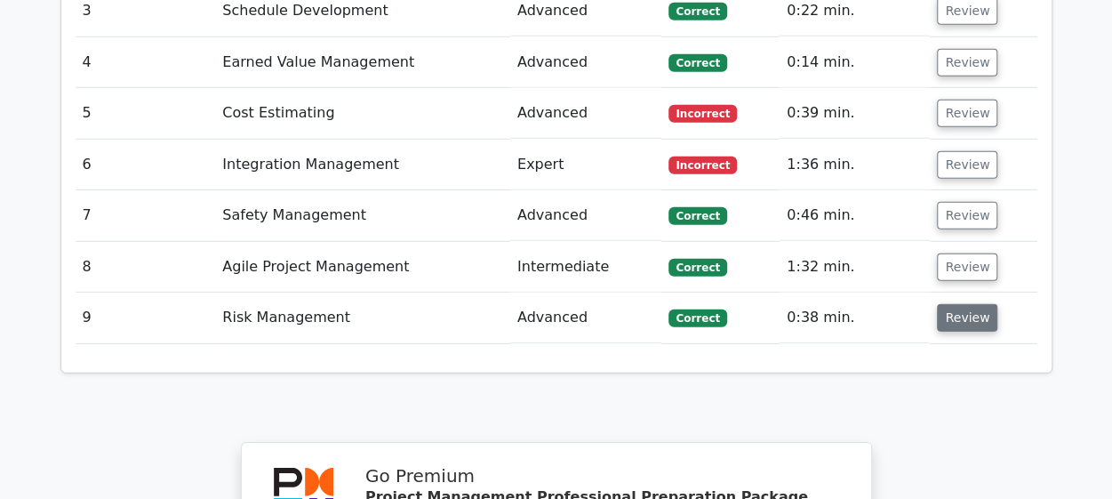
click at [957, 304] on button "Review" at bounding box center [967, 318] width 60 height 28
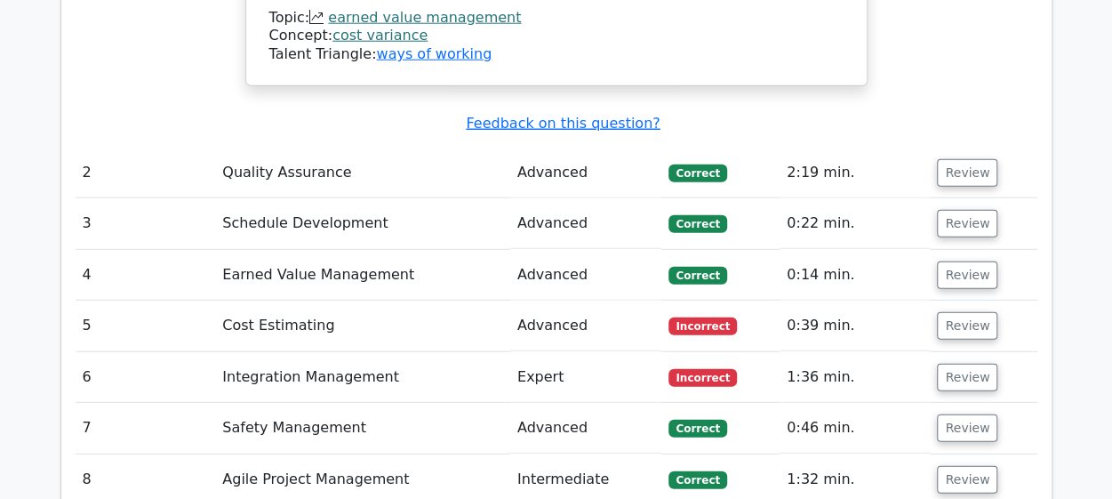
scroll to position [2294, 0]
click at [968, 364] on button "Review" at bounding box center [967, 378] width 60 height 28
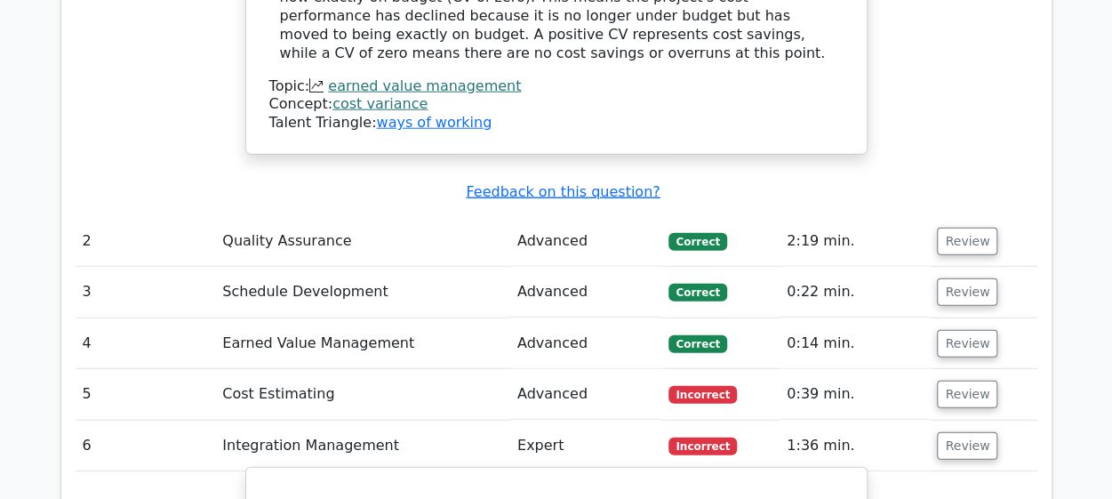
scroll to position [2224, 0]
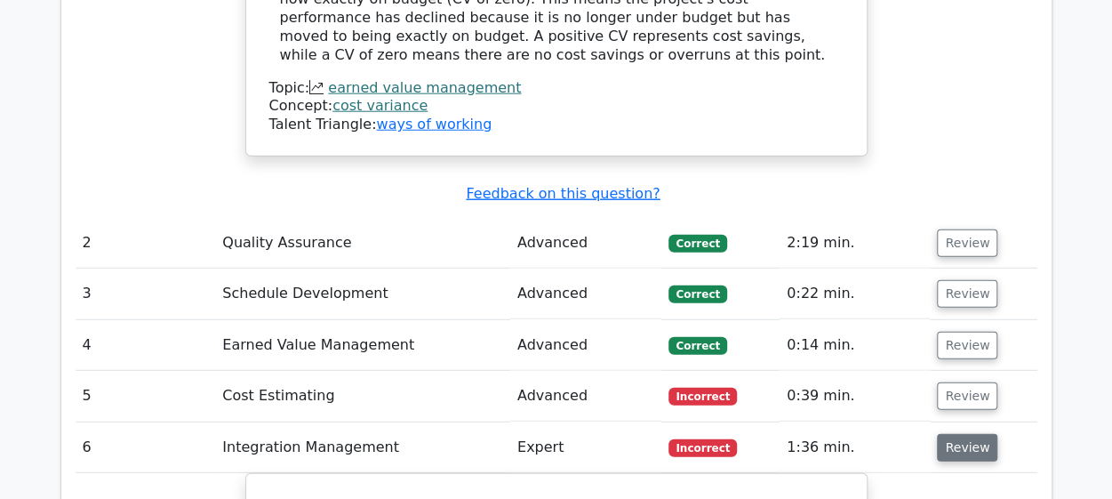
click at [958, 434] on button "Review" at bounding box center [967, 448] width 60 height 28
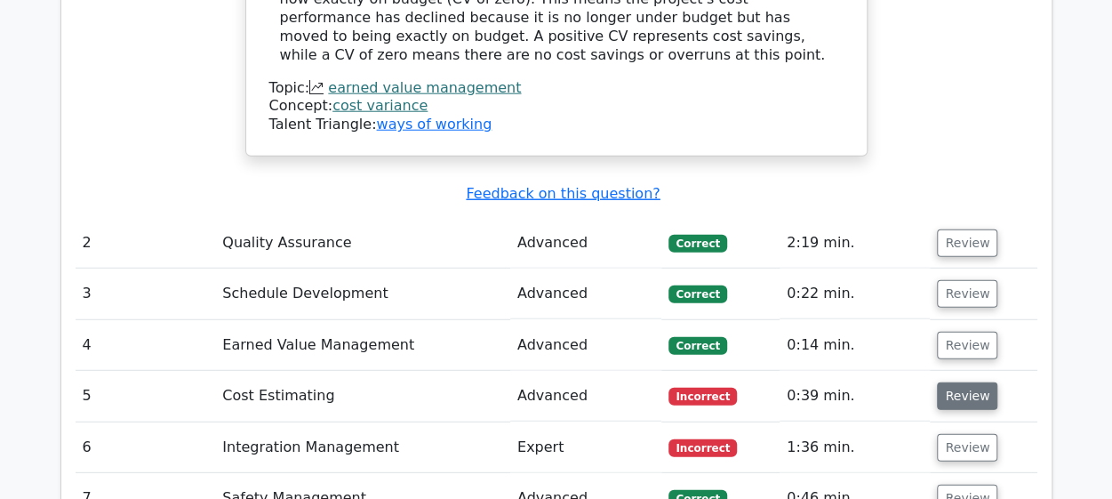
click at [958, 382] on button "Review" at bounding box center [967, 396] width 60 height 28
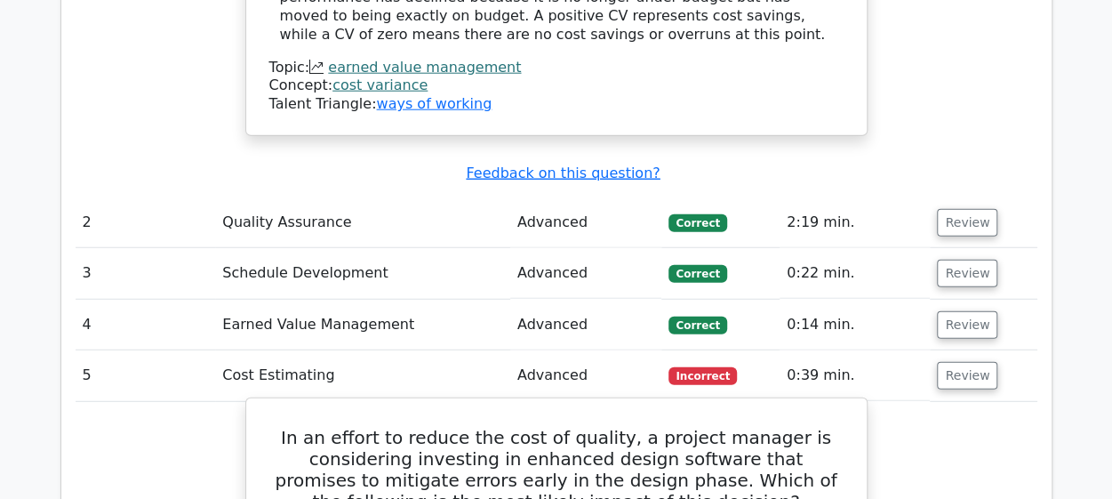
scroll to position [2244, 0]
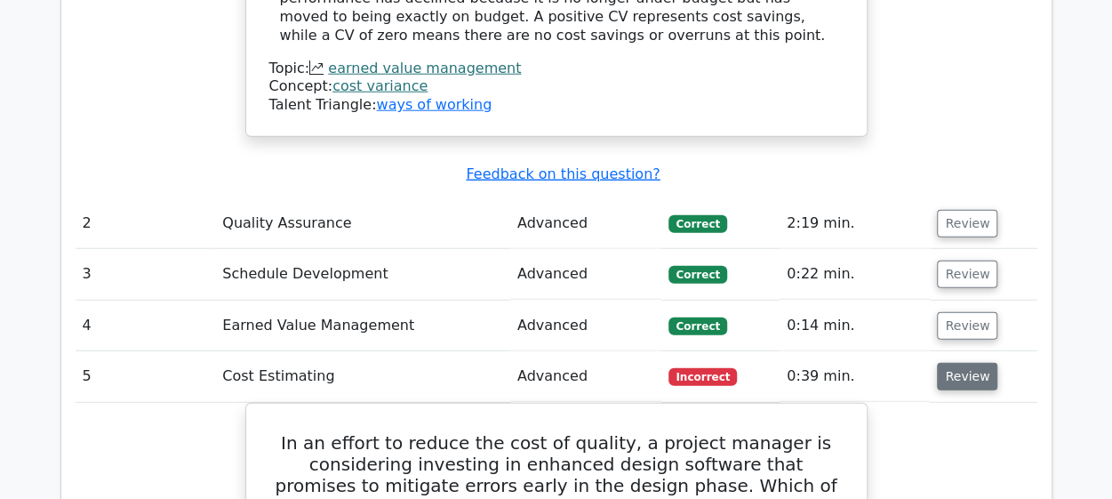
click at [969, 363] on button "Review" at bounding box center [967, 377] width 60 height 28
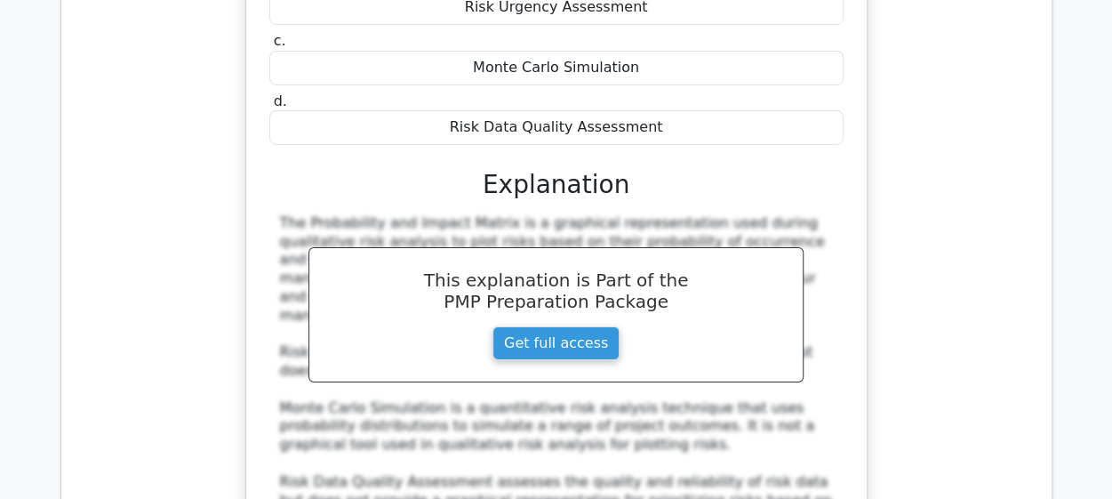
scroll to position [3065, 0]
click at [953, 190] on div "During qualitative risk analysis, you use a graphical representation that plots…" at bounding box center [557, 213] width 962 height 855
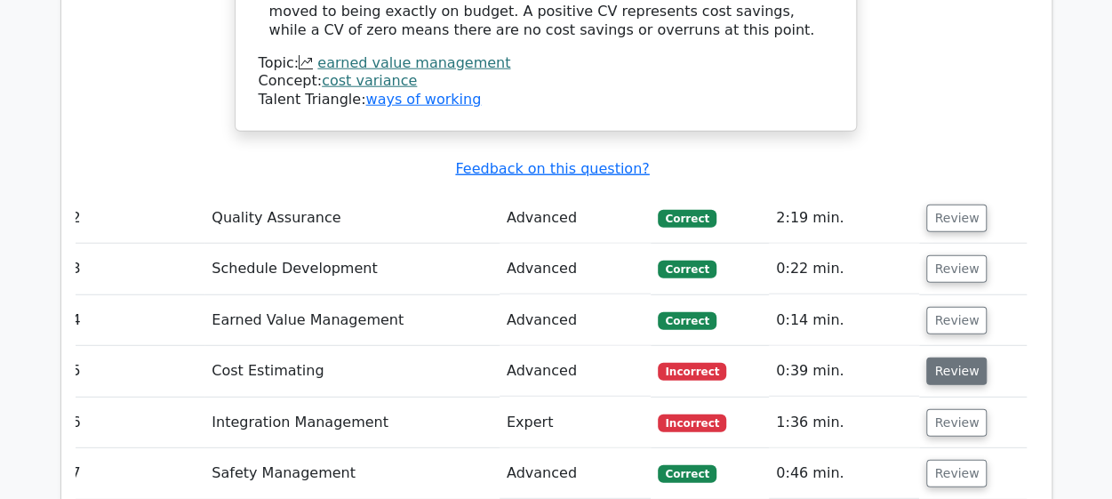
scroll to position [2248, 0]
click at [946, 358] on button "Review" at bounding box center [956, 372] width 60 height 28
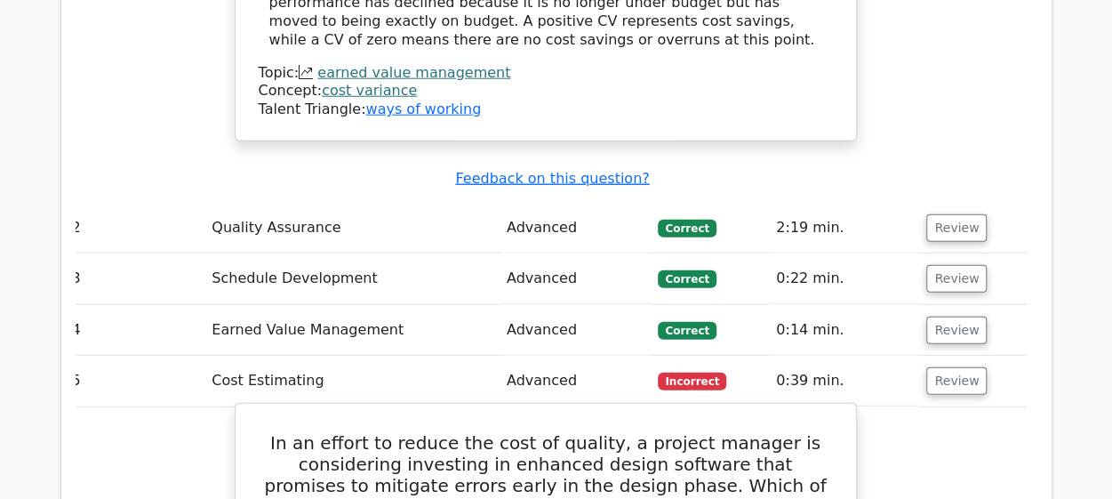
scroll to position [2238, 0]
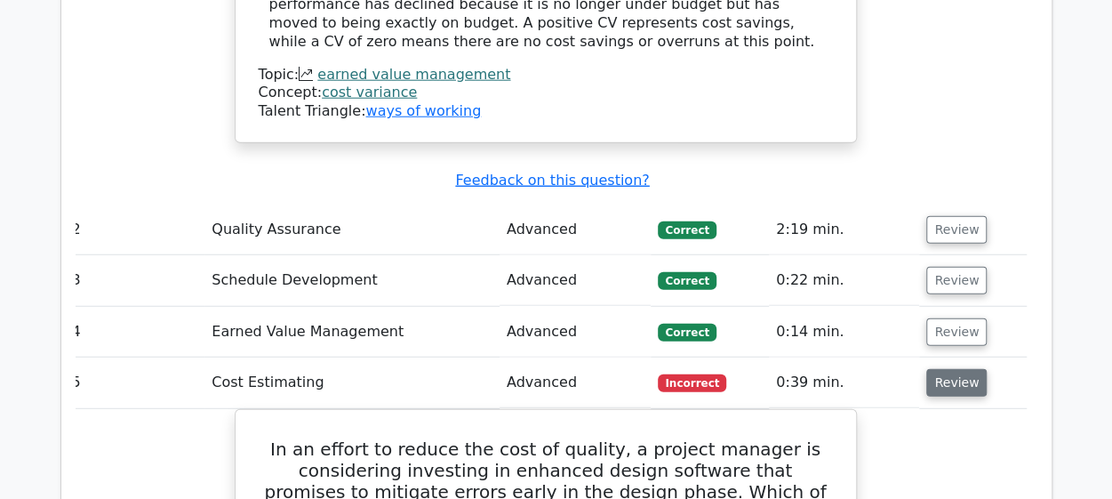
click at [948, 369] on button "Review" at bounding box center [956, 383] width 60 height 28
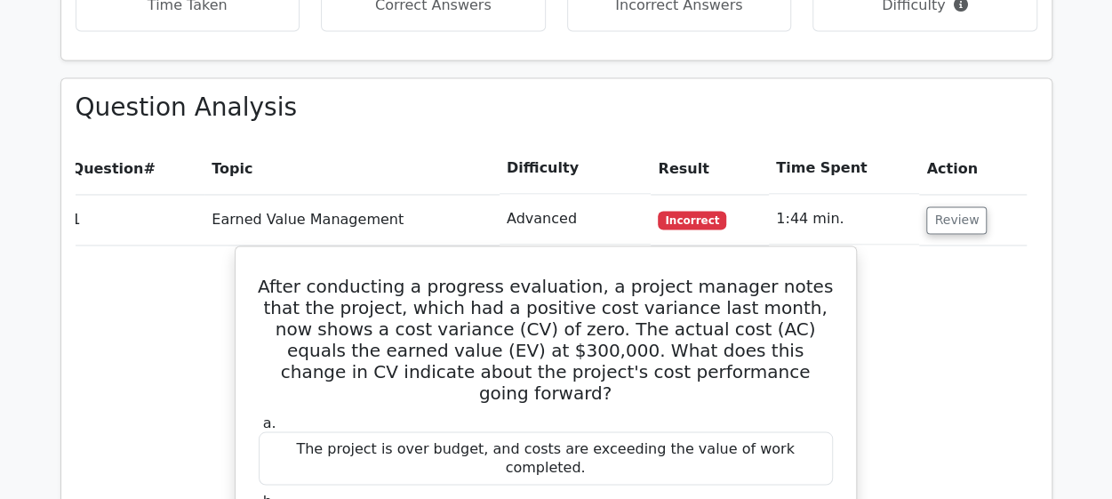
scroll to position [1386, 0]
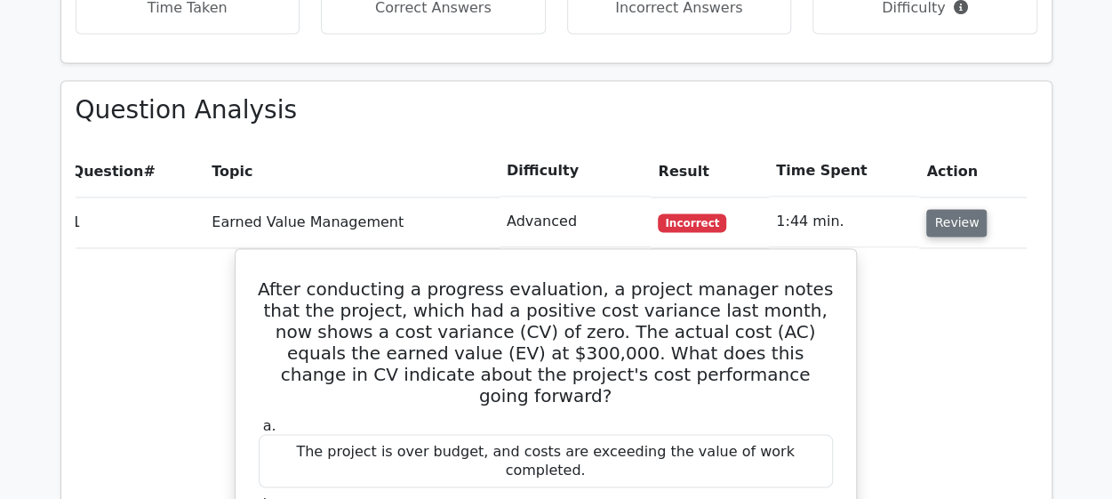
click at [941, 209] on button "Review" at bounding box center [956, 223] width 60 height 28
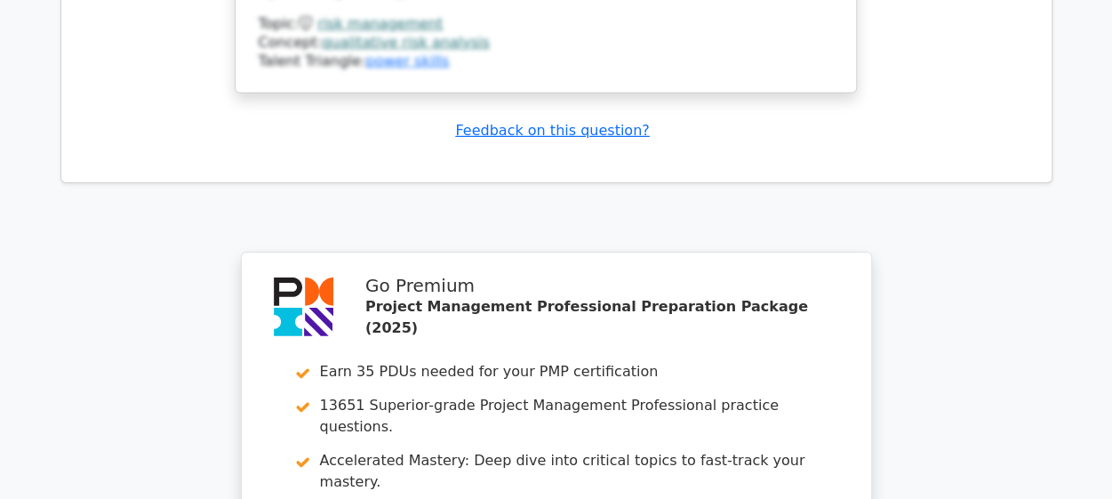
scroll to position [3209, 0]
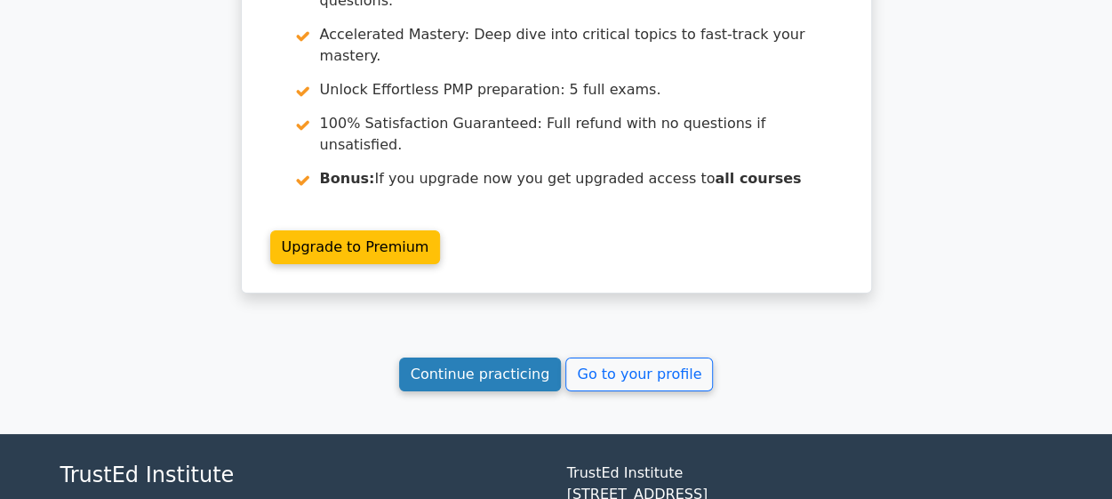
click at [487, 357] on link "Continue practicing" at bounding box center [480, 374] width 163 height 34
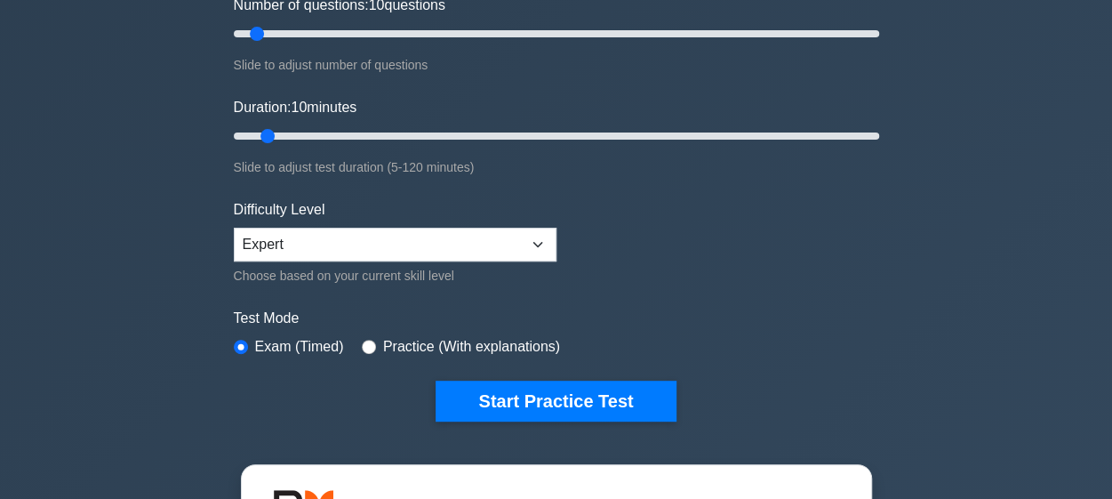
scroll to position [312, 0]
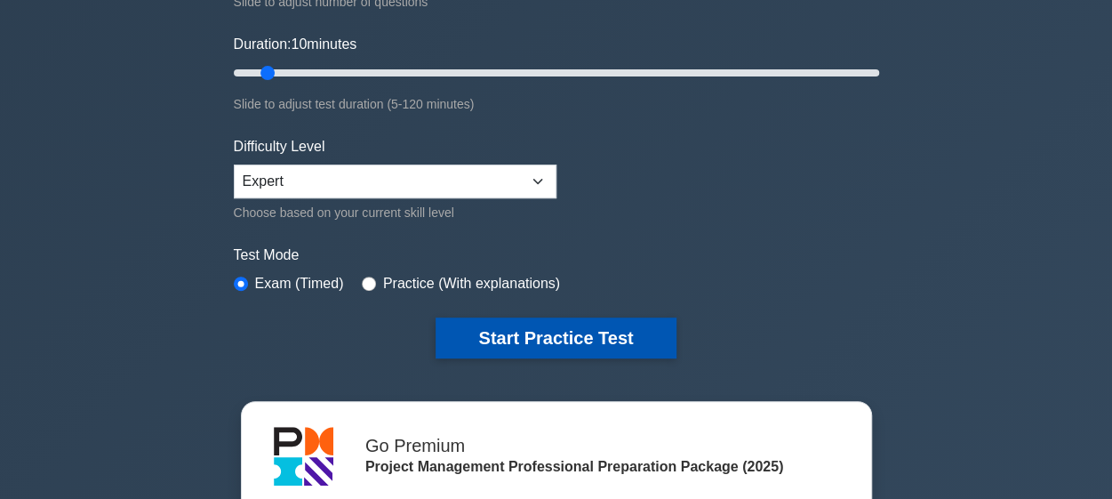
click at [496, 328] on button "Start Practice Test" at bounding box center [556, 337] width 240 height 41
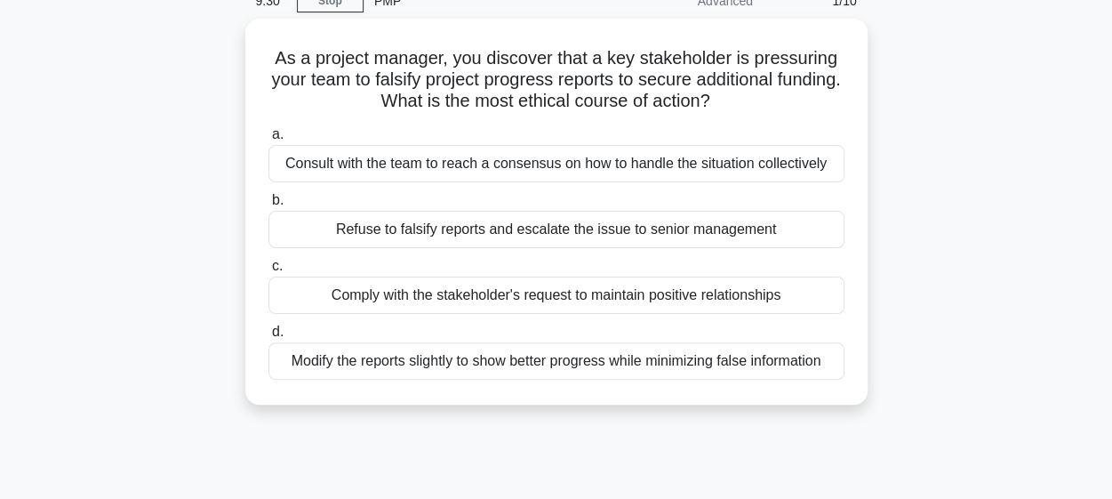
scroll to position [112, 0]
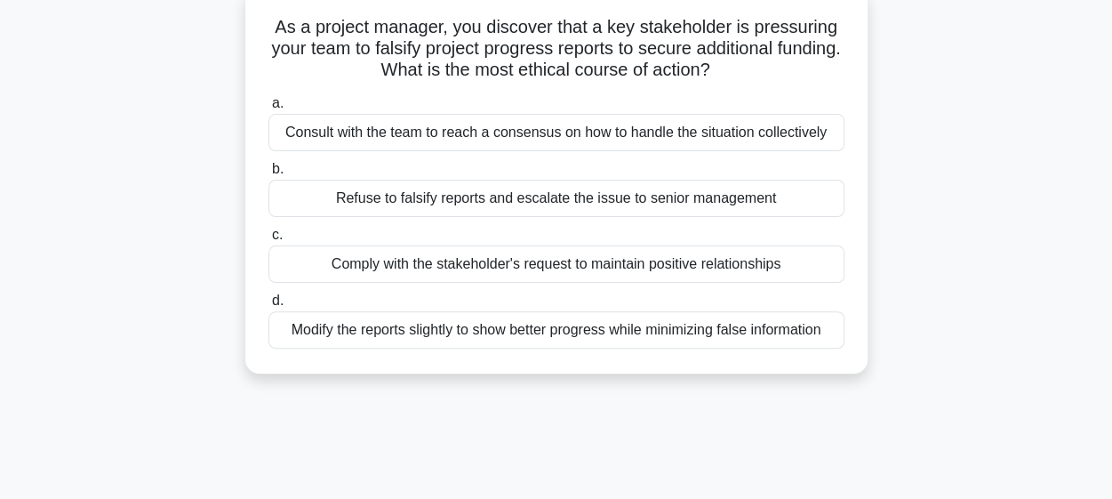
click at [383, 139] on div "Consult with the team to reach a consensus on how to handle the situation colle…" at bounding box center [556, 132] width 576 height 37
click at [268, 109] on input "a. Consult with the team to reach a consensus on how to handle the situation co…" at bounding box center [268, 104] width 0 height 12
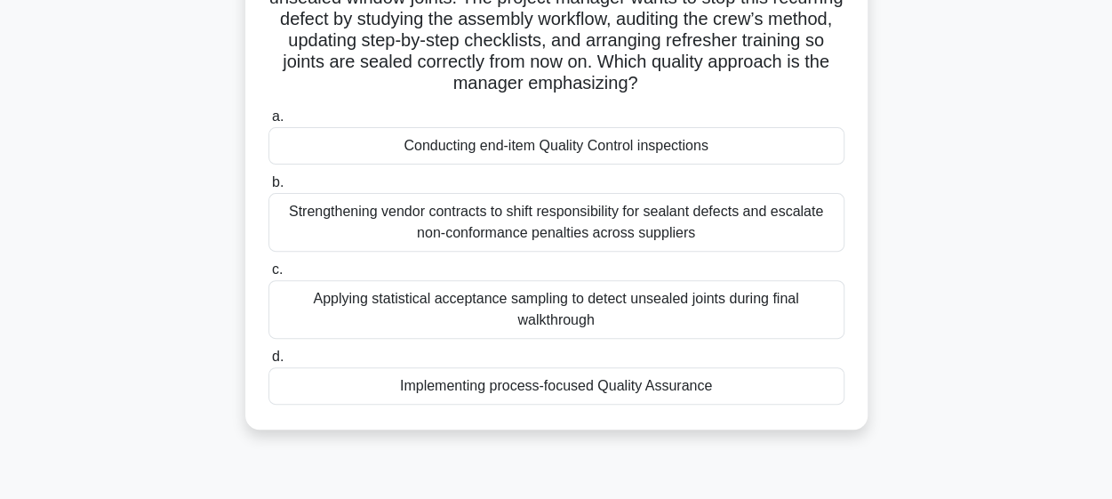
scroll to position [184, 0]
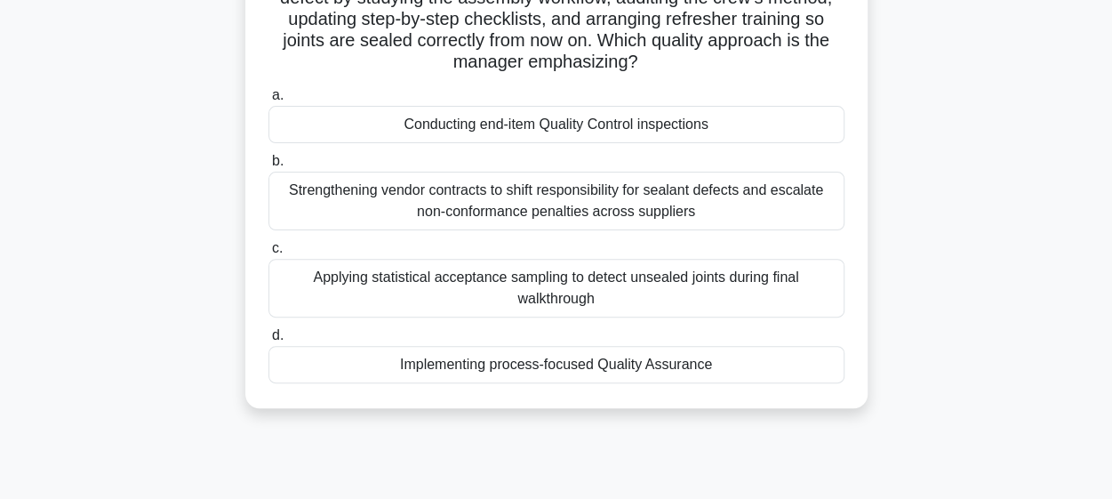
click at [427, 371] on div "Implementing process-focused Quality Assurance" at bounding box center [556, 364] width 576 height 37
click at [268, 341] on input "d. Implementing process-focused Quality Assurance" at bounding box center [268, 336] width 0 height 12
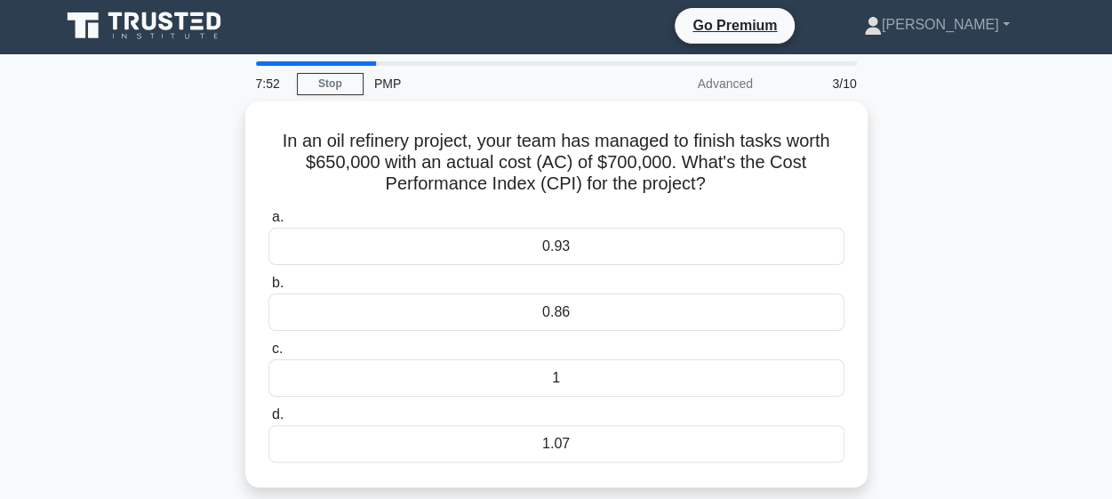
scroll to position [0, 0]
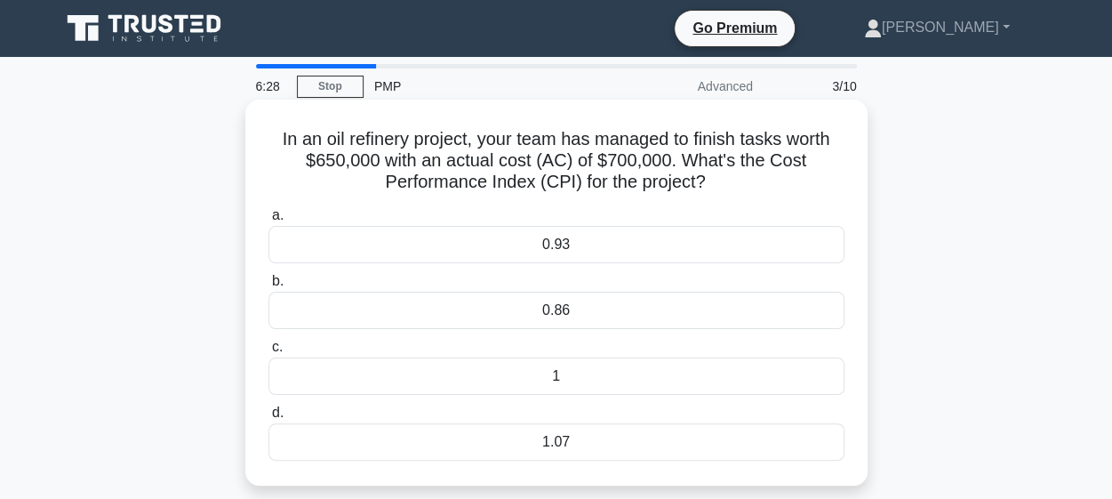
click at [560, 255] on div "0.93" at bounding box center [556, 244] width 576 height 37
click at [268, 221] on input "a. 0.93" at bounding box center [268, 216] width 0 height 12
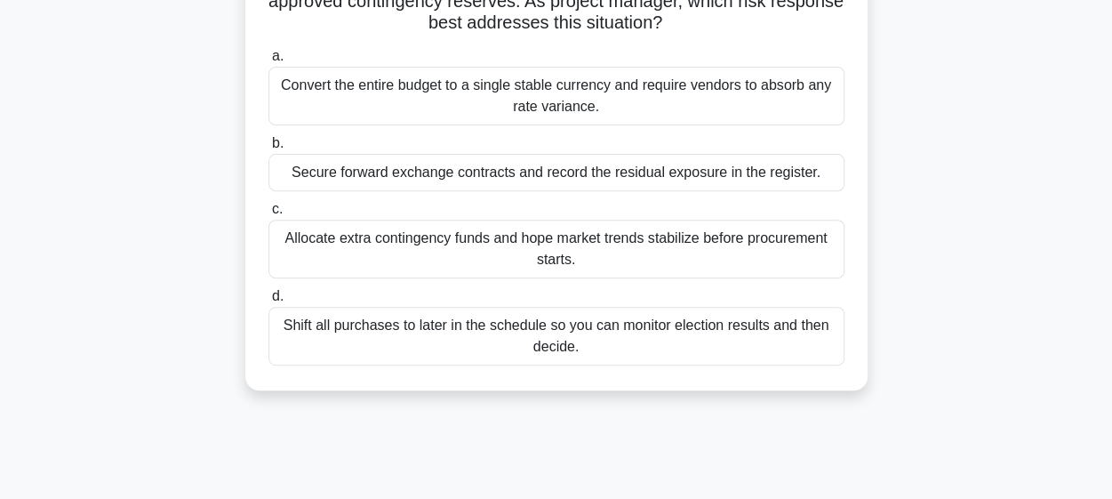
scroll to position [251, 0]
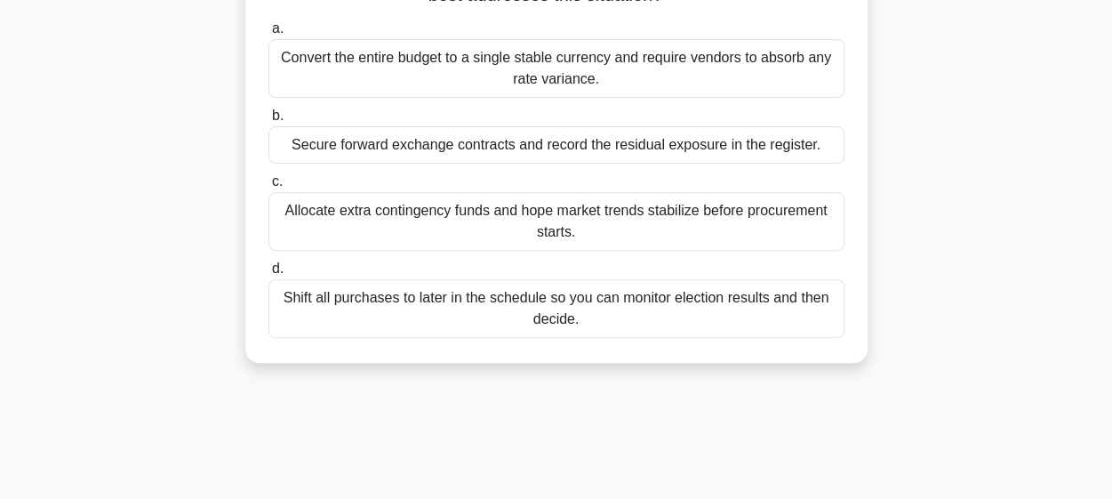
click at [482, 151] on div "Secure forward exchange contracts and record the residual exposure in the regis…" at bounding box center [556, 144] width 576 height 37
click at [268, 122] on input "b. Secure forward exchange contracts and record the residual exposure in the re…" at bounding box center [268, 116] width 0 height 12
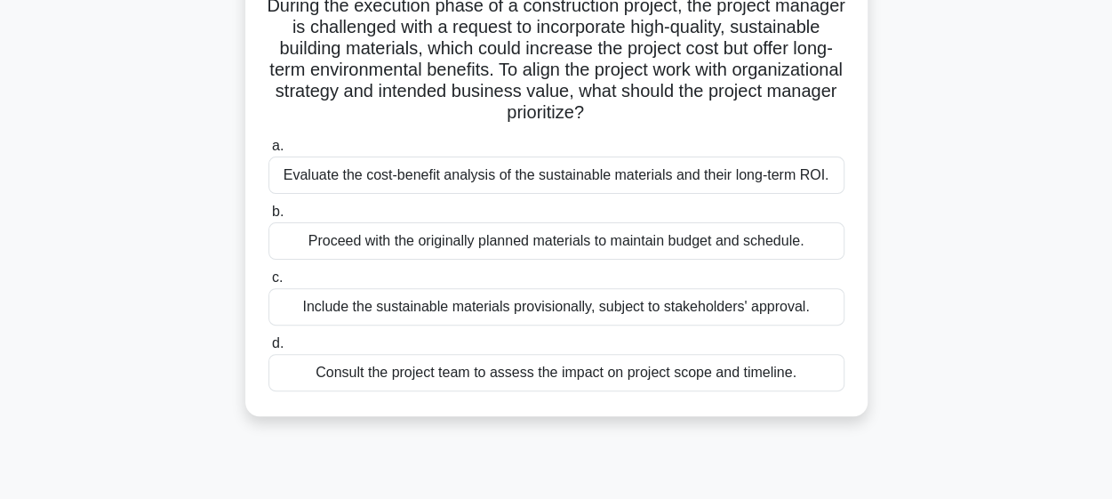
scroll to position [134, 0]
click at [469, 180] on div "Evaluate the cost-benefit analysis of the sustainable materials and their long-…" at bounding box center [556, 174] width 576 height 37
click at [268, 151] on input "a. Evaluate the cost-benefit analysis of the sustainable materials and their lo…" at bounding box center [268, 146] width 0 height 12
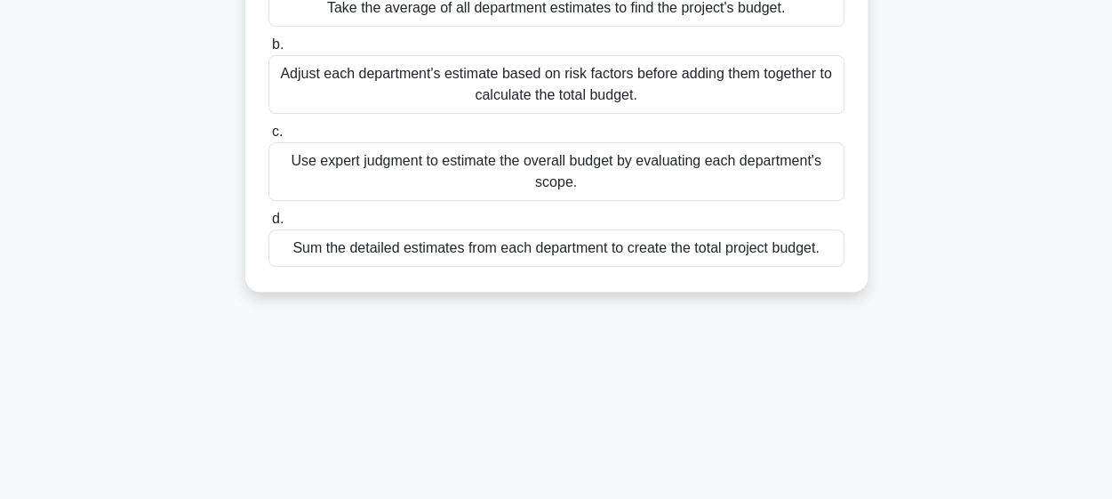
scroll to position [274, 0]
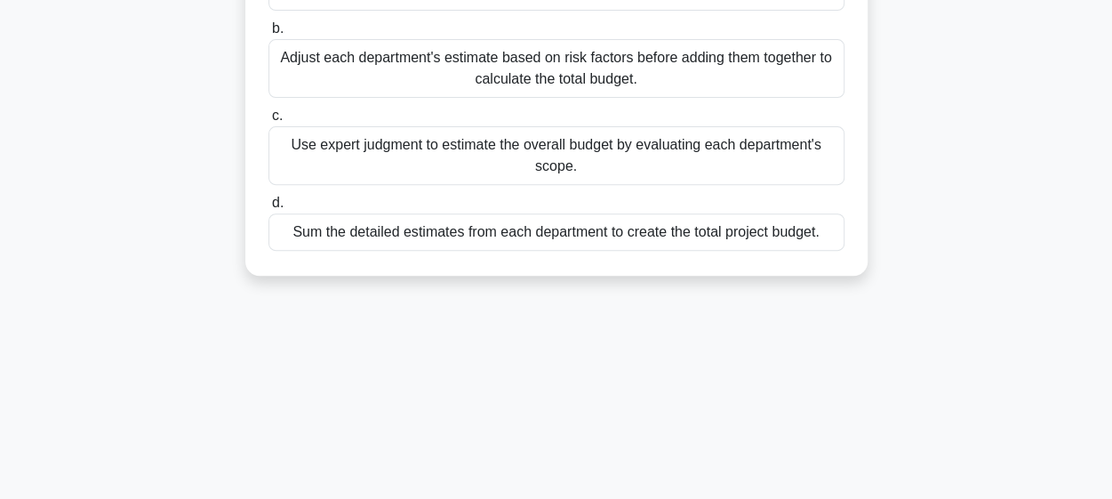
click at [497, 94] on div "Adjust each department's estimate based on risk factors before adding them toge…" at bounding box center [556, 68] width 576 height 59
click at [268, 35] on input "b. Adjust each department's estimate based on risk factors before adding them t…" at bounding box center [268, 29] width 0 height 12
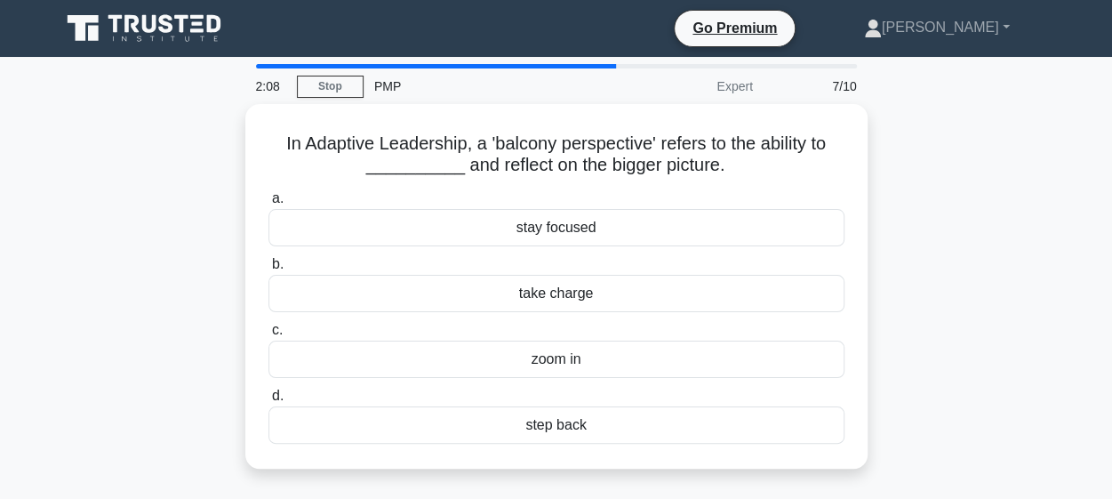
scroll to position [0, 0]
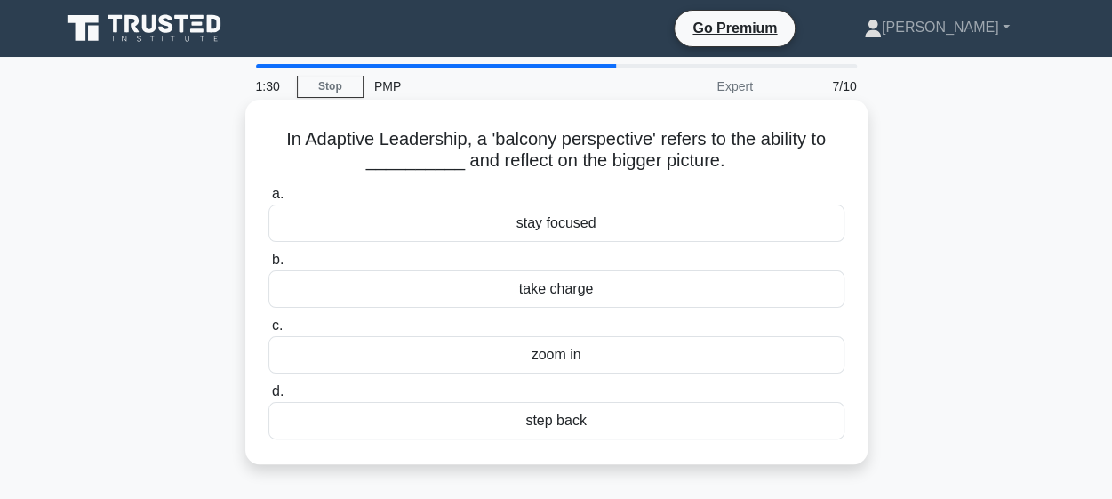
click at [493, 216] on div "stay focused" at bounding box center [556, 222] width 576 height 37
click at [268, 200] on input "a. stay focused" at bounding box center [268, 194] width 0 height 12
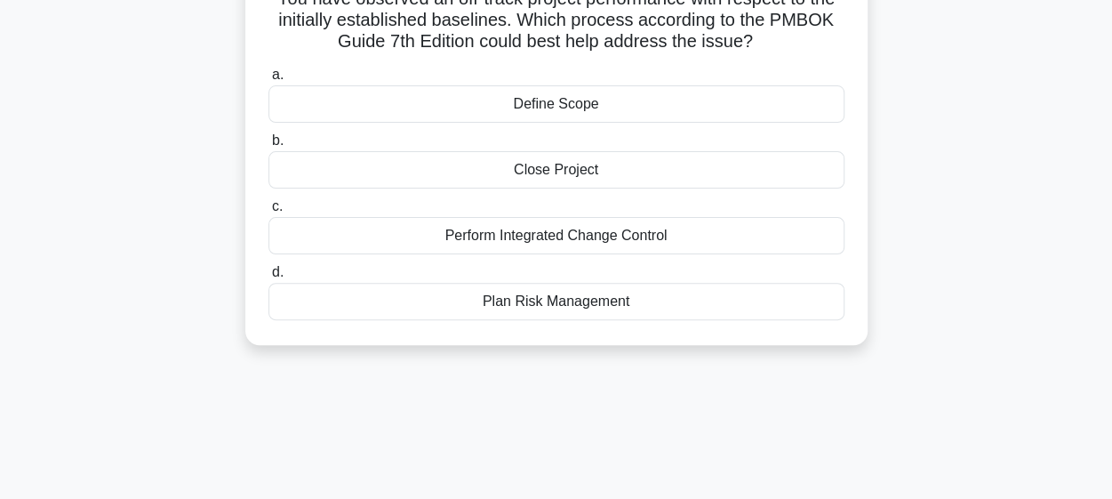
scroll to position [70, 0]
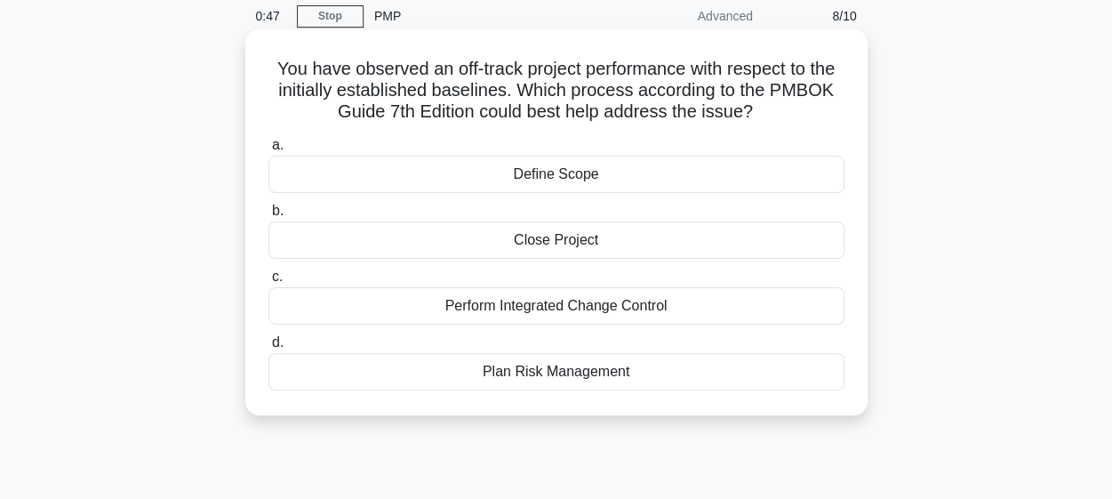
click at [485, 314] on div "Perform Integrated Change Control" at bounding box center [556, 305] width 576 height 37
click at [268, 283] on input "c. Perform Integrated Change Control" at bounding box center [268, 277] width 0 height 12
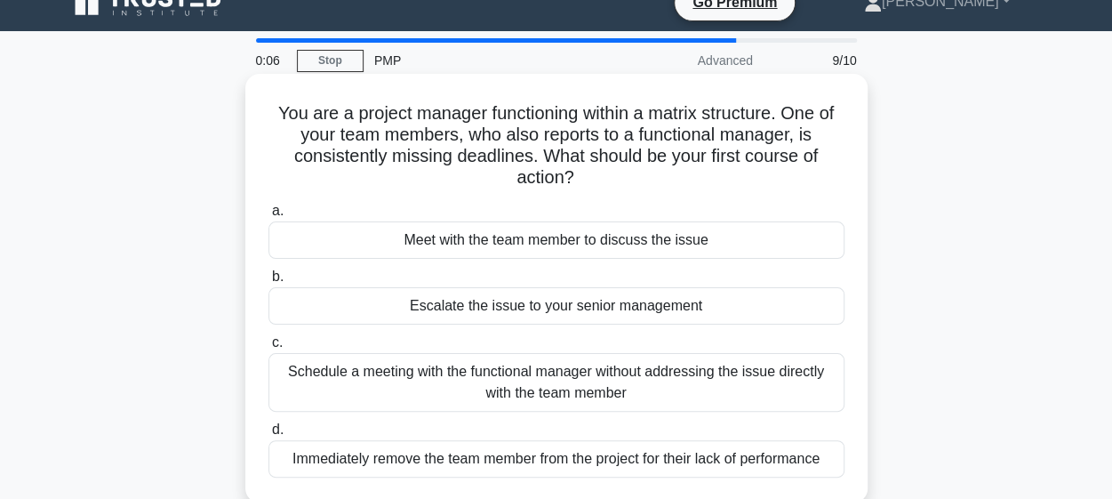
scroll to position [49, 0]
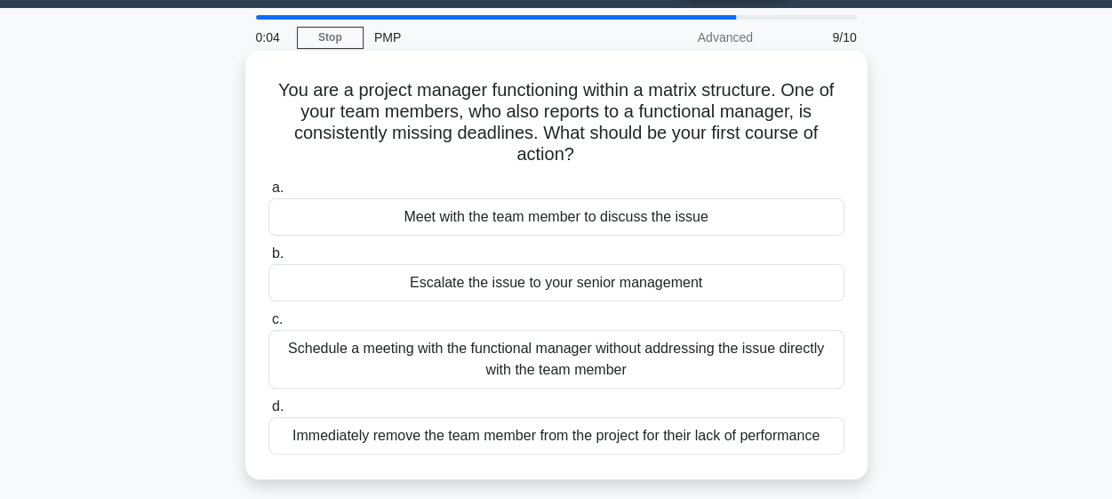
click at [430, 211] on div "Meet with the team member to discuss the issue" at bounding box center [556, 216] width 576 height 37
click at [268, 194] on input "a. Meet with the team member to discuss the issue" at bounding box center [268, 188] width 0 height 12
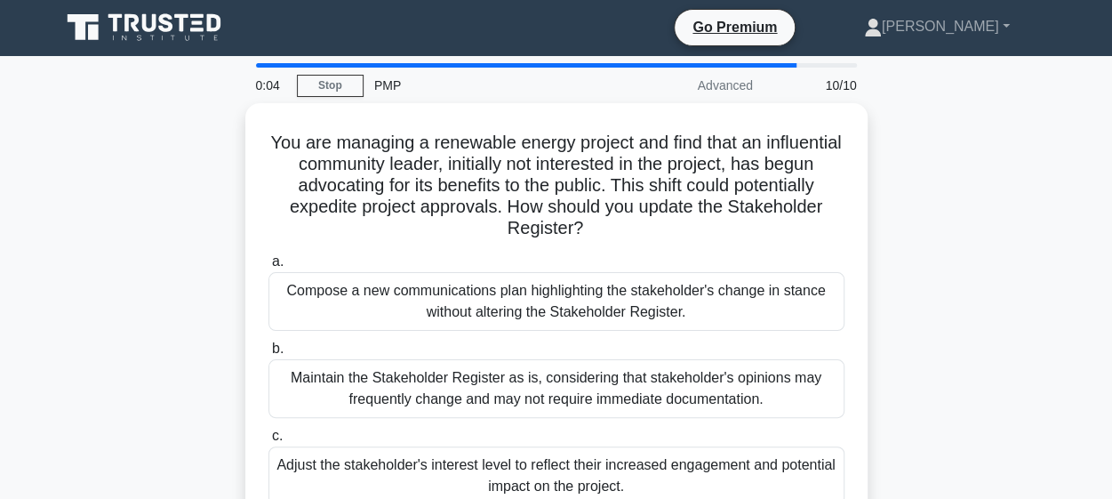
scroll to position [0, 0]
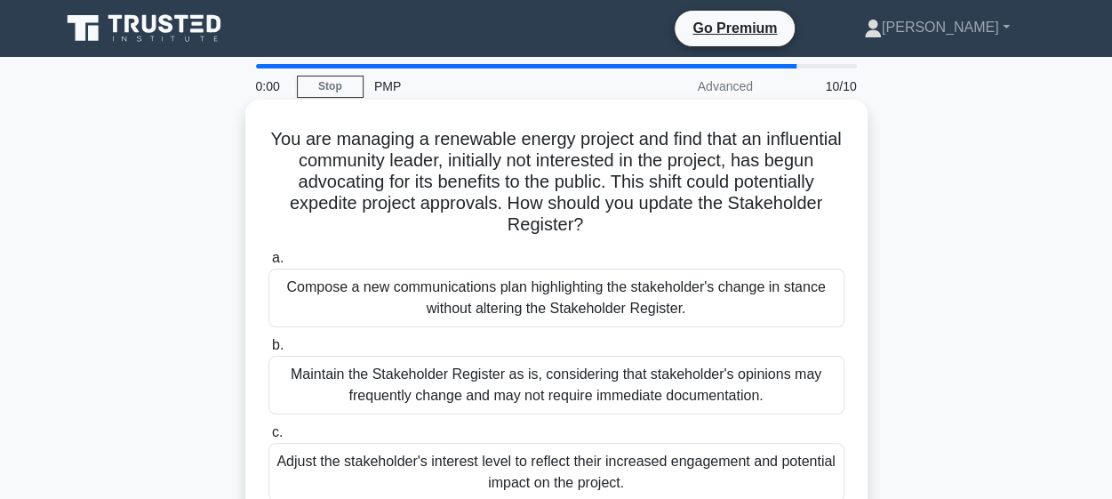
click at [477, 294] on div "Compose a new communications plan highlighting the stakeholder's change in stan…" at bounding box center [556, 297] width 576 height 59
click at [268, 264] on input "a. Compose a new communications plan highlighting the stakeholder's change in s…" at bounding box center [268, 258] width 0 height 12
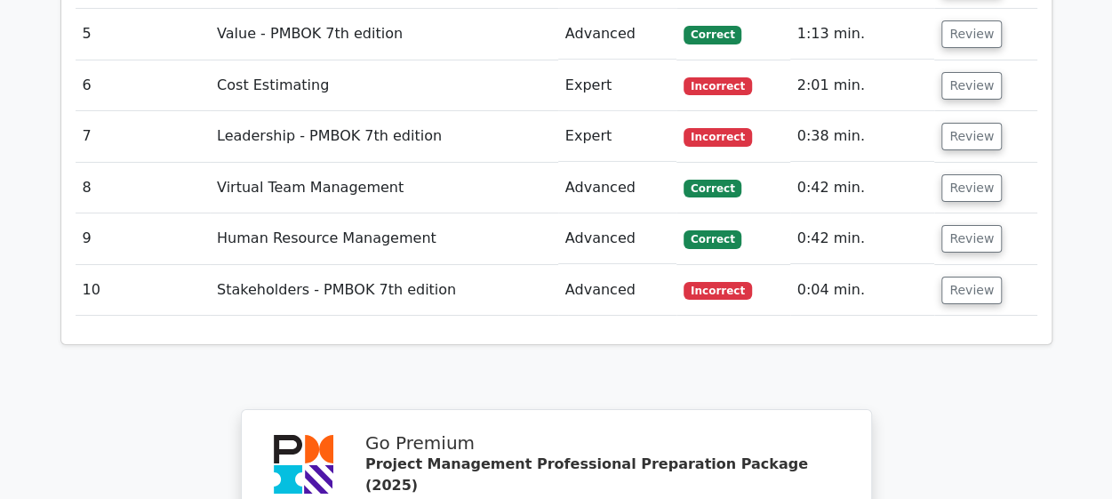
scroll to position [2994, 0]
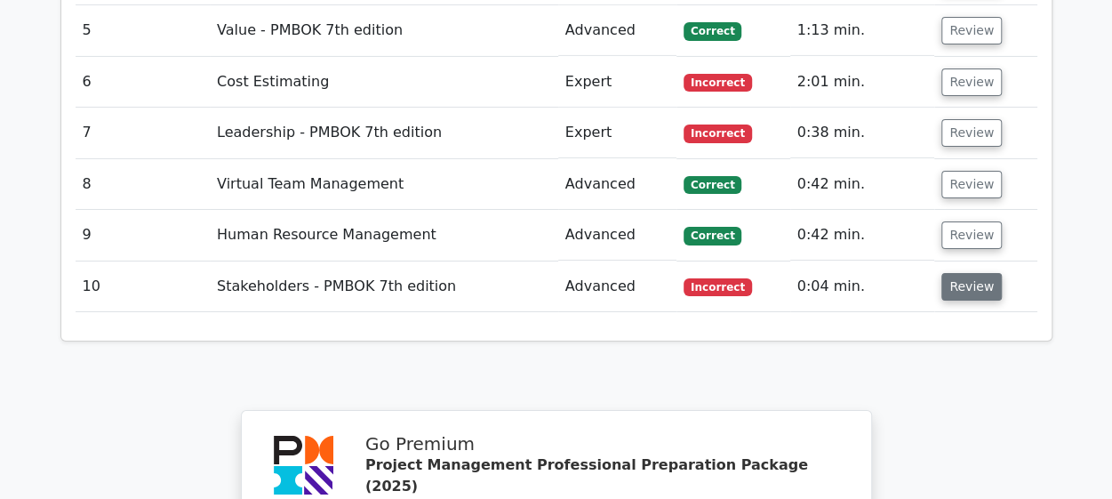
click at [946, 273] on button "Review" at bounding box center [971, 287] width 60 height 28
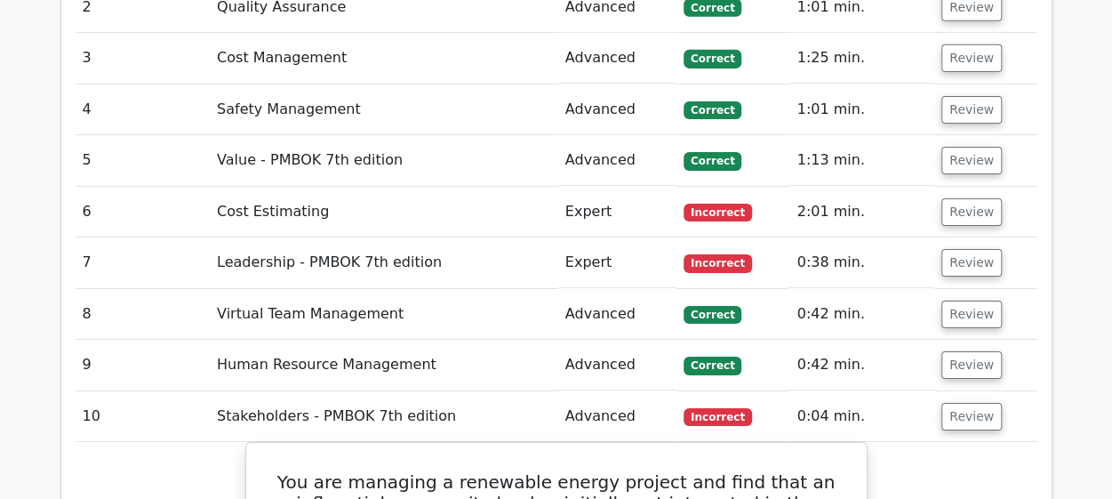
scroll to position [2865, 0]
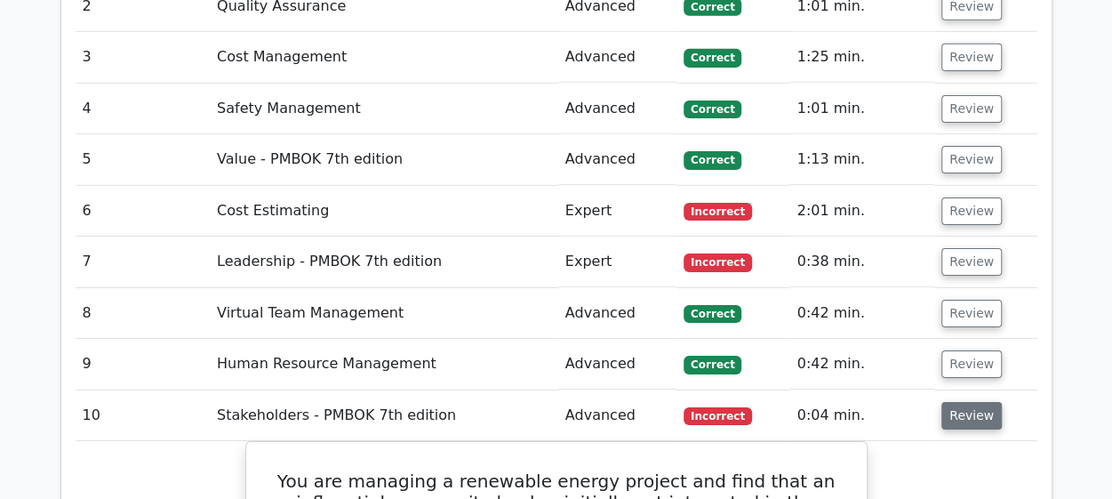
click at [969, 402] on button "Review" at bounding box center [971, 416] width 60 height 28
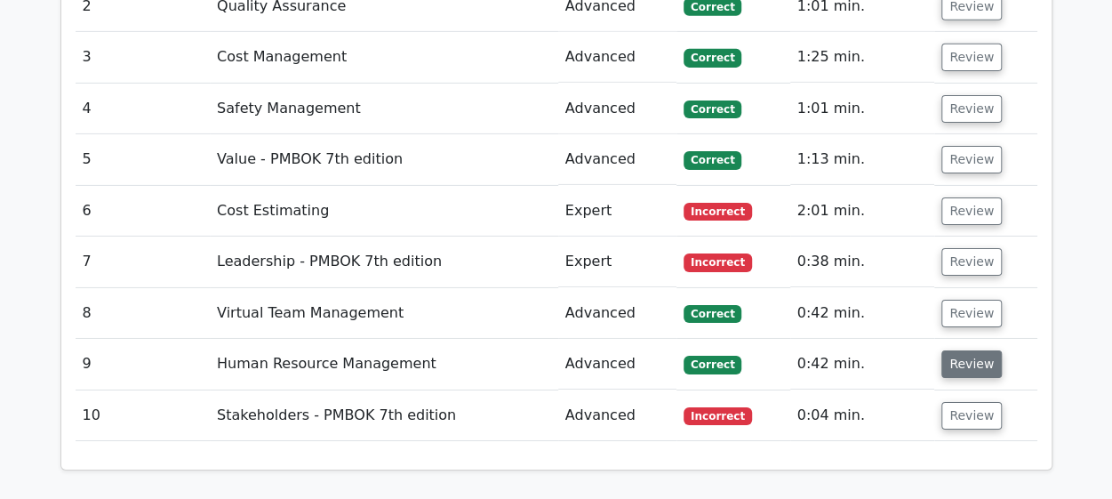
click at [958, 350] on button "Review" at bounding box center [971, 364] width 60 height 28
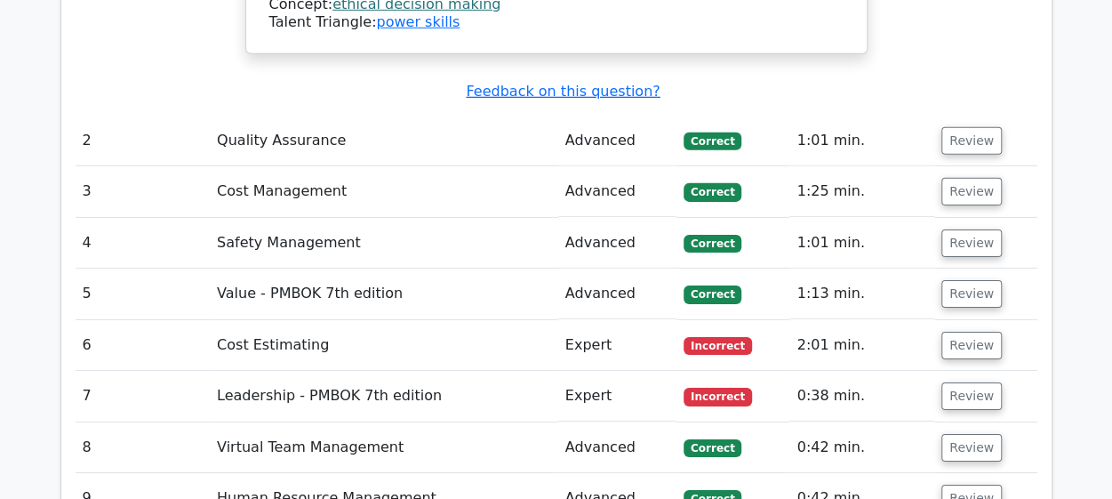
scroll to position [2725, 0]
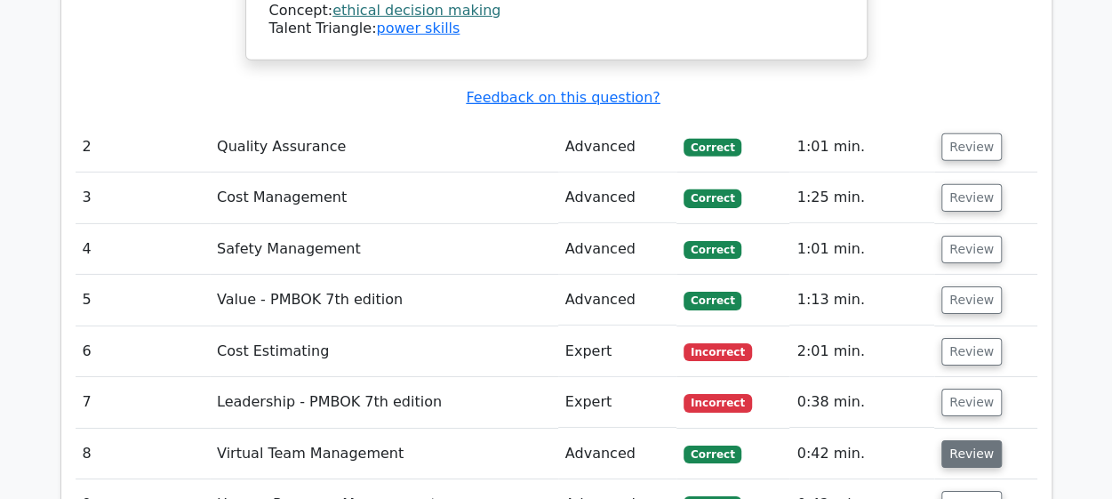
click at [946, 440] on button "Review" at bounding box center [971, 454] width 60 height 28
click at [959, 388] on button "Review" at bounding box center [971, 402] width 60 height 28
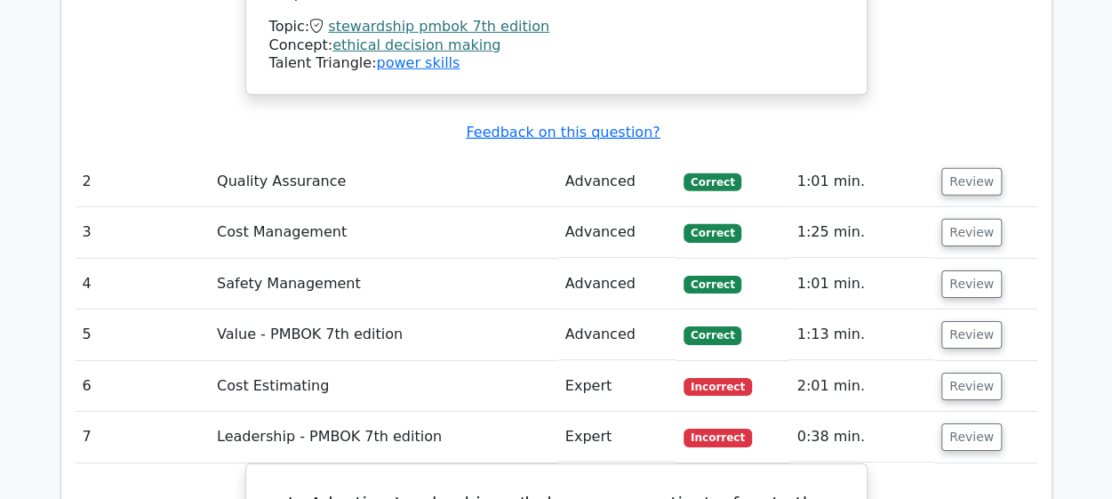
scroll to position [2689, 0]
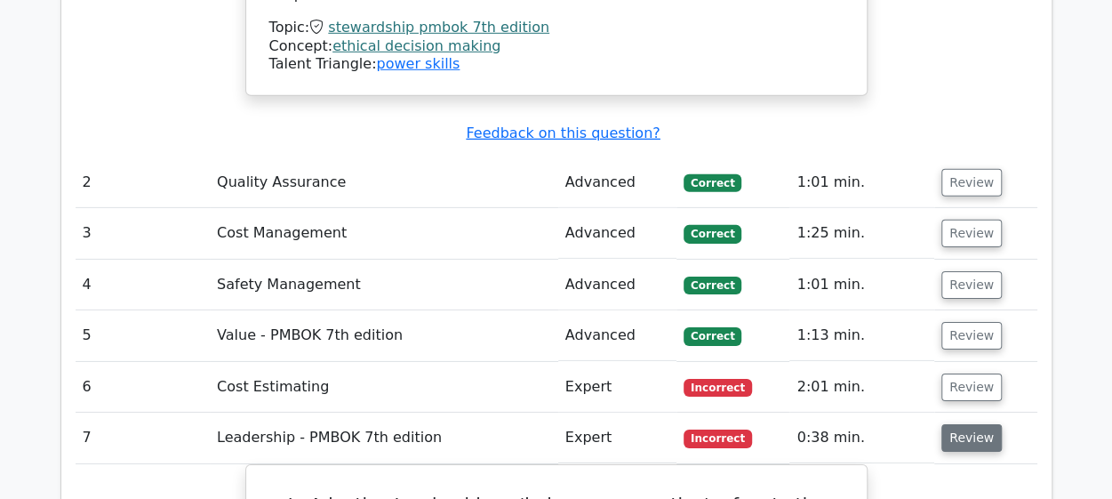
click at [957, 424] on button "Review" at bounding box center [971, 438] width 60 height 28
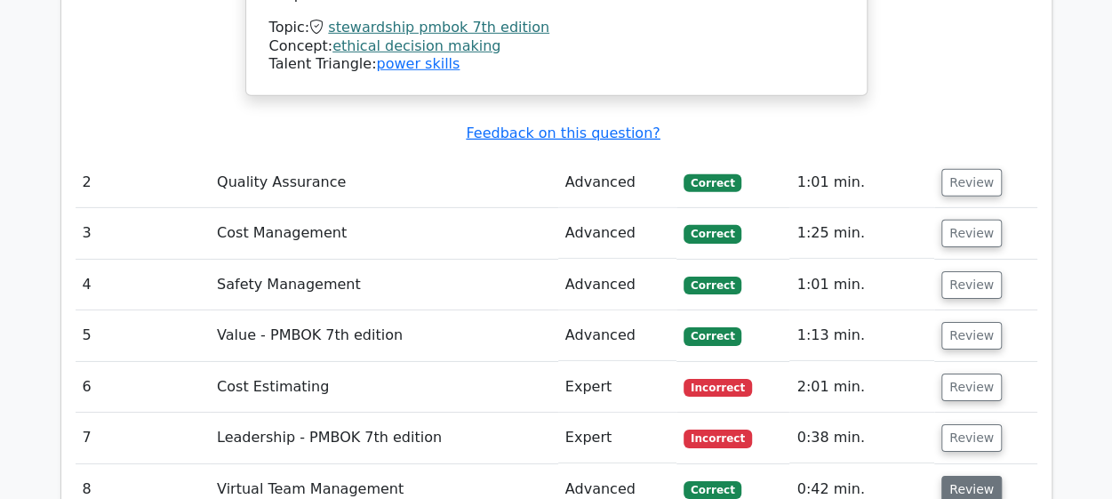
click at [955, 476] on button "Review" at bounding box center [971, 490] width 60 height 28
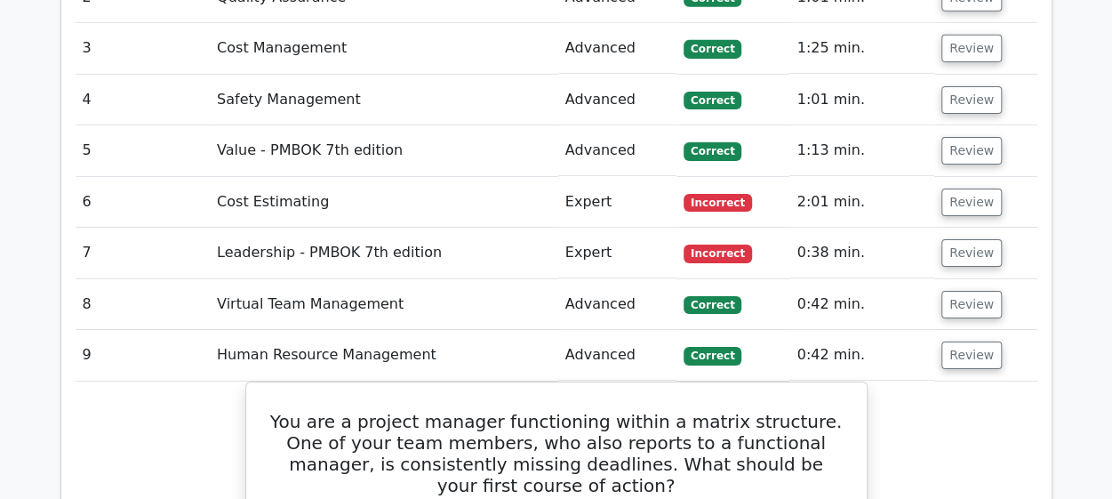
scroll to position [2875, 0]
click at [962, 340] on button "Review" at bounding box center [971, 354] width 60 height 28
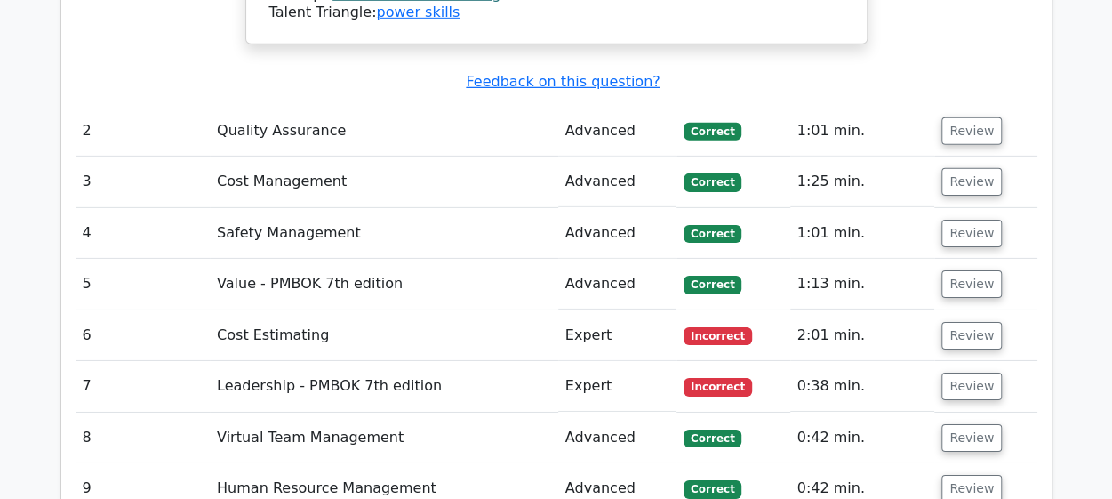
scroll to position [2729, 0]
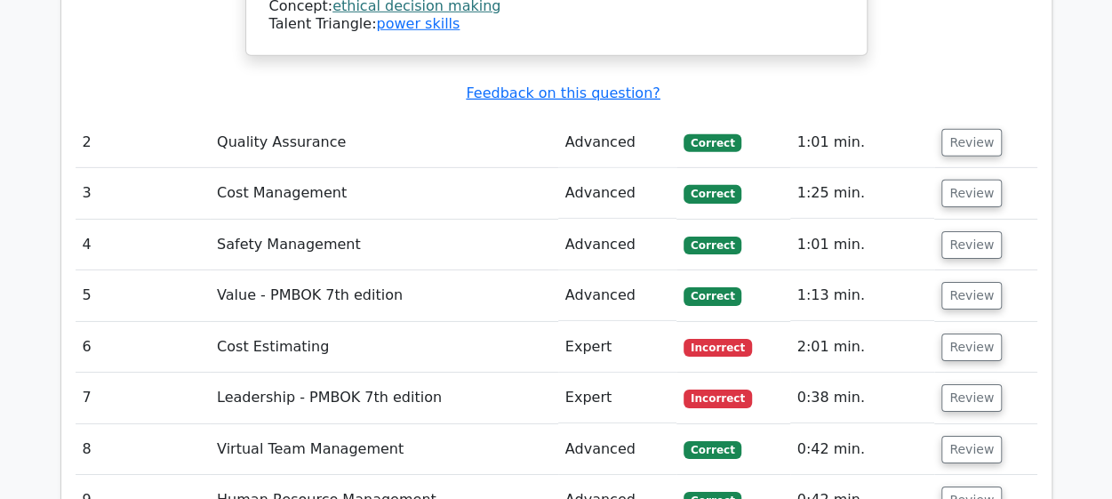
click at [964, 322] on td "Review" at bounding box center [985, 347] width 102 height 51
click at [965, 333] on button "Review" at bounding box center [971, 347] width 60 height 28
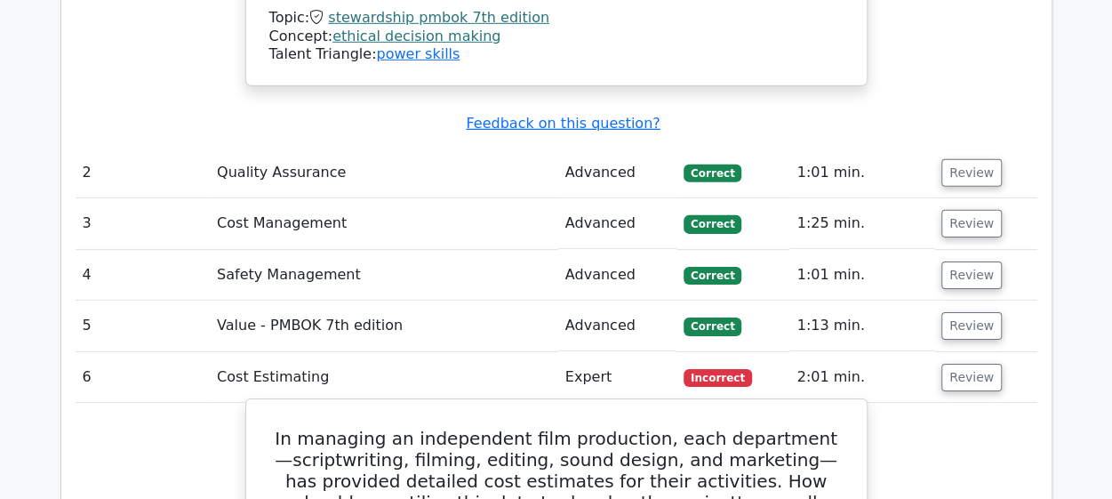
scroll to position [2669, 0]
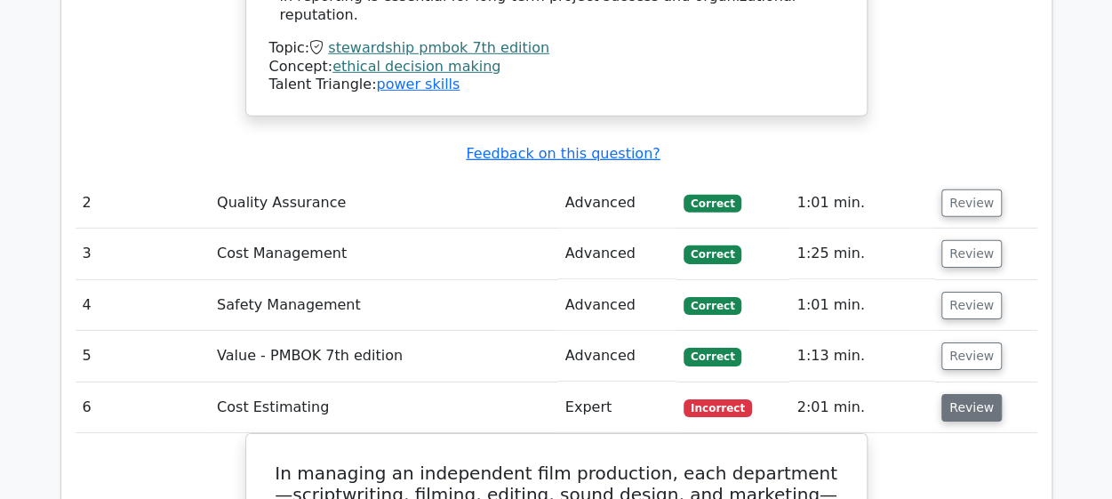
click at [963, 394] on button "Review" at bounding box center [971, 408] width 60 height 28
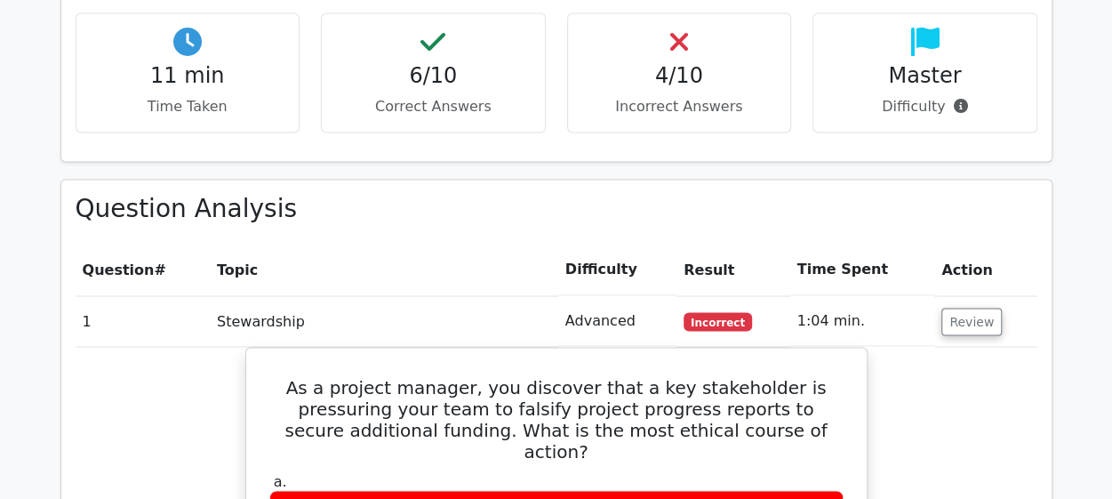
scroll to position [1383, 0]
click at [943, 308] on button "Review" at bounding box center [971, 322] width 60 height 28
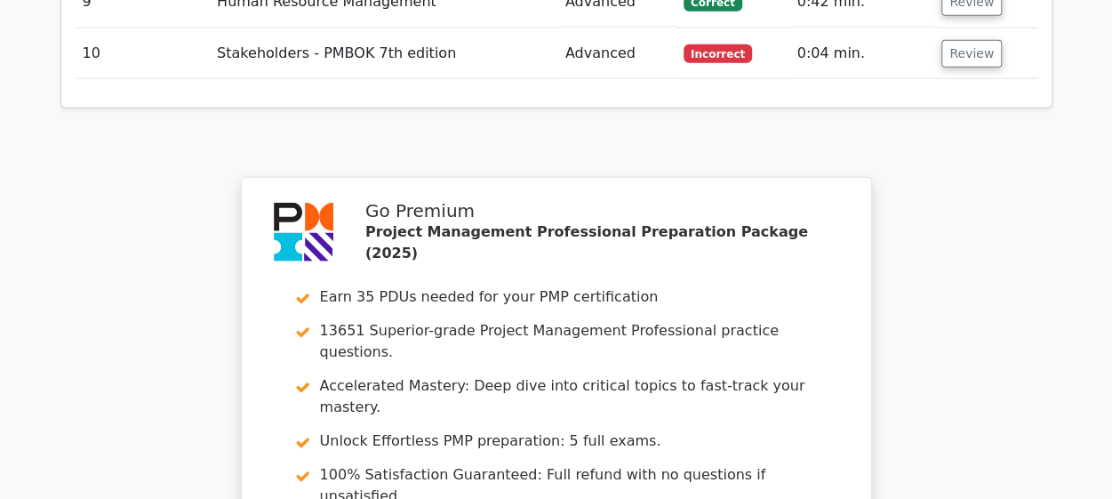
scroll to position [2111, 0]
